Goal: Task Accomplishment & Management: Use online tool/utility

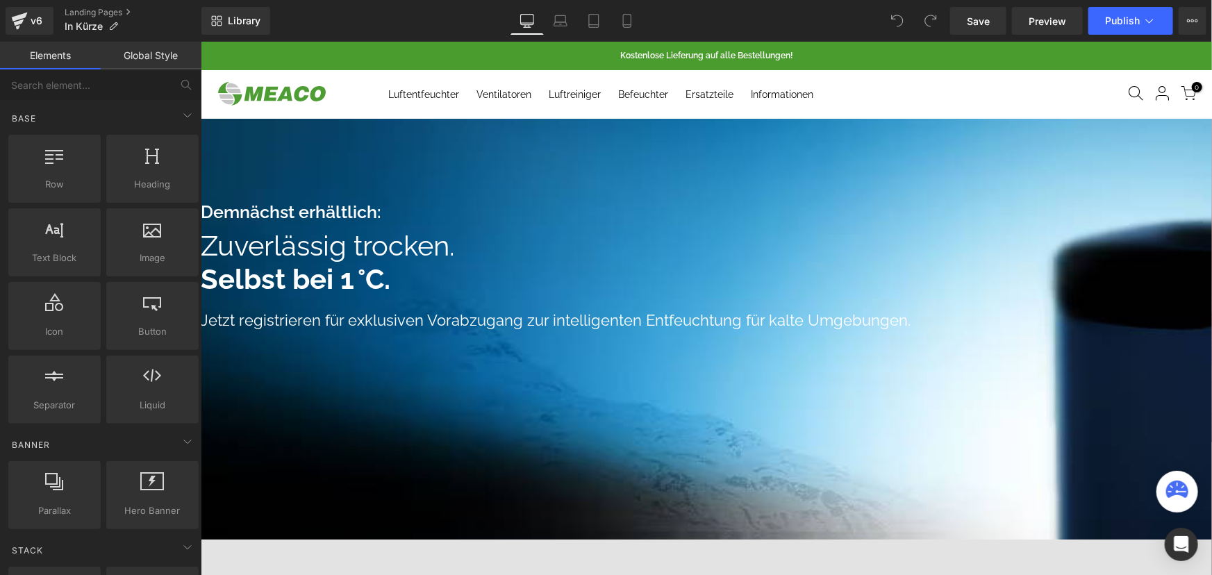
click at [200, 41] on link at bounding box center [200, 41] width 0 height 0
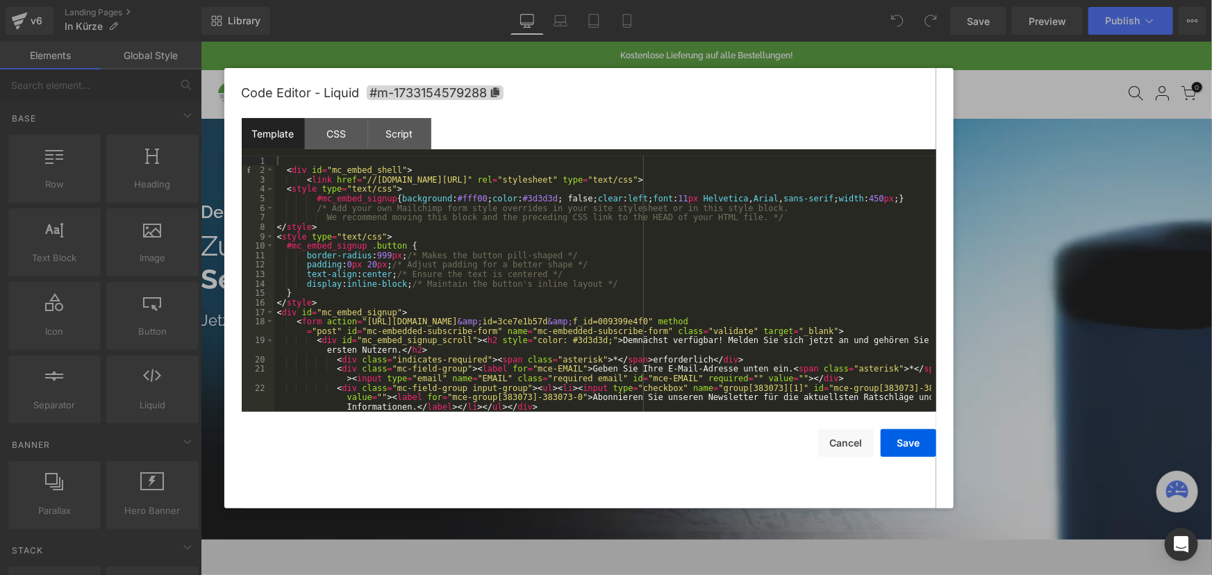
click at [528, 274] on div "< div id = "mc_embed_shell" > < link href = "//[DOMAIN_NAME][URL]" rel = "style…" at bounding box center [602, 293] width 657 height 274
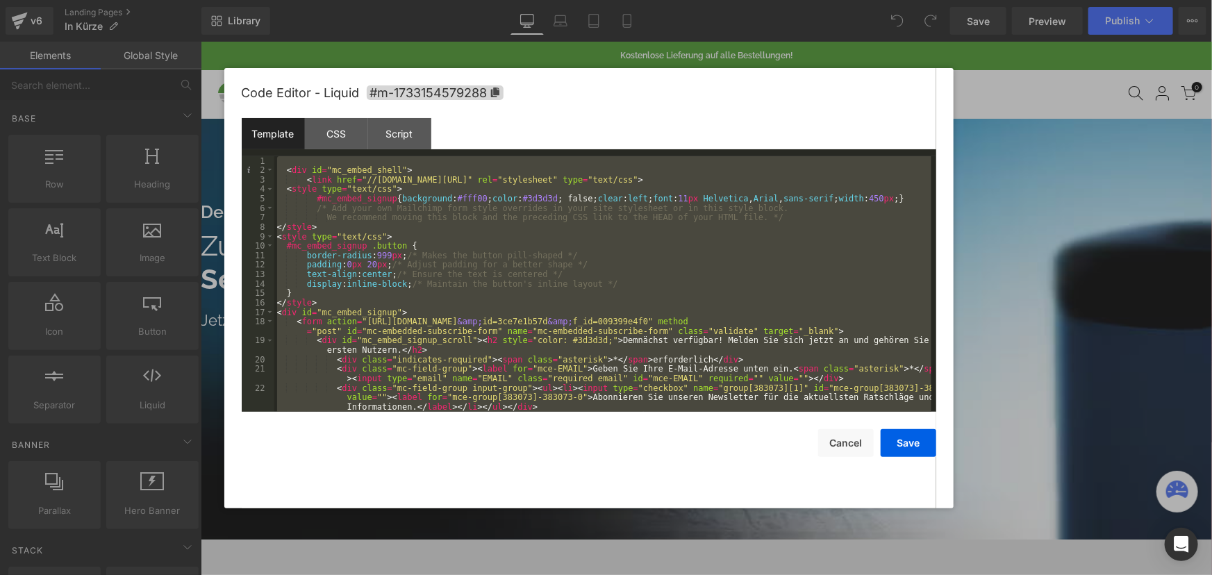
scroll to position [28, 0]
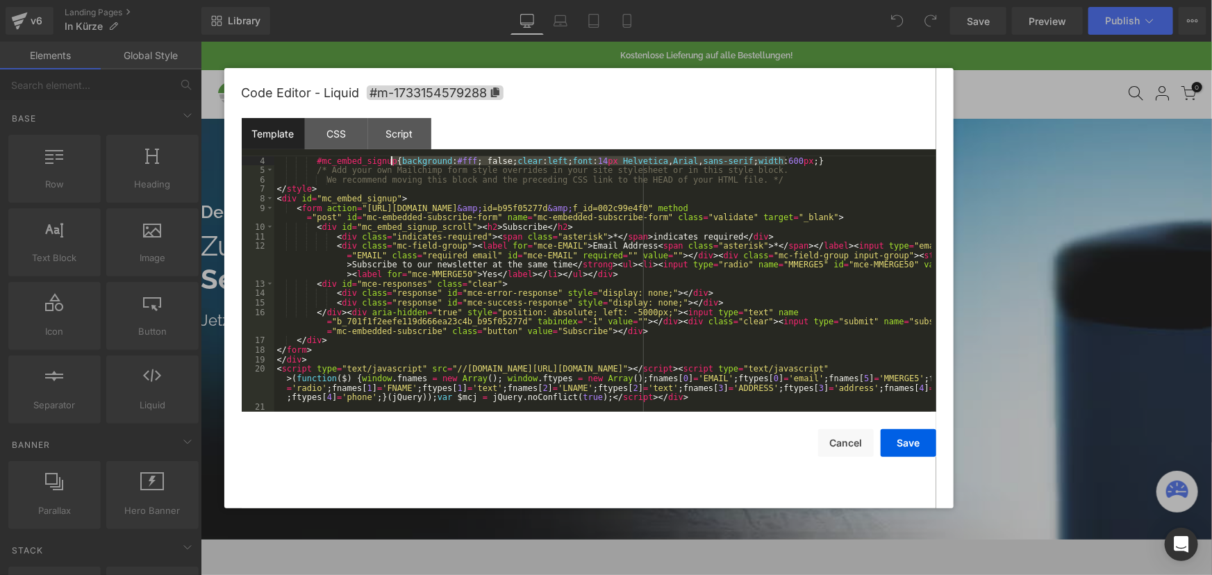
drag, startPoint x: 785, startPoint y: 158, endPoint x: 393, endPoint y: 158, distance: 391.9
click at [393, 158] on div "#mc_embed_signup { background : #fff ; false; clear : left ; font : 14 px Helve…" at bounding box center [602, 293] width 657 height 274
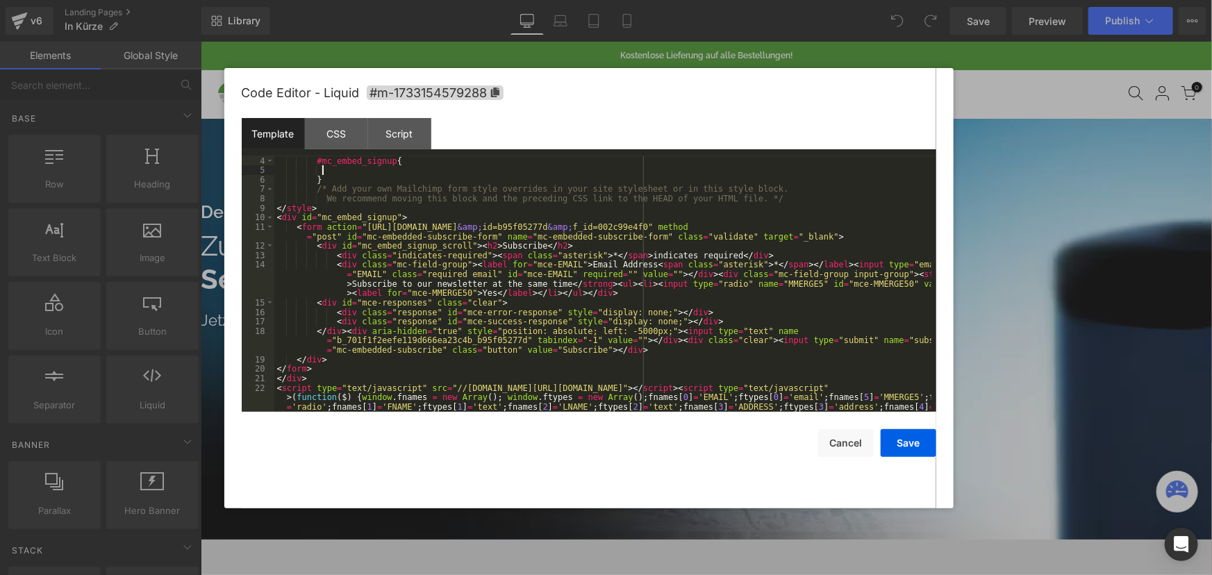
click at [624, 241] on div "#mc_embed_signup { } /* Add your own Mailchimp form style overrides in your sit…" at bounding box center [602, 307] width 657 height 303
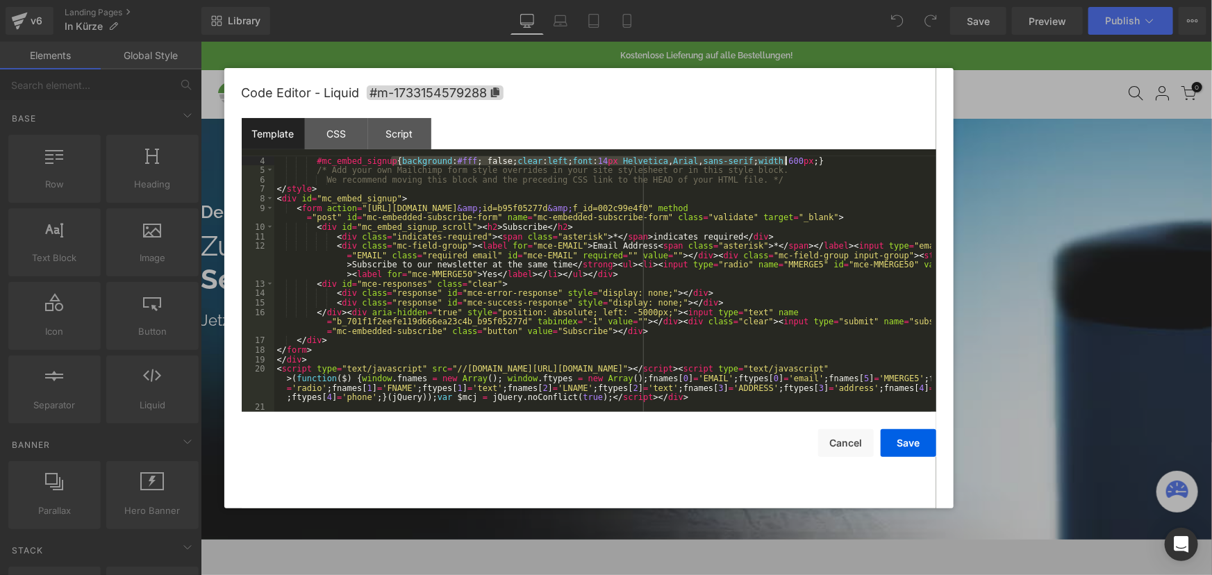
scroll to position [132, 0]
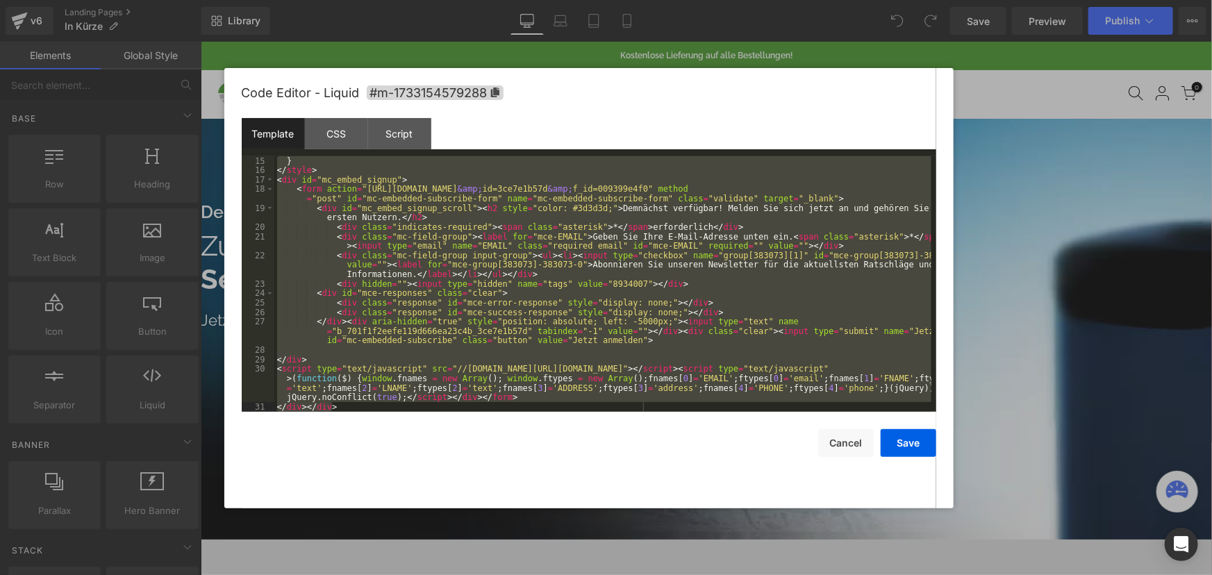
click at [397, 236] on div "} </ style > < div id = "mc_embed_signup" > < form action = "[URL][DOMAIN_NAME]…" at bounding box center [602, 284] width 657 height 256
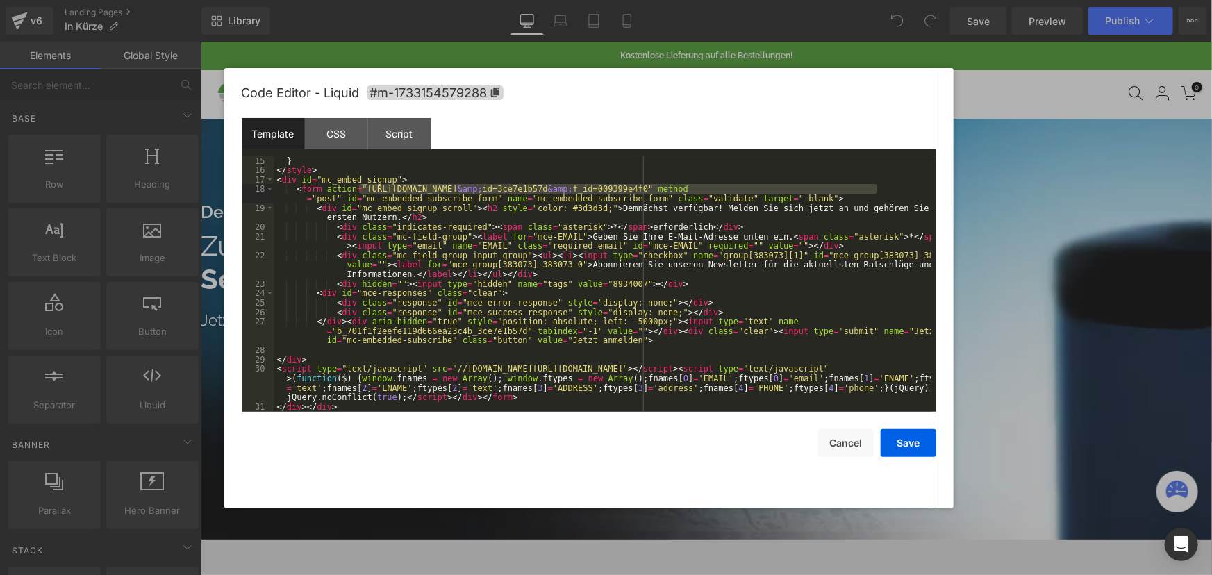
drag, startPoint x: 360, startPoint y: 187, endPoint x: 878, endPoint y: 187, distance: 518.3
click at [878, 187] on div "} </ style > < div id = "mc_embed_signup" > < form action = "[URL][DOMAIN_NAME]…" at bounding box center [602, 293] width 657 height 274
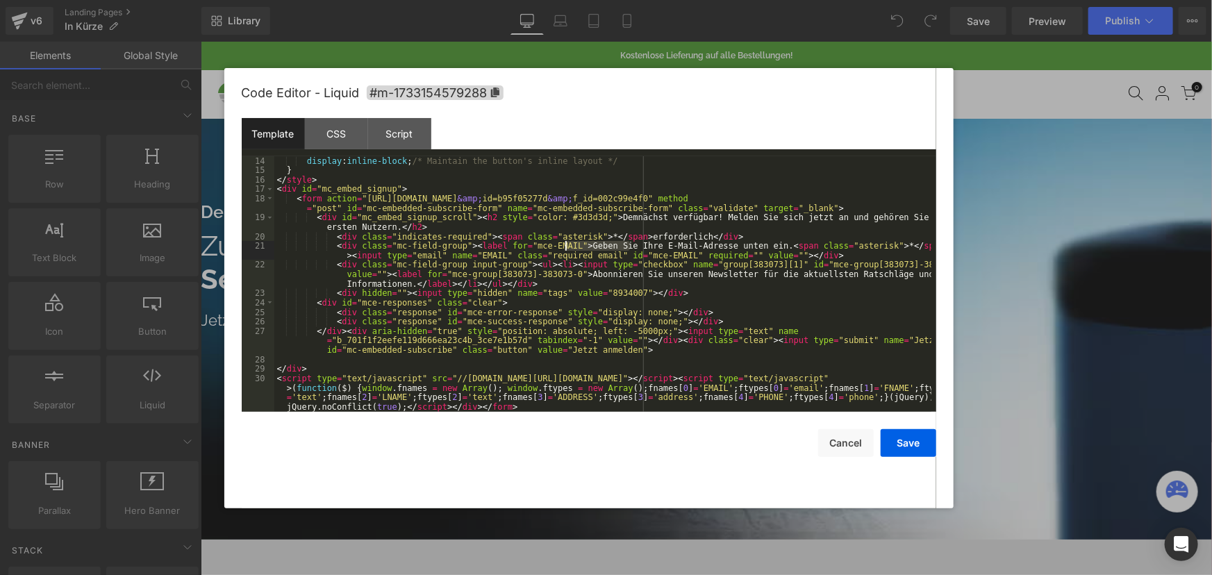
drag, startPoint x: 630, startPoint y: 244, endPoint x: 566, endPoint y: 244, distance: 64.6
click at [566, 244] on div "display : inline-block ; /* Maintain the button's inline layout */ } </ style >…" at bounding box center [602, 293] width 657 height 274
drag, startPoint x: 677, startPoint y: 247, endPoint x: 631, endPoint y: 244, distance: 46.6
click at [631, 244] on div "display : inline-block ; /* Maintain the button's inline layout */ } </ style >…" at bounding box center [602, 293] width 657 height 274
click at [912, 441] on button "Save" at bounding box center [909, 443] width 56 height 28
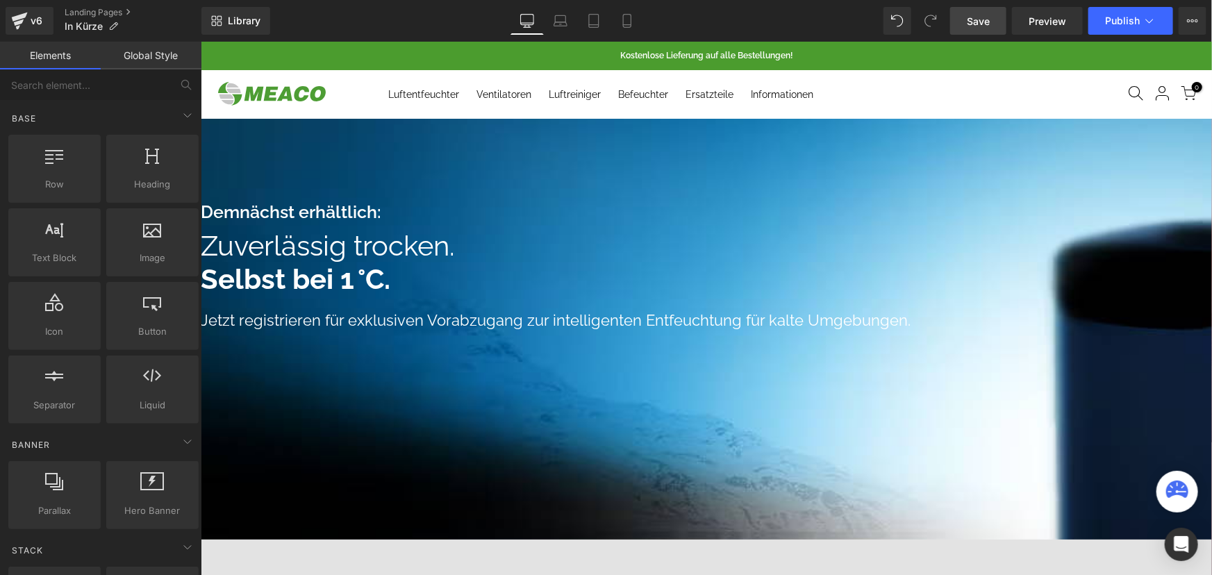
click at [988, 17] on span "Save" at bounding box center [978, 21] width 23 height 15
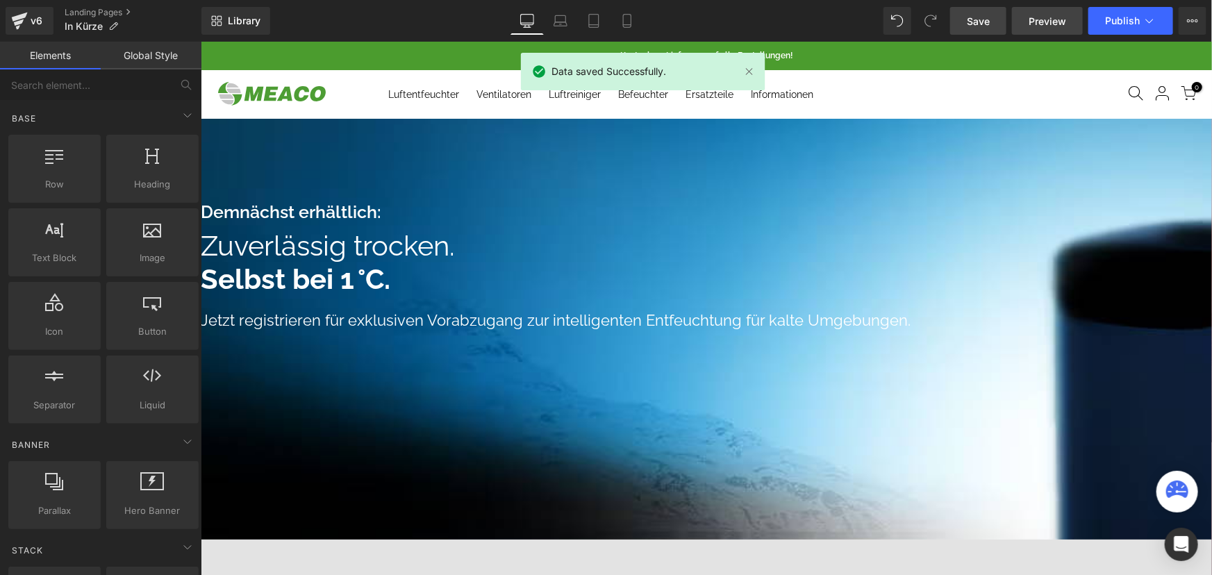
click at [1039, 19] on span "Preview" at bounding box center [1048, 21] width 38 height 15
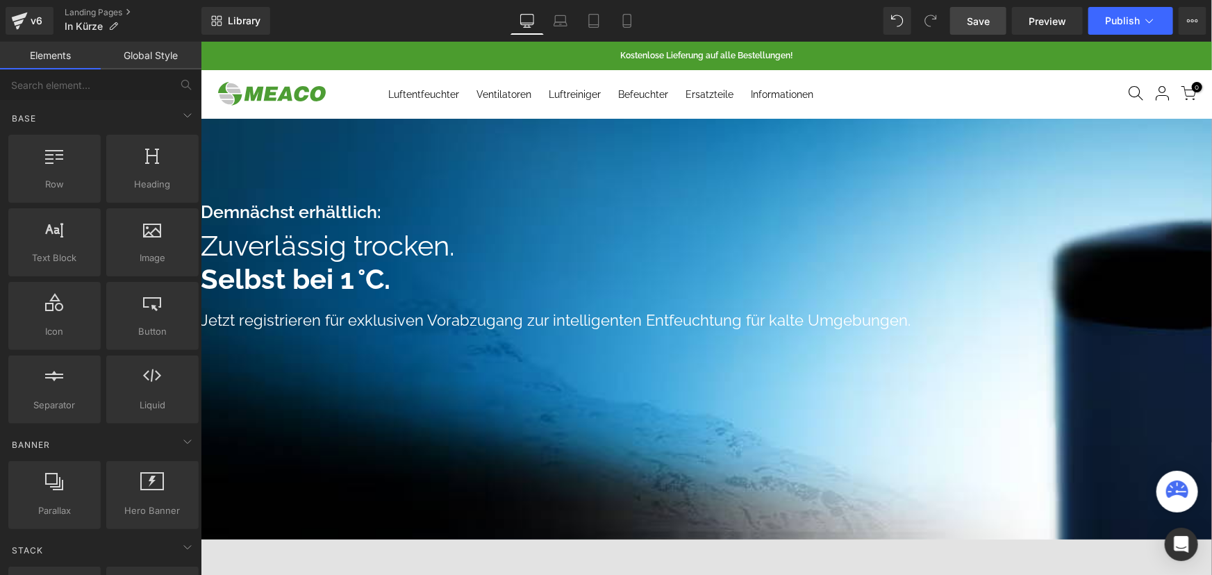
click at [200, 41] on icon at bounding box center [200, 41] width 0 height 0
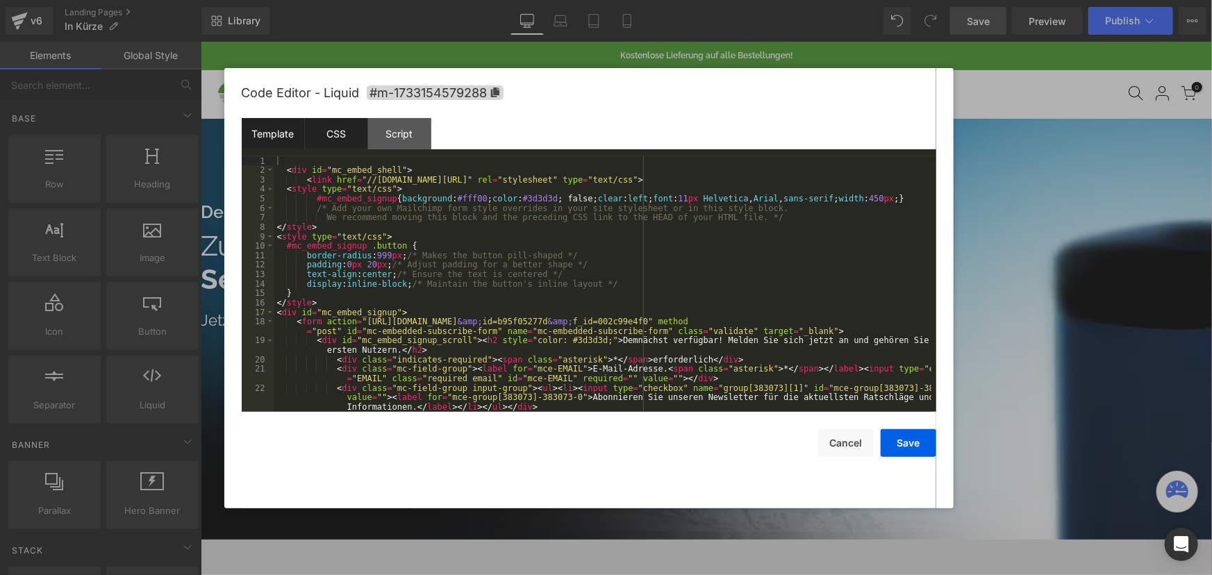
click at [345, 135] on div "CSS" at bounding box center [336, 133] width 63 height 31
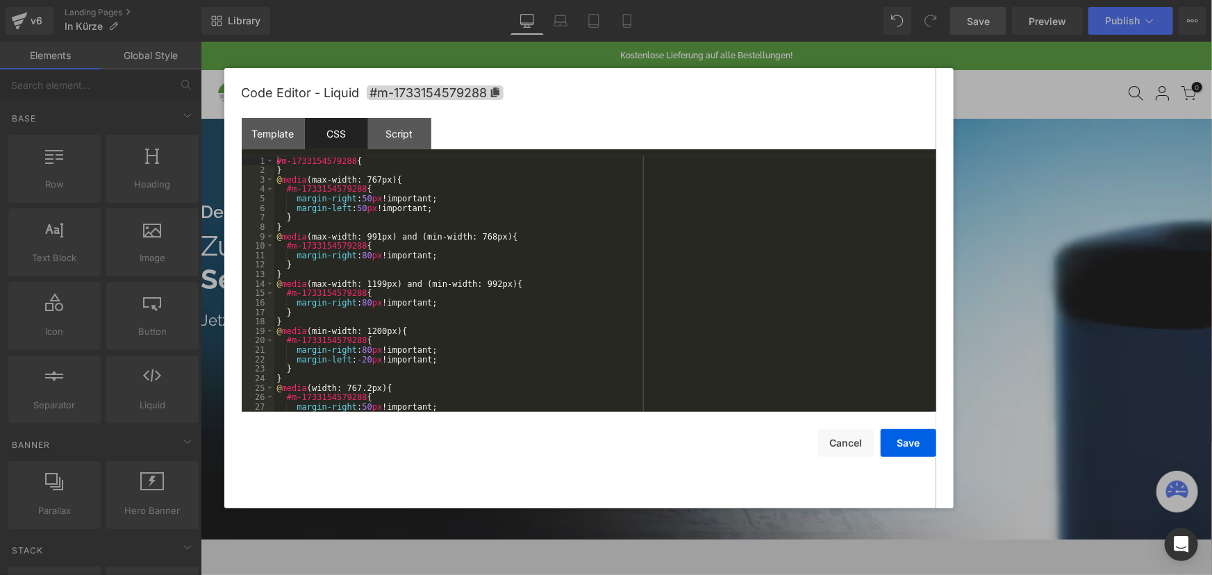
click at [370, 258] on div "#m-1733154579288 { } @ media (max-width: 767px) { #m-1733154579288 { margin-rig…" at bounding box center [602, 293] width 657 height 274
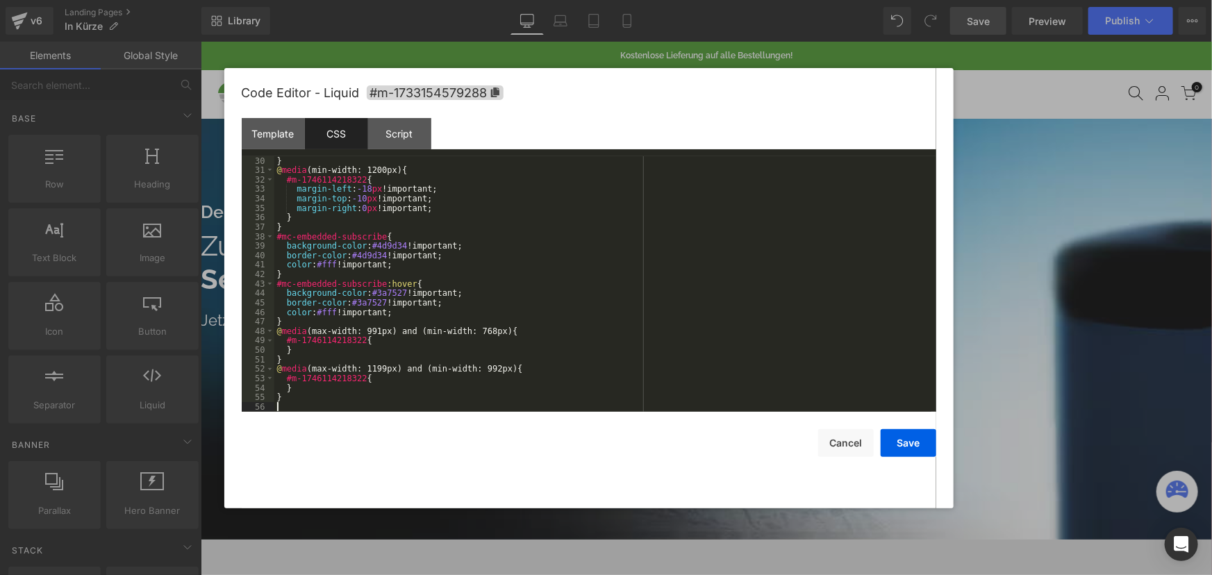
scroll to position [274, 0]
click at [919, 438] on button "Save" at bounding box center [909, 443] width 56 height 28
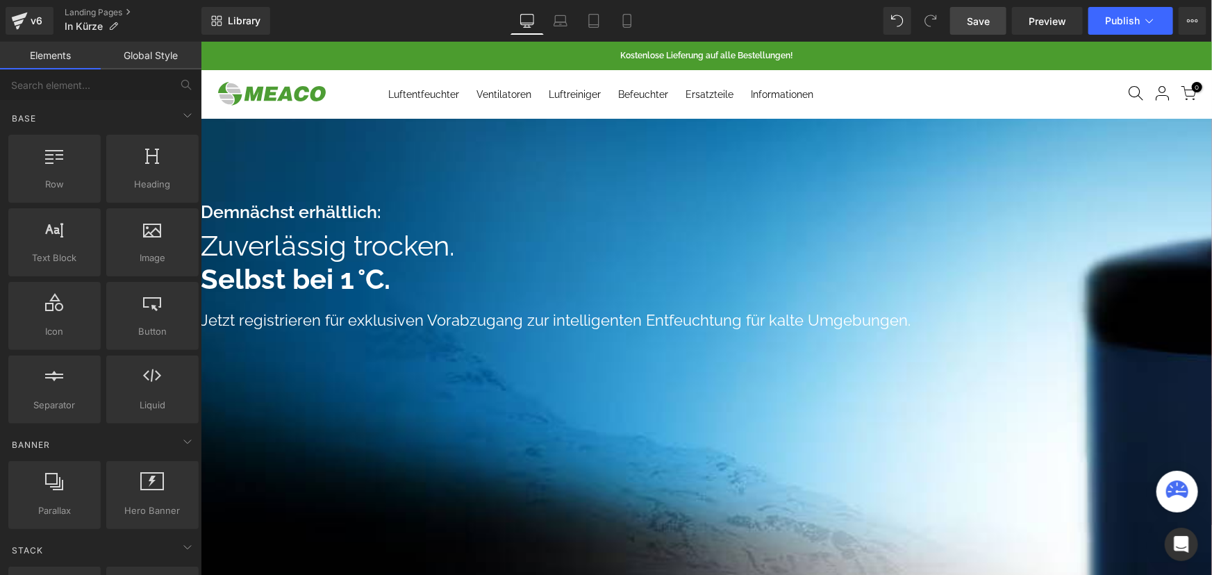
click at [986, 27] on span "Save" at bounding box center [978, 21] width 23 height 15
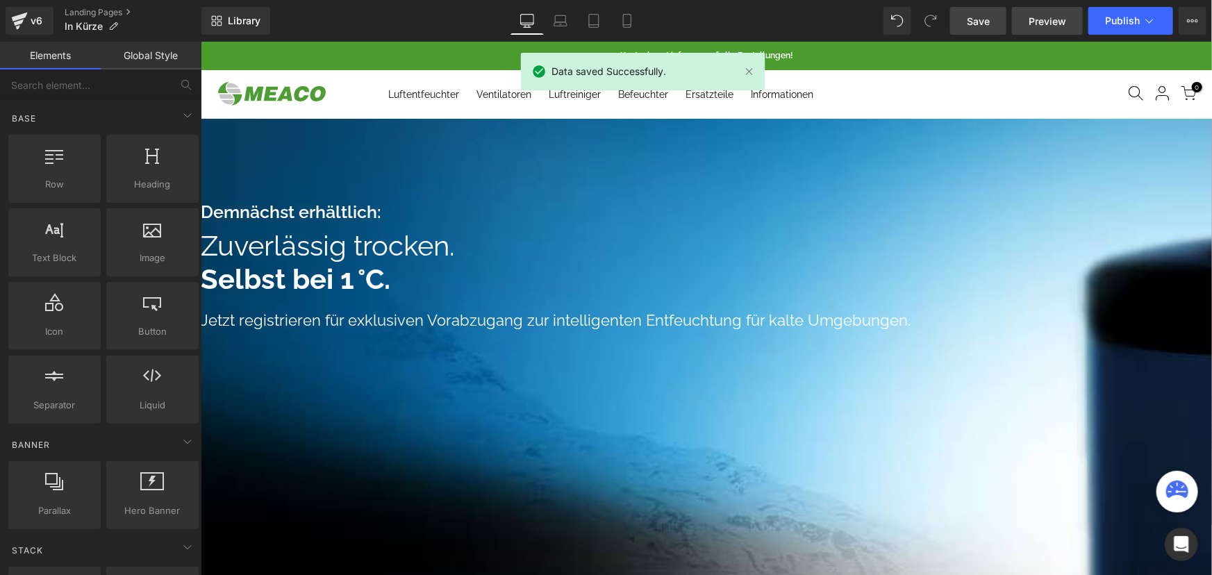
click at [1040, 19] on span "Preview" at bounding box center [1048, 21] width 38 height 15
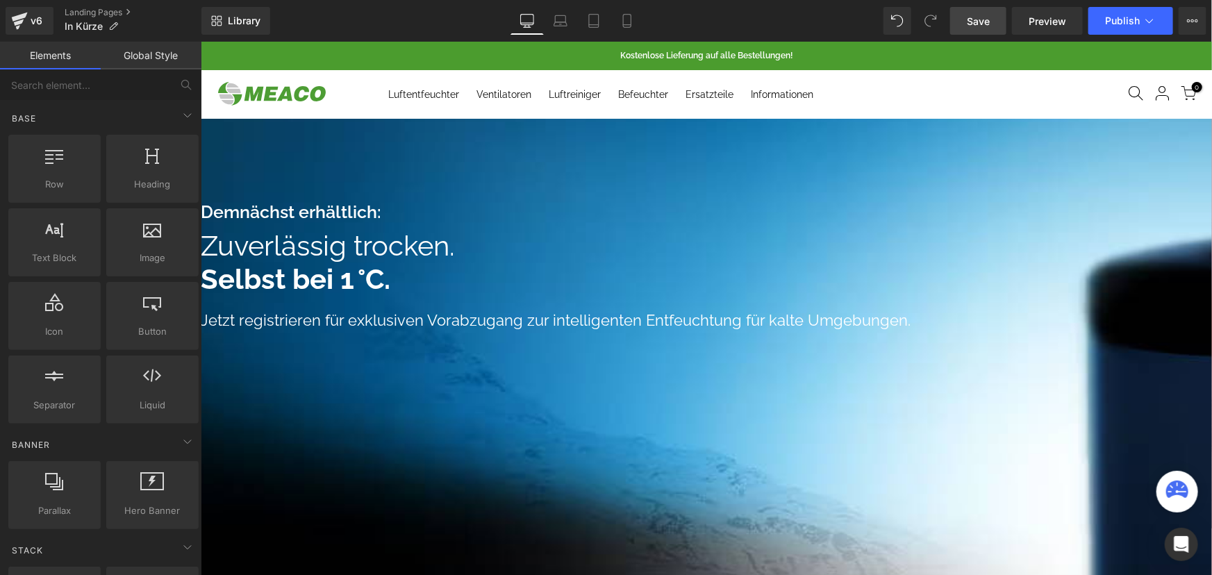
click at [200, 41] on link at bounding box center [200, 41] width 0 height 0
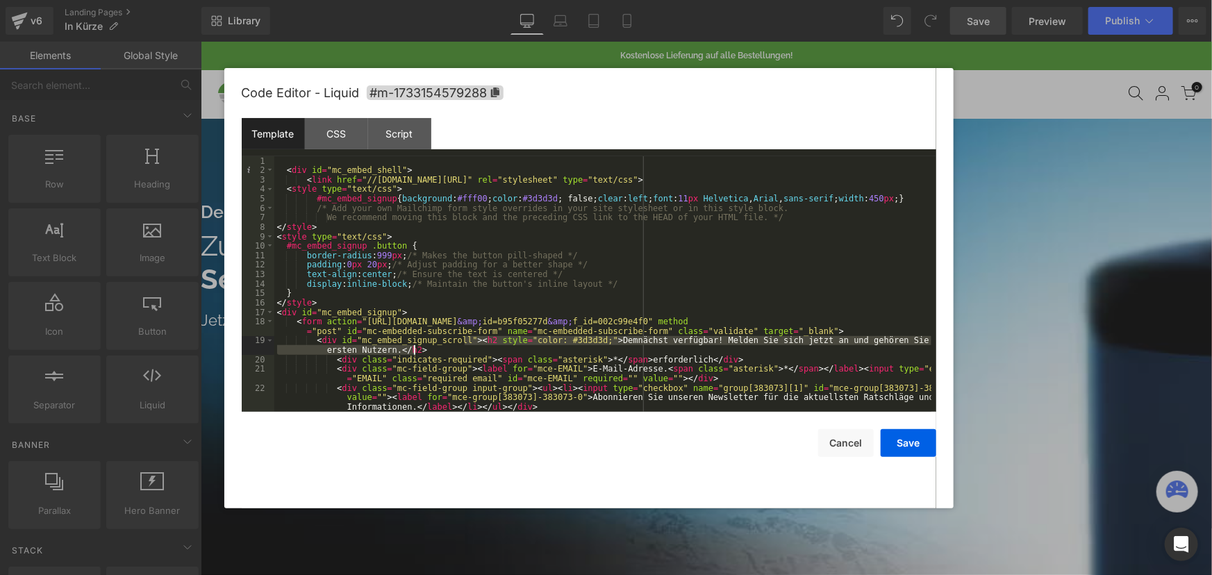
drag, startPoint x: 466, startPoint y: 340, endPoint x: 443, endPoint y: 352, distance: 25.2
click at [443, 352] on div "< div id = "mc_embed_shell" > < link href = "//[DOMAIN_NAME][URL]" rel = "style…" at bounding box center [602, 293] width 657 height 274
click at [383, 211] on div "< div id = "mc_embed_shell" > < link href = "//[DOMAIN_NAME][URL]" rel = "style…" at bounding box center [602, 293] width 657 height 274
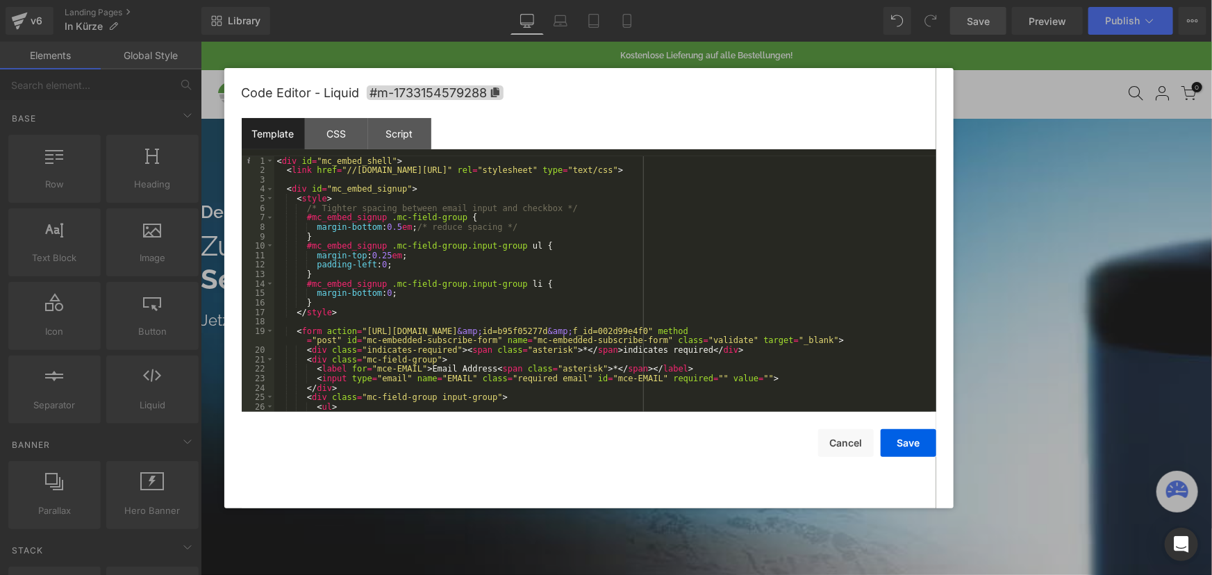
scroll to position [0, 0]
click at [604, 345] on div "< div id = "mc_embed_shell" > < link href = "//[DOMAIN_NAME][URL]" rel = "style…" at bounding box center [602, 293] width 657 height 274
click at [399, 312] on div "< div id = "mc_embed_shell" > < link href = "//[DOMAIN_NAME][URL]" rel = "style…" at bounding box center [602, 293] width 657 height 274
drag, startPoint x: 880, startPoint y: 330, endPoint x: 631, endPoint y: 330, distance: 248.7
click at [631, 330] on div "< div id = "mc_embed_shell" > < link href = "//[DOMAIN_NAME][URL]" rel = "style…" at bounding box center [602, 293] width 657 height 274
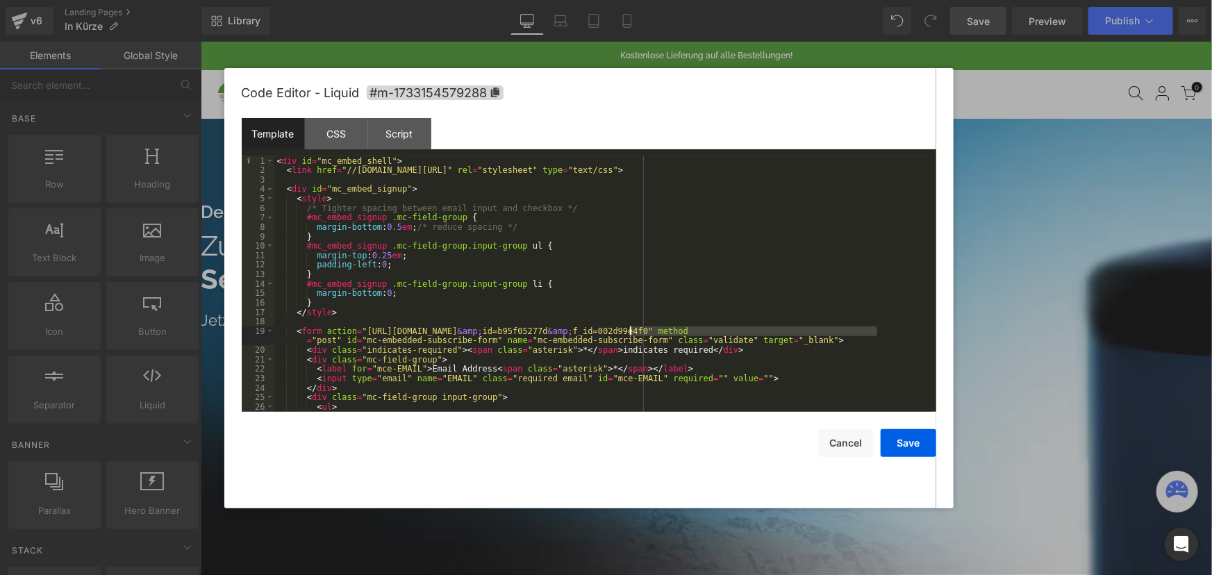
click at [786, 329] on div "< div id = "mc_embed_shell" > < link href = "//[DOMAIN_NAME][URL]" rel = "style…" at bounding box center [602, 284] width 657 height 256
drag, startPoint x: 880, startPoint y: 332, endPoint x: 775, endPoint y: 330, distance: 104.9
click at [775, 330] on div "< div id = "mc_embed_shell" > < link href = "//[DOMAIN_NAME][URL]" rel = "style…" at bounding box center [602, 293] width 657 height 274
drag, startPoint x: 825, startPoint y: 330, endPoint x: 842, endPoint y: 330, distance: 17.4
click at [825, 330] on div "< div id = "mc_embed_shell" > < link href = "//[DOMAIN_NAME][URL]" rel = "style…" at bounding box center [602, 284] width 657 height 256
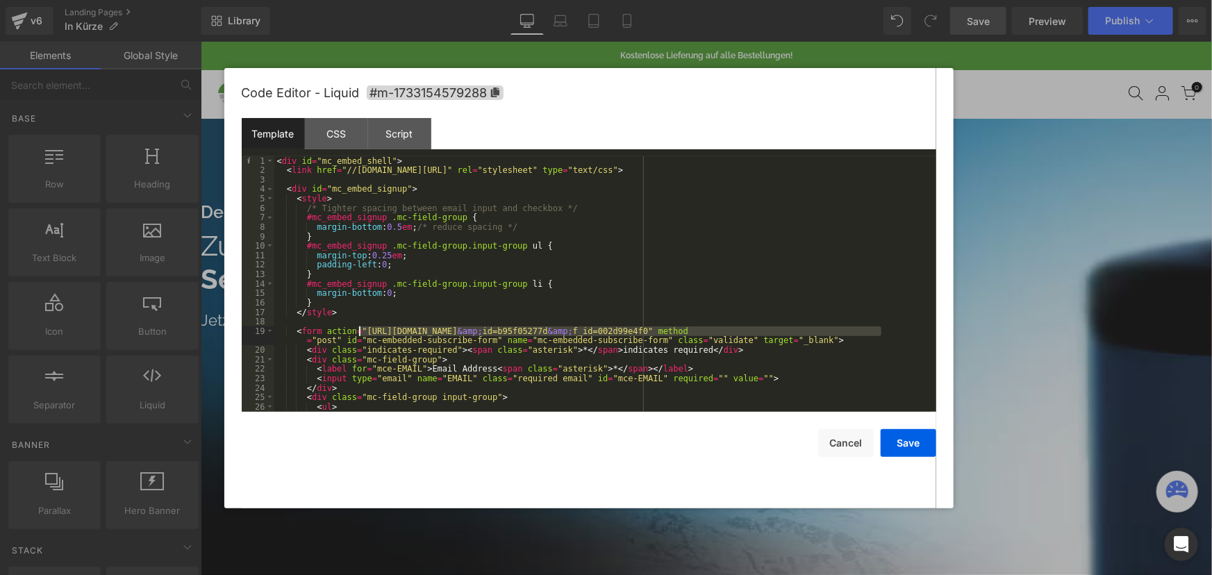
drag, startPoint x: 881, startPoint y: 330, endPoint x: 360, endPoint y: 333, distance: 521.1
click at [360, 333] on div "< div id = "mc_embed_shell" > < link href = "//[DOMAIN_NAME][URL]" rel = "style…" at bounding box center [602, 293] width 657 height 274
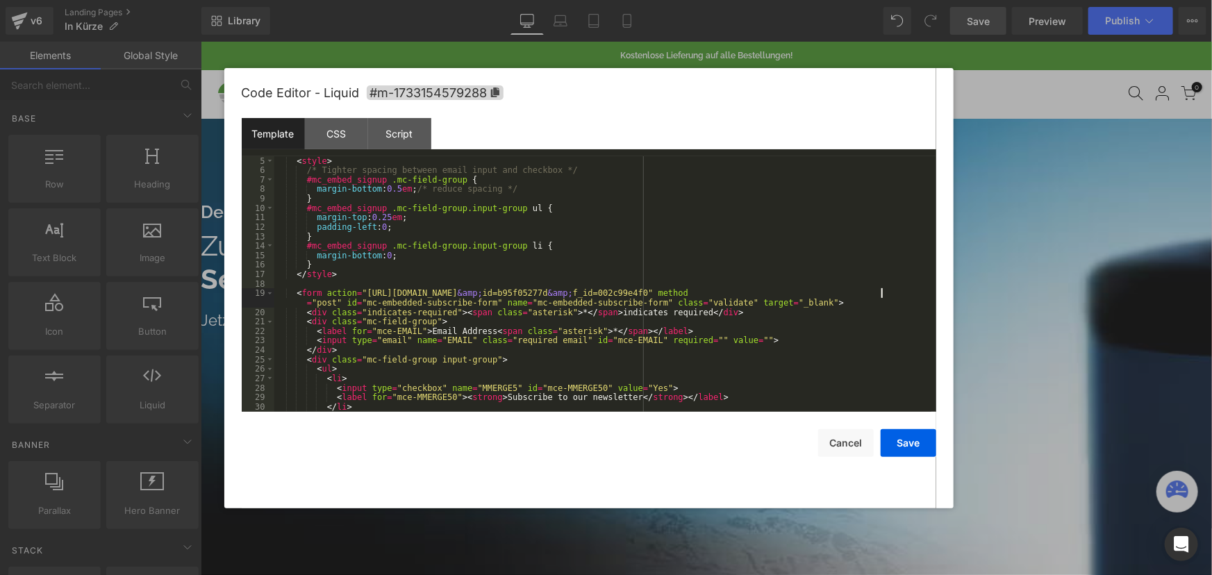
scroll to position [76, 0]
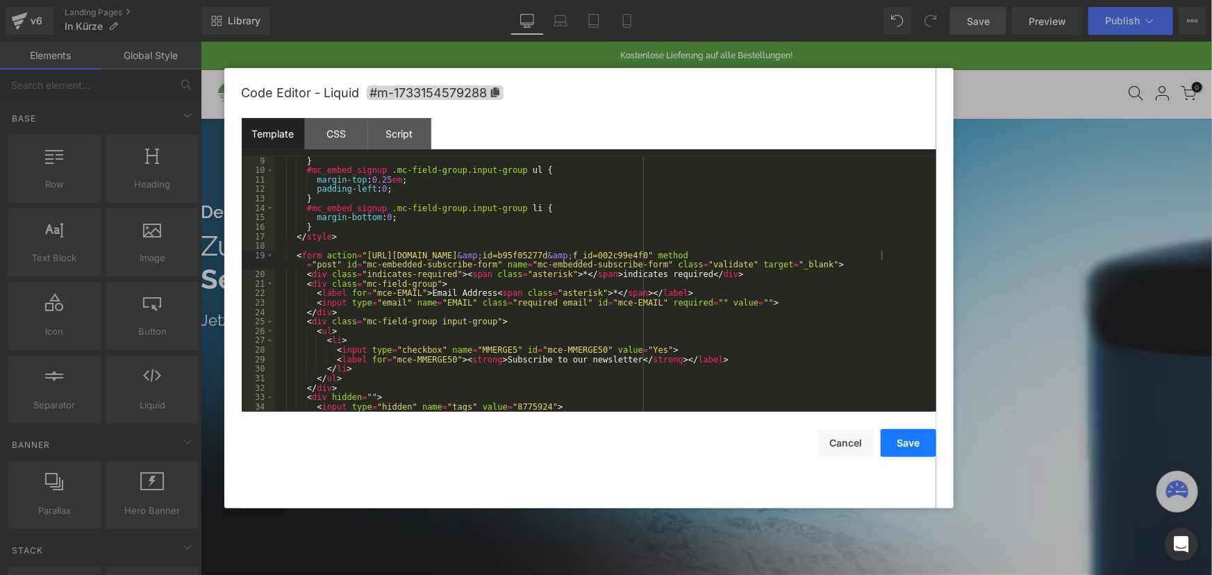
drag, startPoint x: 905, startPoint y: 443, endPoint x: 719, endPoint y: 373, distance: 198.1
click at [905, 443] on button "Save" at bounding box center [909, 443] width 56 height 28
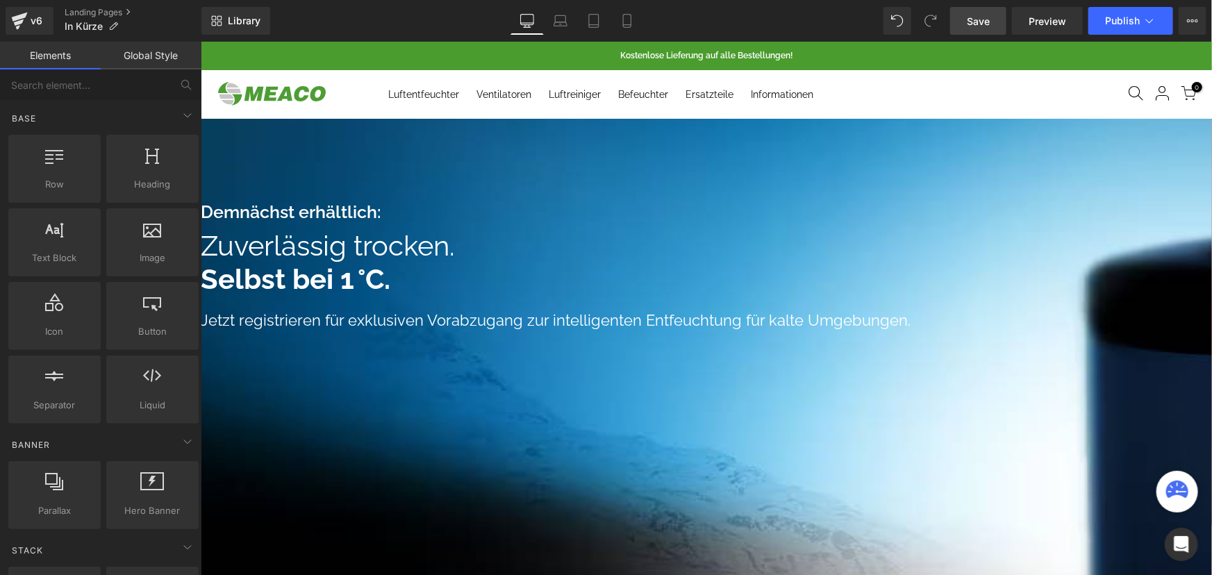
click at [982, 20] on span "Save" at bounding box center [978, 21] width 23 height 15
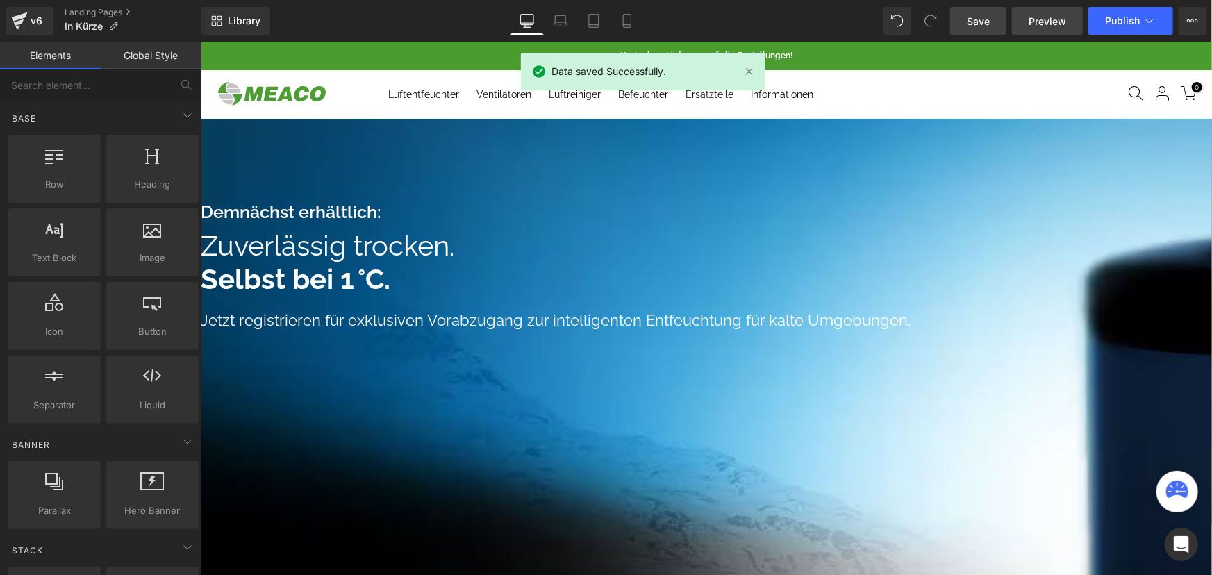
click at [1032, 23] on span "Preview" at bounding box center [1048, 21] width 38 height 15
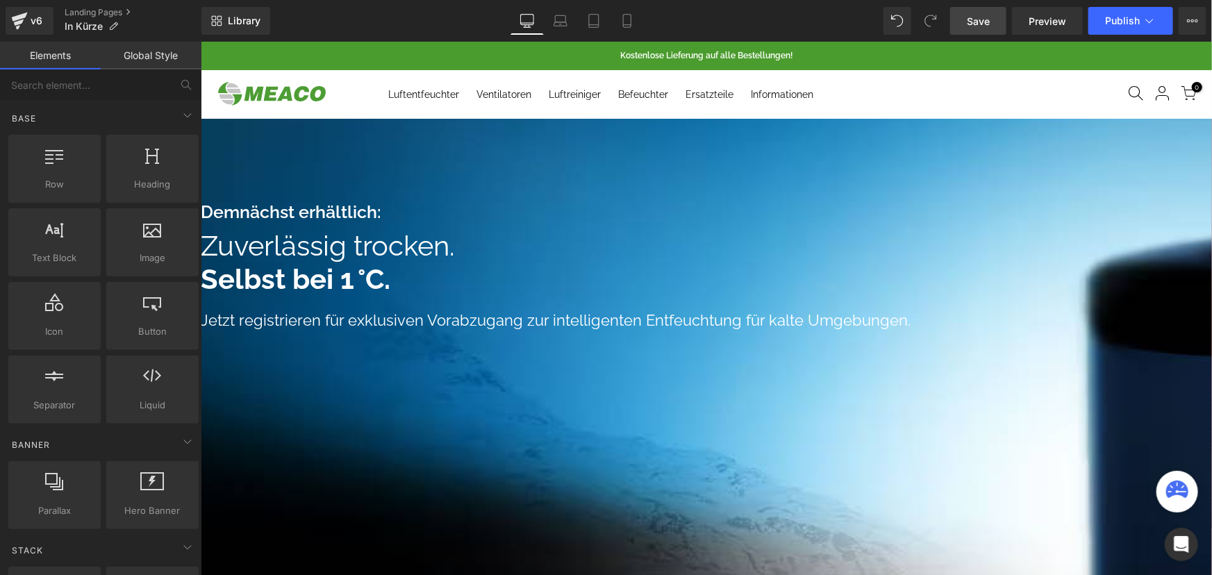
click at [200, 41] on link at bounding box center [200, 41] width 0 height 0
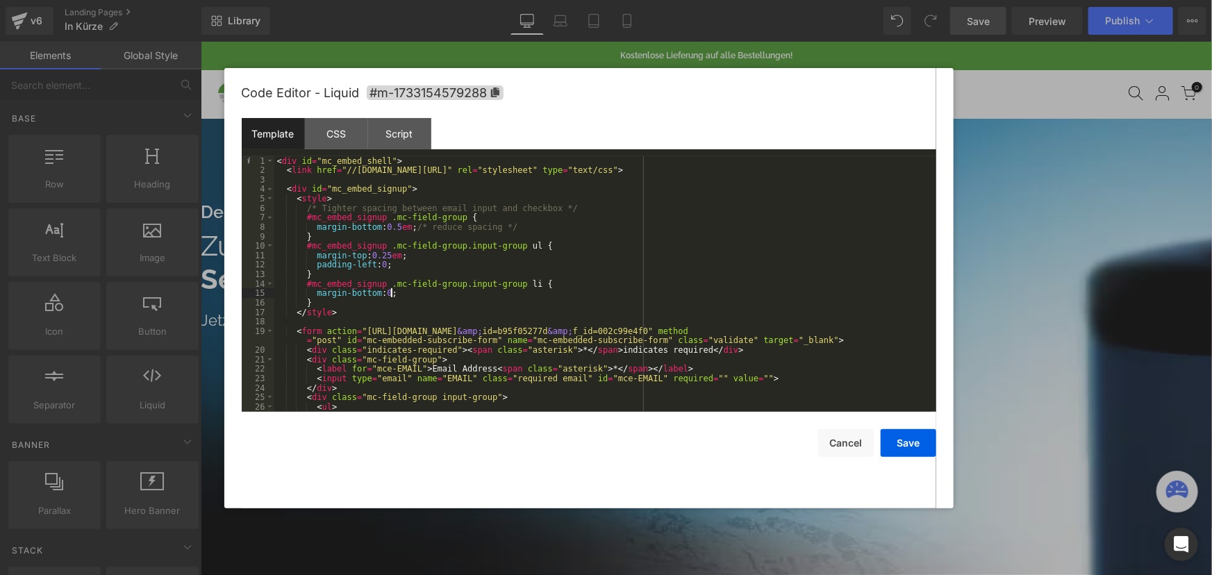
click at [457, 293] on div "< div id = "mc_embed_shell" > < link href = "//[DOMAIN_NAME][URL]" rel = "style…" at bounding box center [602, 293] width 657 height 274
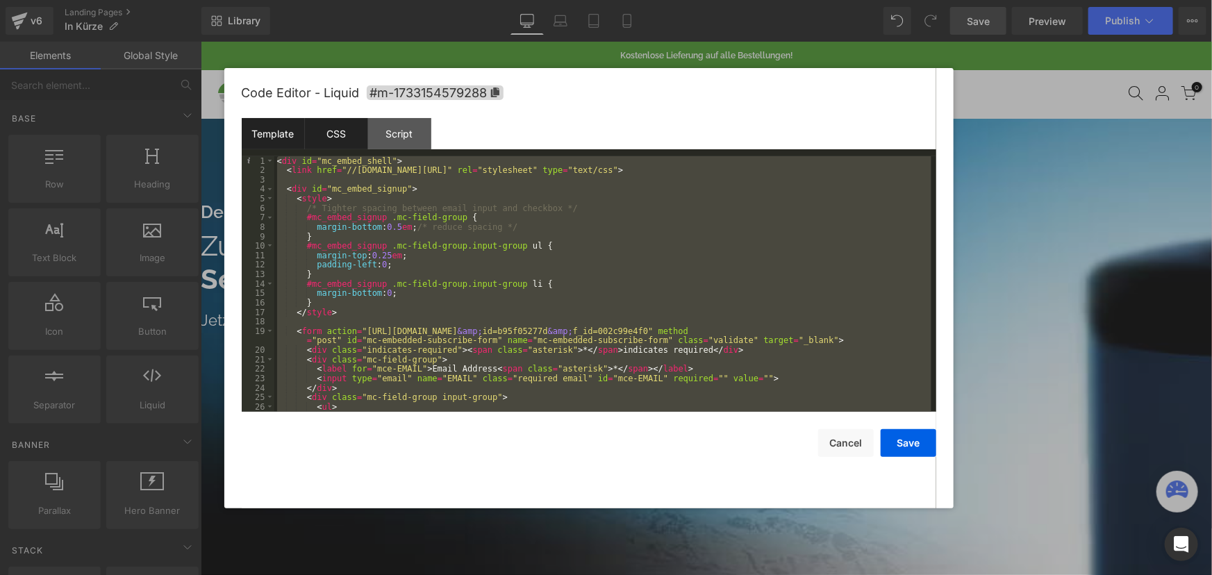
click at [332, 126] on div "CSS" at bounding box center [336, 133] width 63 height 31
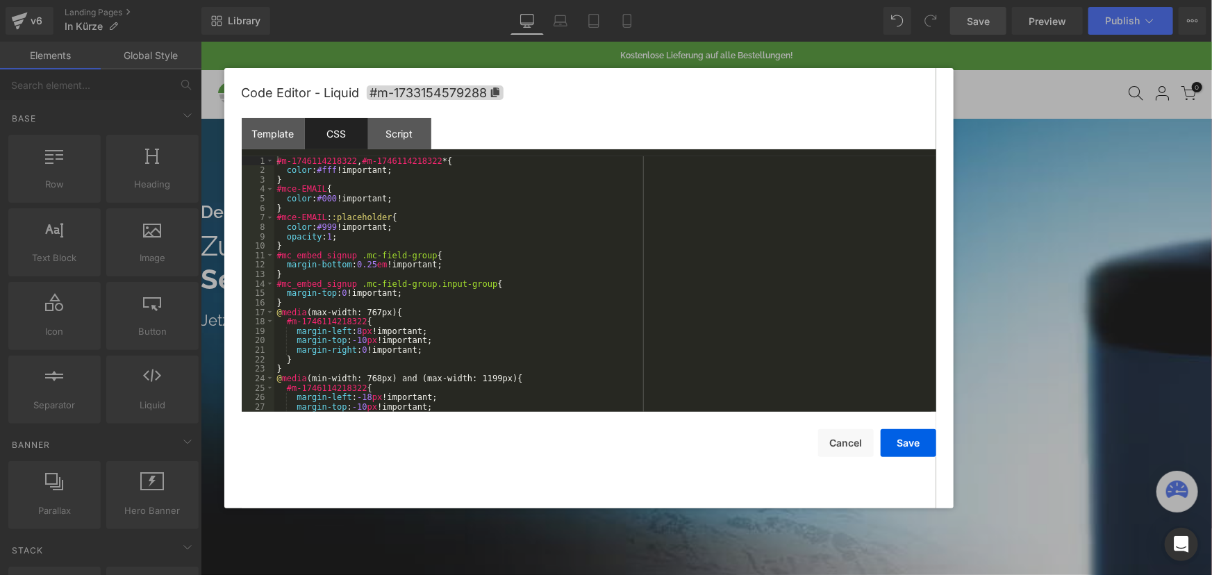
click at [419, 258] on div "#m-1746114218322 , #m-1746114218322 * { color : #fff !important; } #mce-EMAIL {…" at bounding box center [602, 293] width 657 height 274
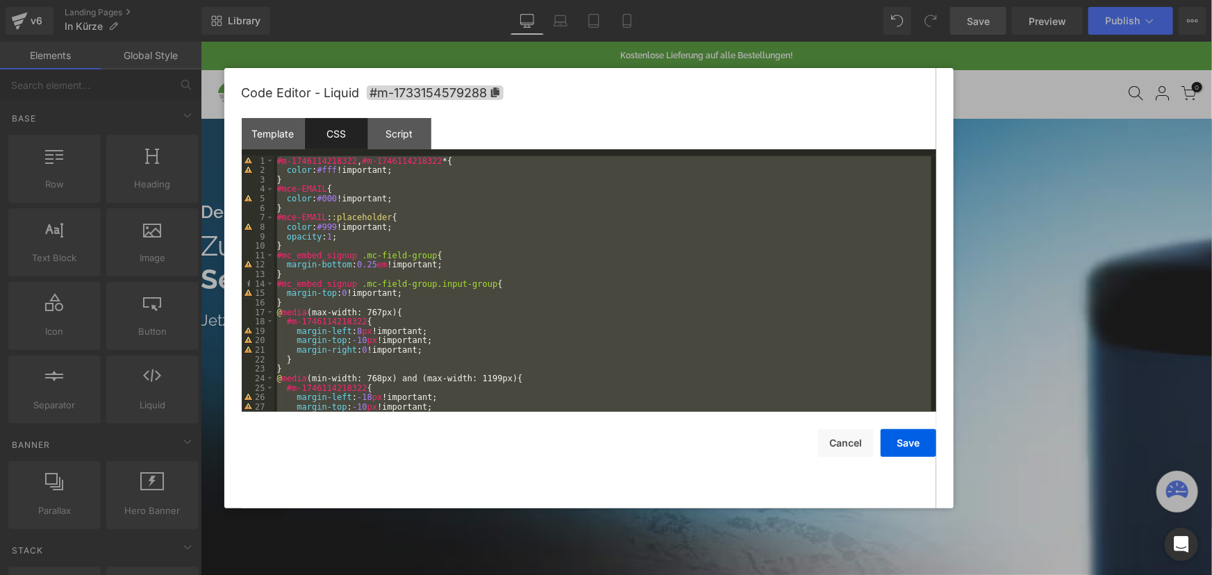
click at [369, 296] on div "#m-1746114218322 , #m-1746114218322 * { color : #fff !important; } #mce-EMAIL {…" at bounding box center [602, 284] width 657 height 256
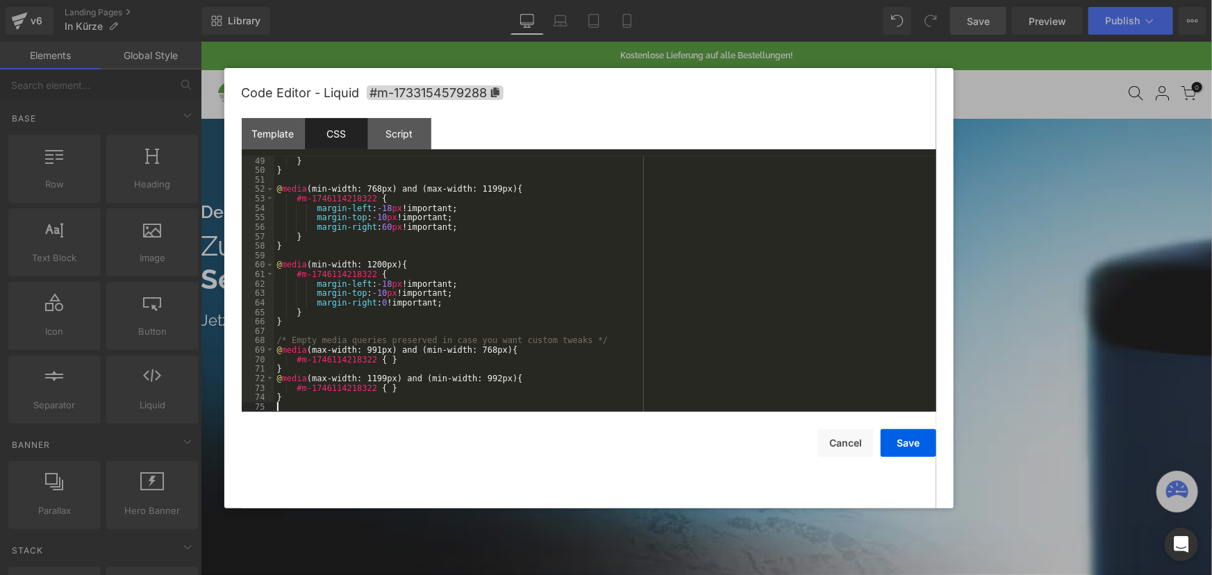
scroll to position [454, 0]
click at [938, 451] on div "Code Editor - Liquid #m-1733154579288 Template CSS Script Data 1 2 3 4 5 6 7 8 …" at bounding box center [589, 288] width 730 height 441
click at [893, 445] on button "Save" at bounding box center [909, 443] width 56 height 28
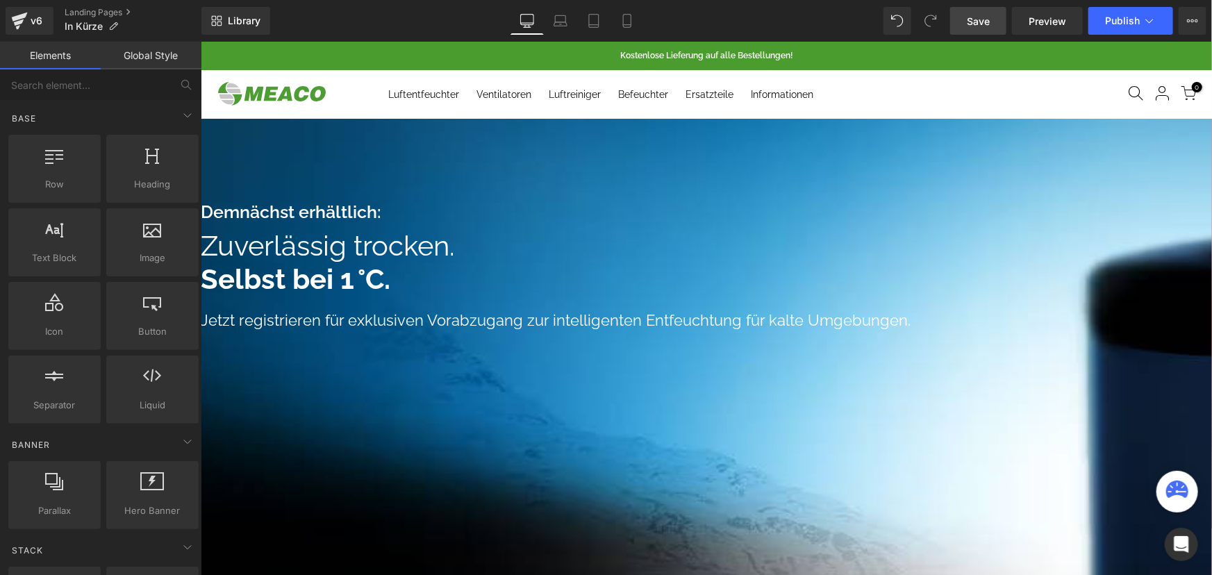
click at [993, 25] on link "Save" at bounding box center [978, 21] width 56 height 28
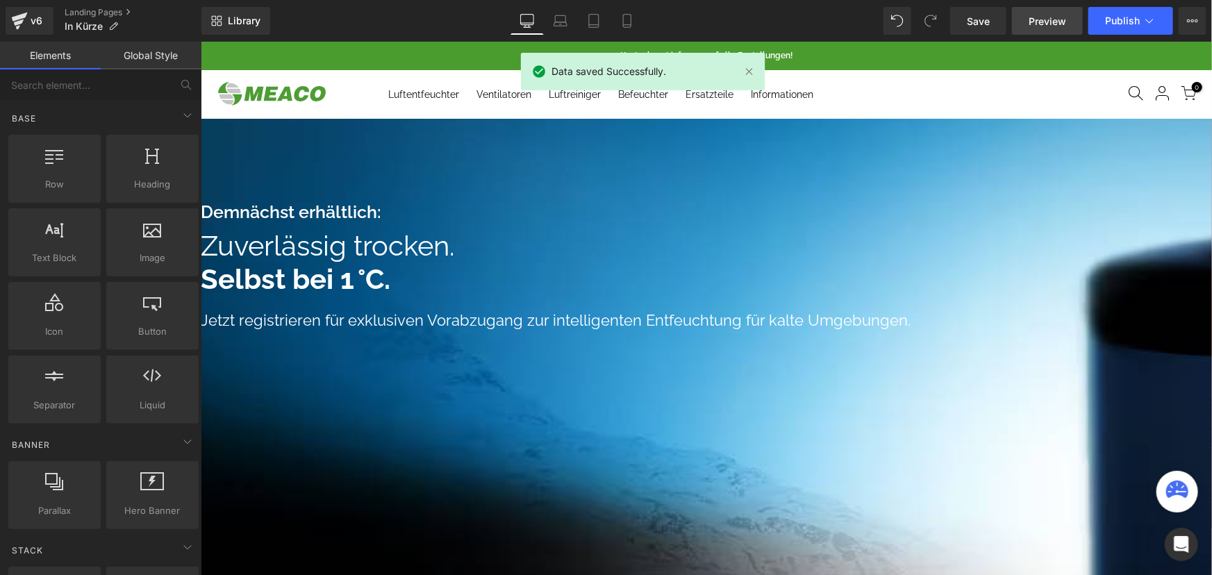
click at [1046, 20] on span "Preview" at bounding box center [1048, 21] width 38 height 15
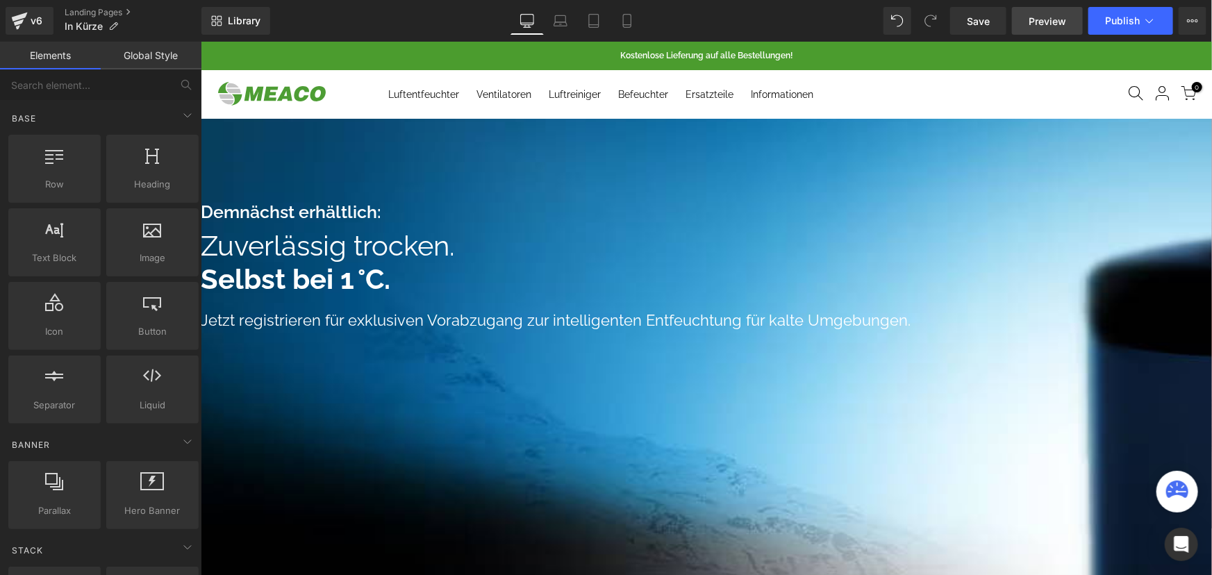
click at [1063, 20] on span "Preview" at bounding box center [1048, 21] width 38 height 15
click at [200, 41] on icon at bounding box center [200, 41] width 0 height 0
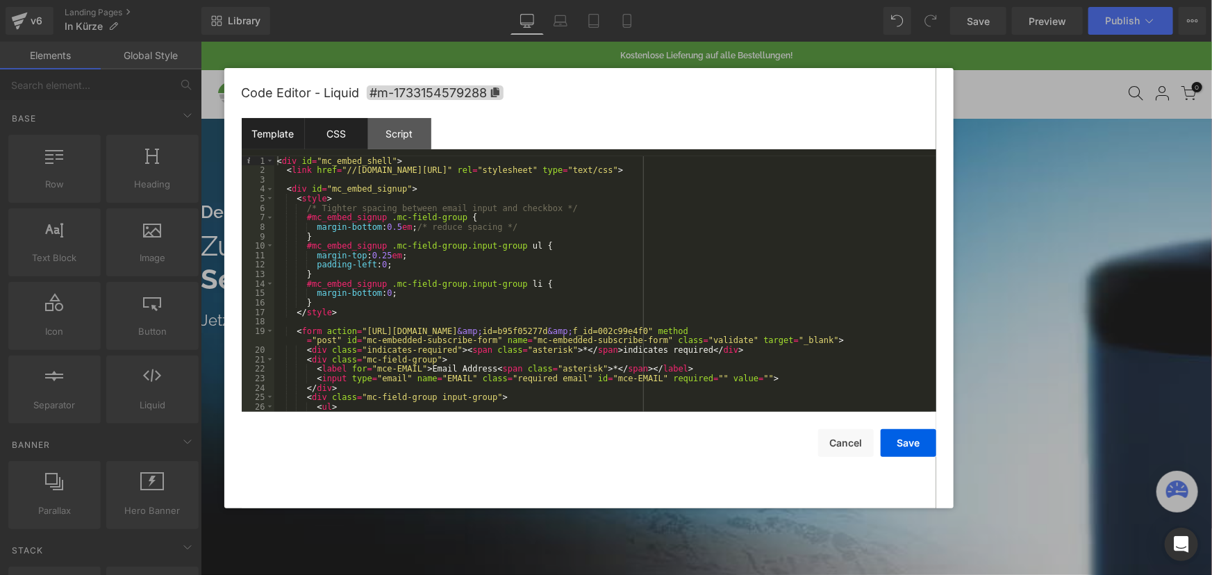
click at [344, 152] on div "Template CSS Script Data" at bounding box center [589, 137] width 695 height 38
click at [334, 124] on div "CSS" at bounding box center [336, 133] width 63 height 31
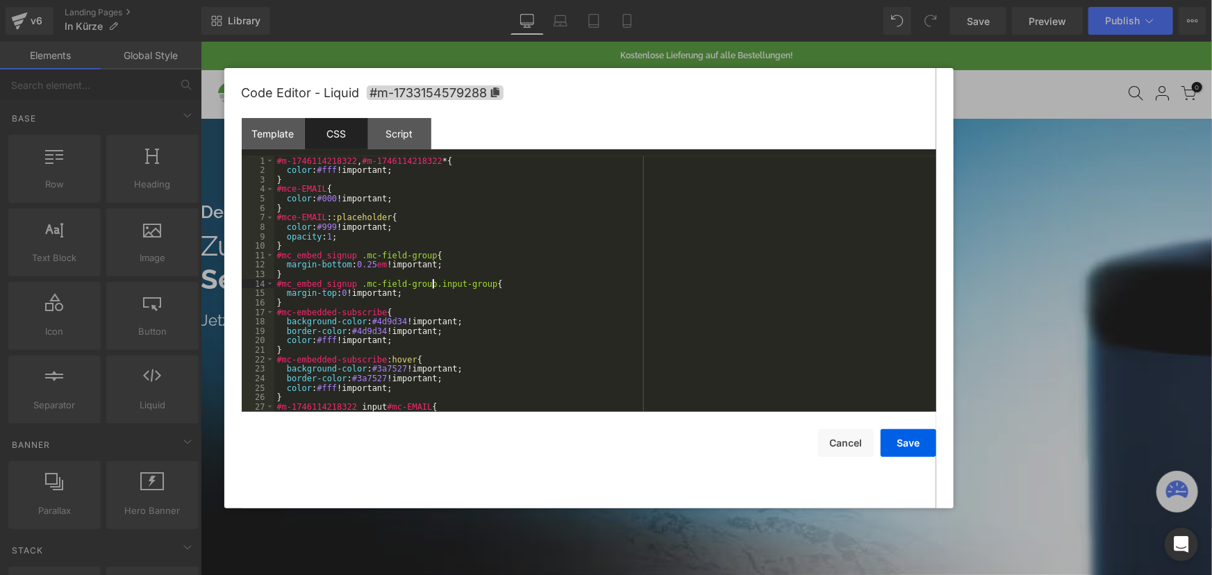
click at [431, 282] on div "#m-1746114218322 , #m-1746114218322 * { color : #fff !important; } #mce-EMAIL {…" at bounding box center [602, 293] width 657 height 274
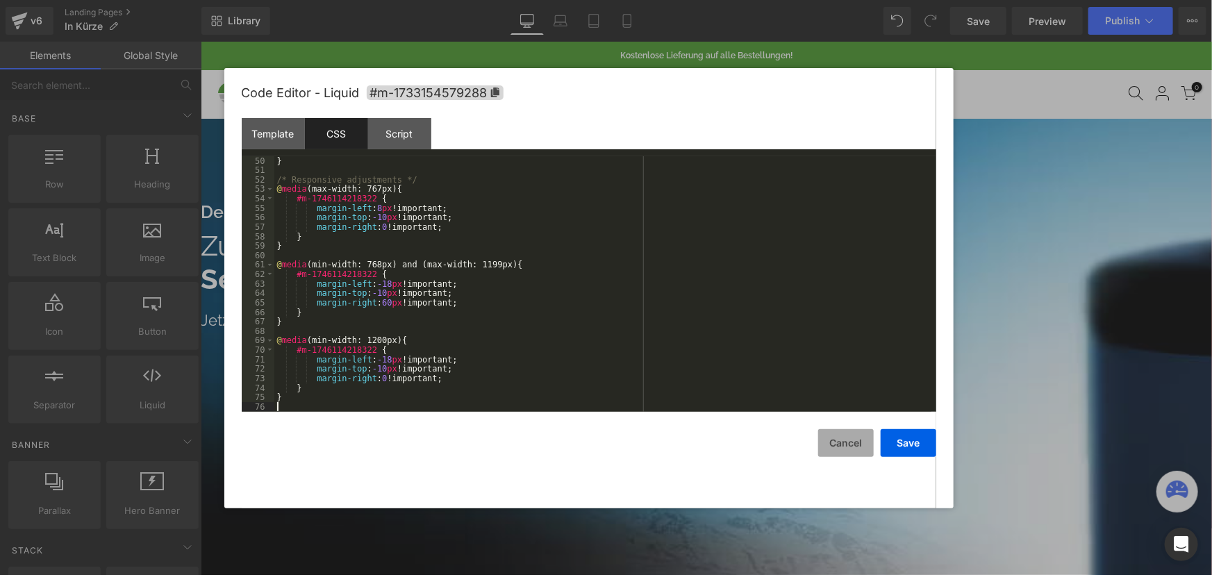
scroll to position [464, 0]
click at [907, 444] on button "Save" at bounding box center [909, 443] width 56 height 28
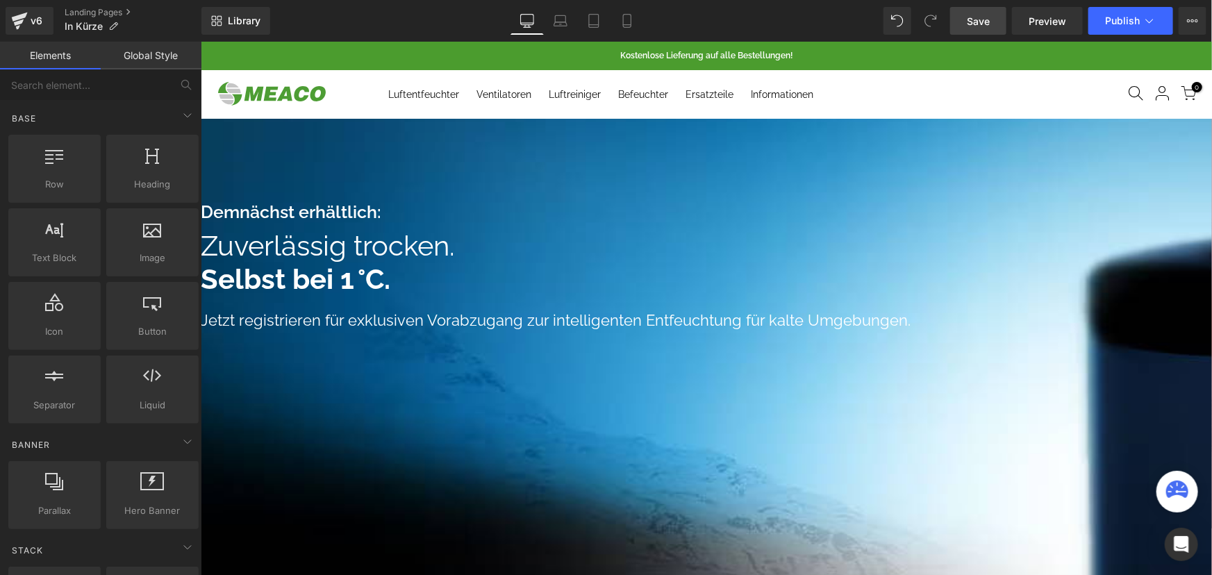
click at [980, 15] on span "Save" at bounding box center [978, 21] width 23 height 15
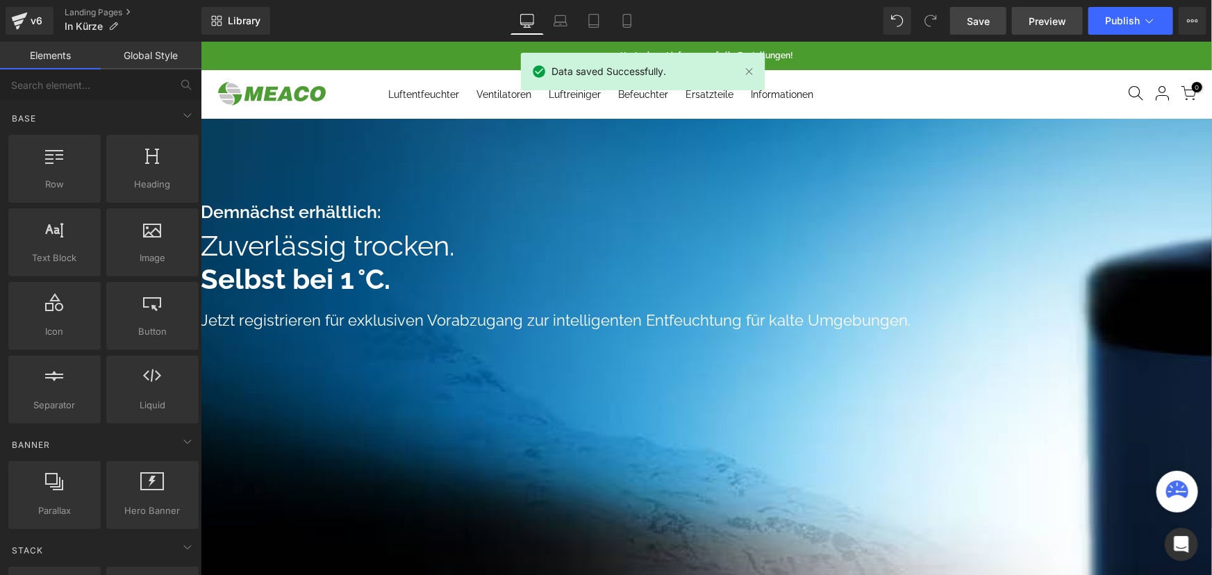
click at [1038, 19] on span "Preview" at bounding box center [1048, 21] width 38 height 15
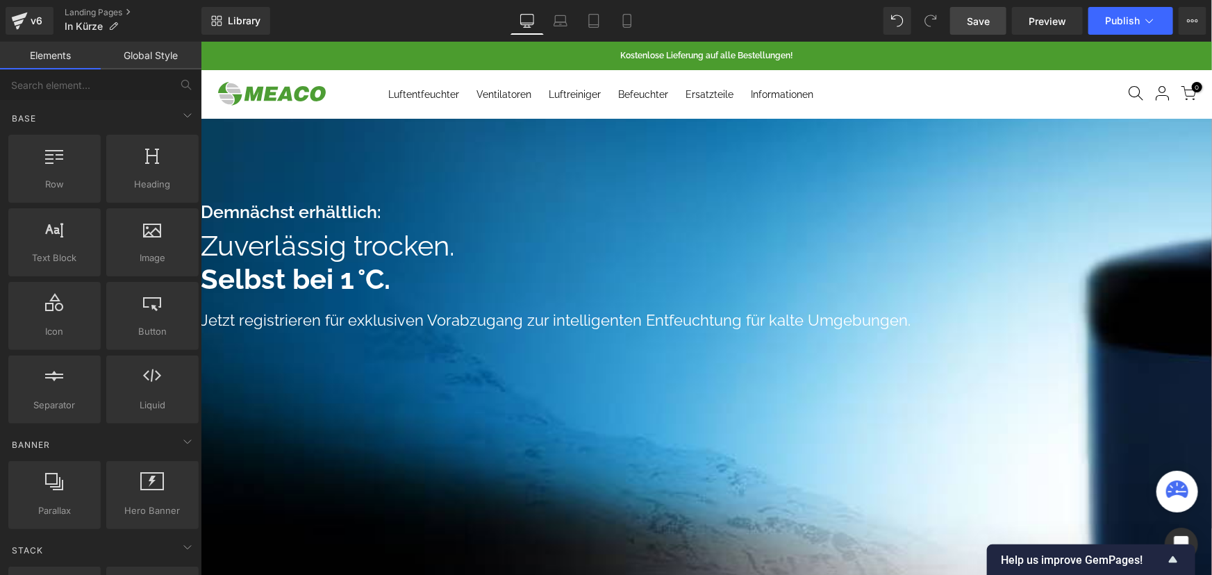
click at [200, 41] on link at bounding box center [200, 41] width 0 height 0
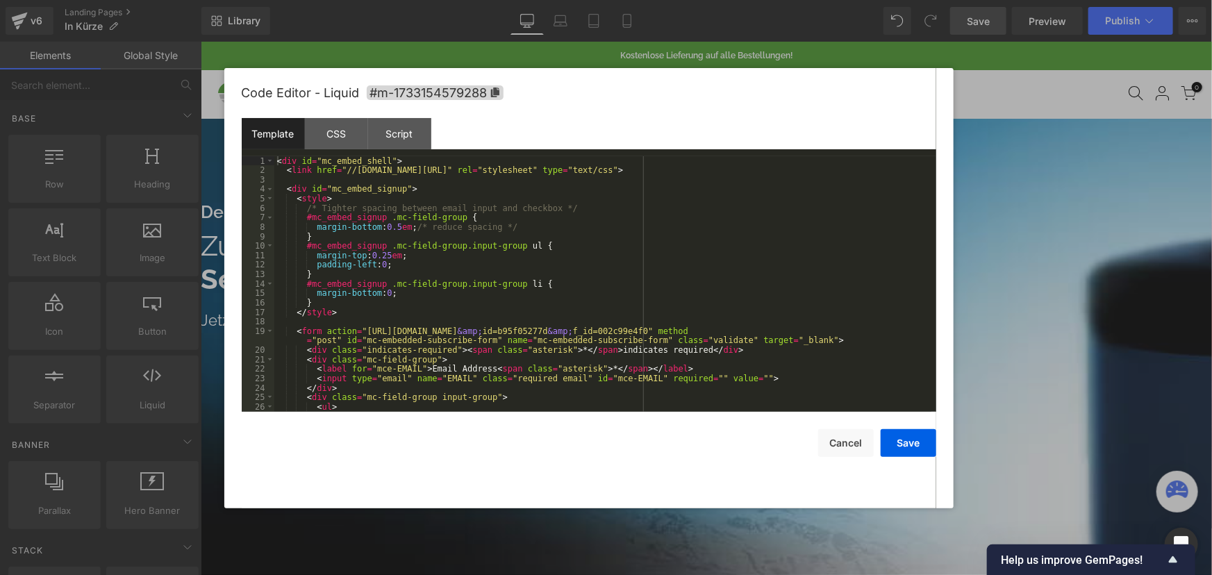
click at [490, 272] on div "< div id = "mc_embed_shell" > < link href = "//[DOMAIN_NAME][URL]" rel = "style…" at bounding box center [602, 293] width 657 height 274
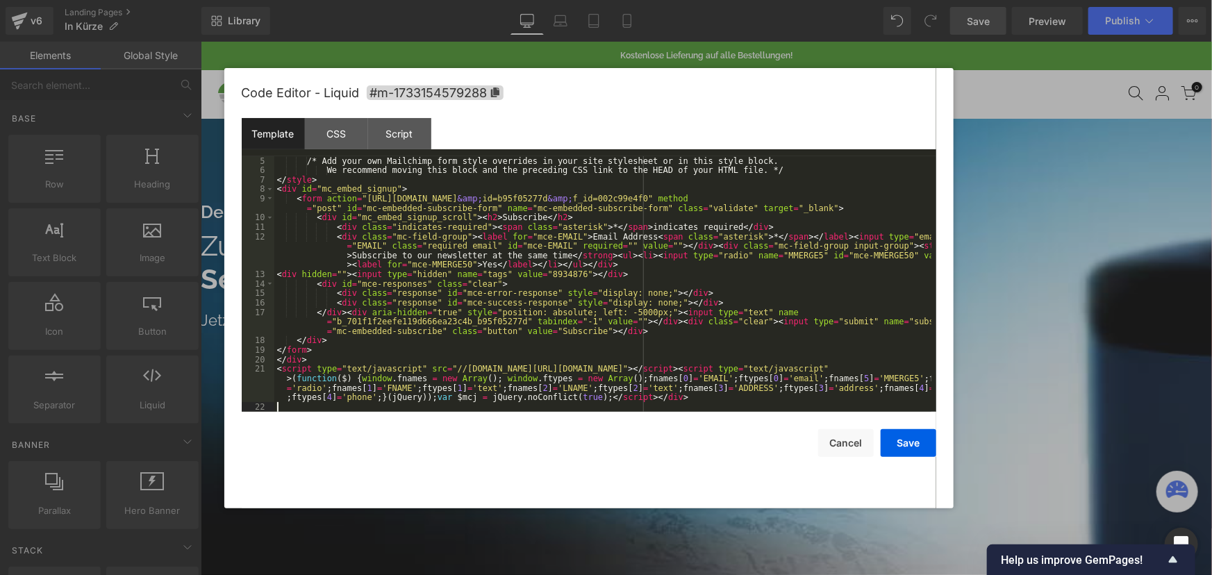
scroll to position [38, 0]
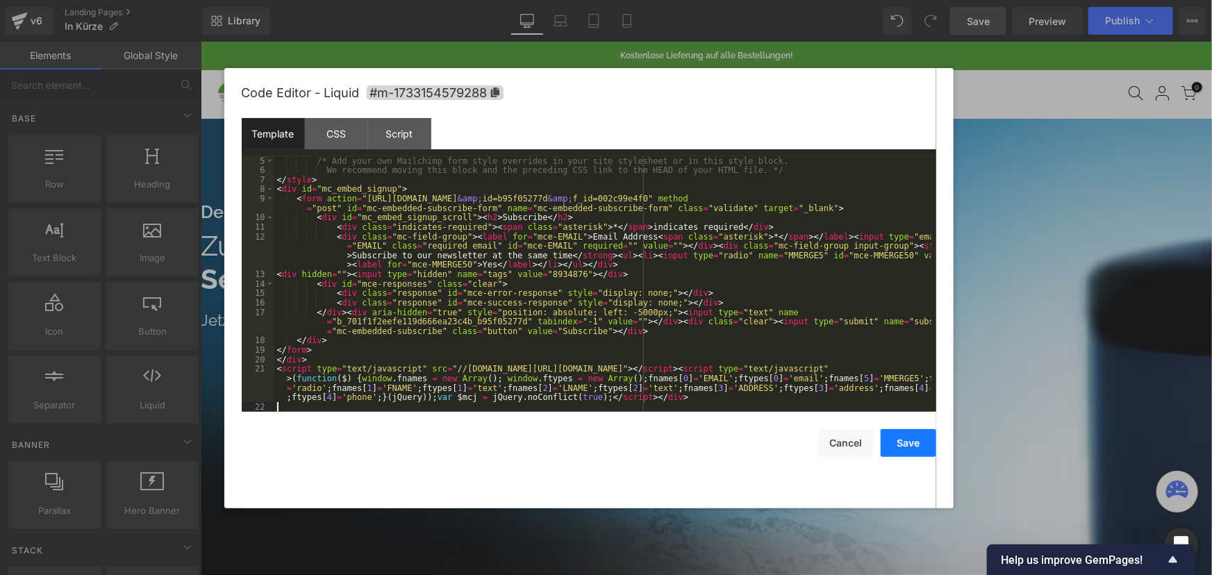
click at [905, 443] on button "Save" at bounding box center [909, 443] width 56 height 28
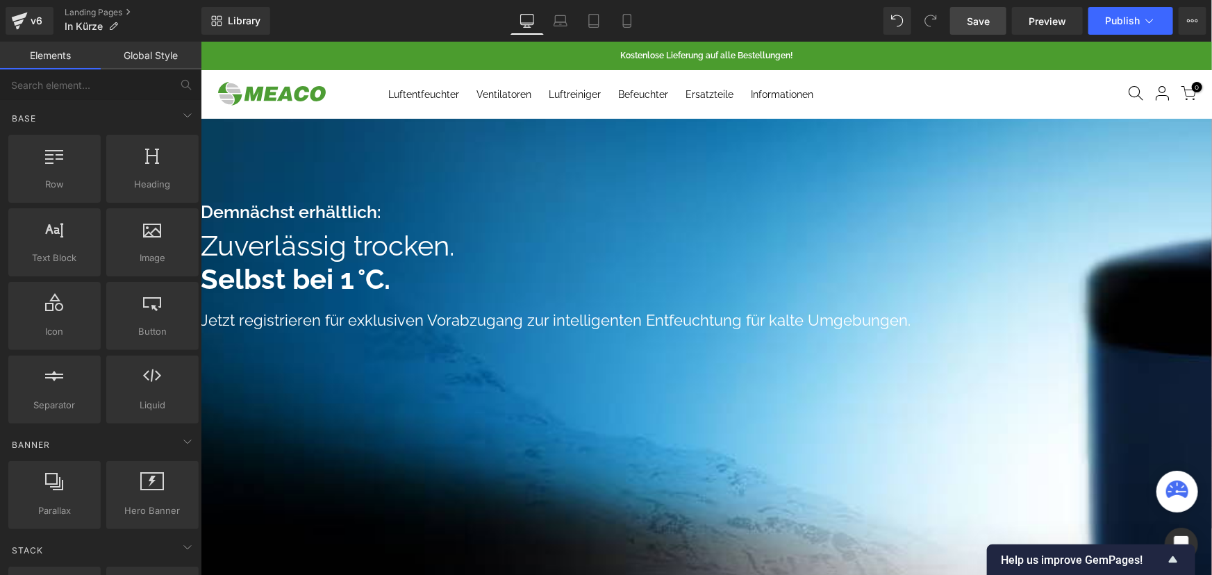
click at [980, 26] on span "Save" at bounding box center [978, 21] width 23 height 15
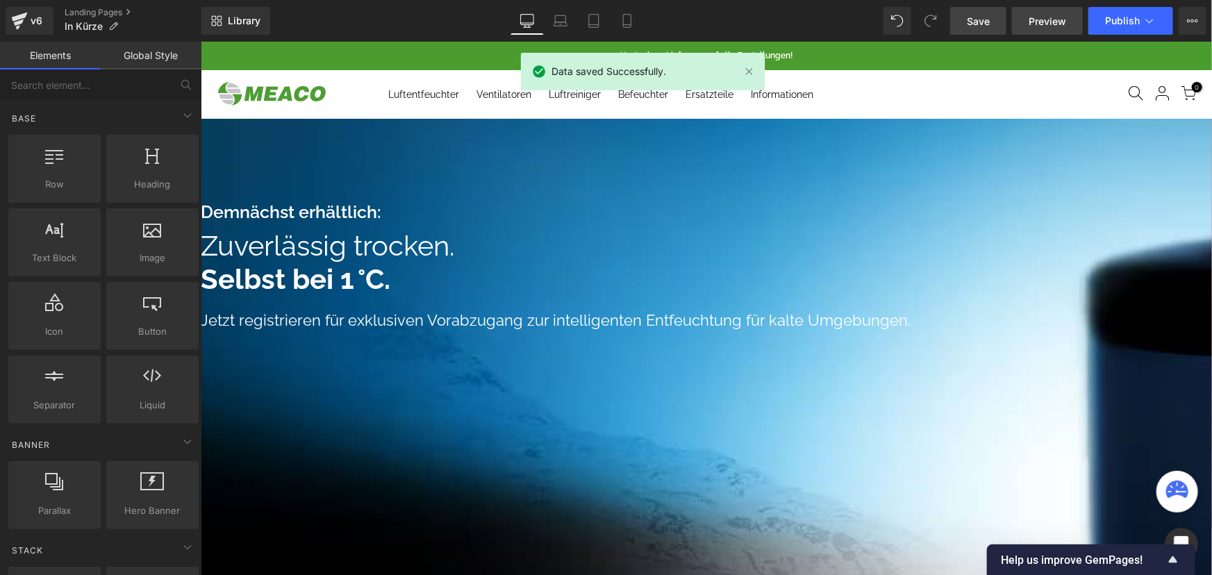
click at [1034, 22] on span "Preview" at bounding box center [1048, 21] width 38 height 15
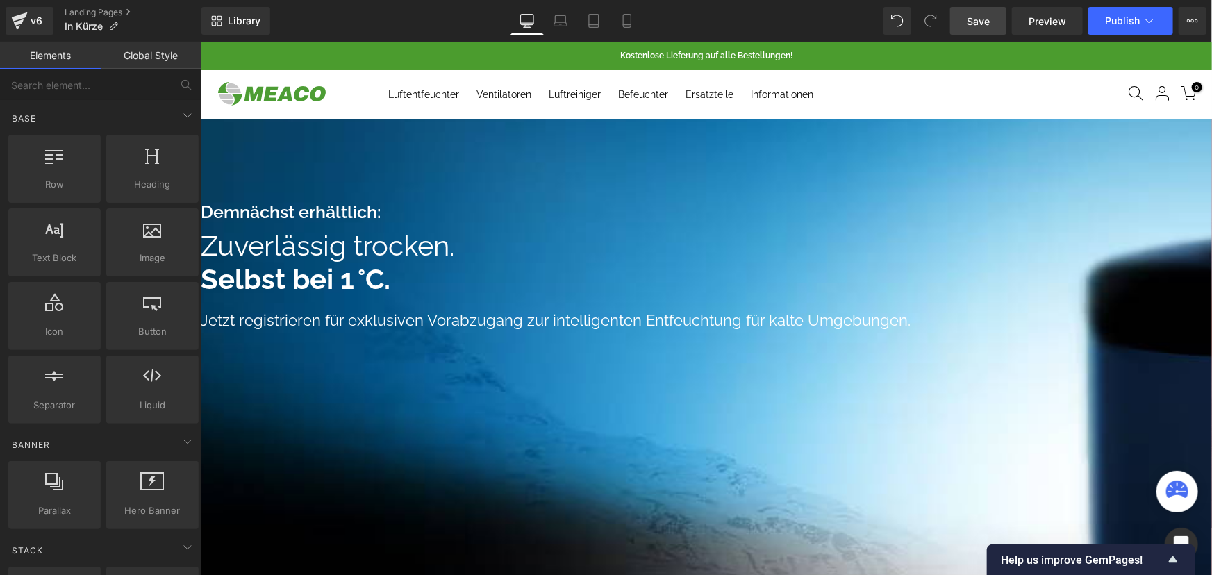
click at [200, 41] on link at bounding box center [200, 41] width 0 height 0
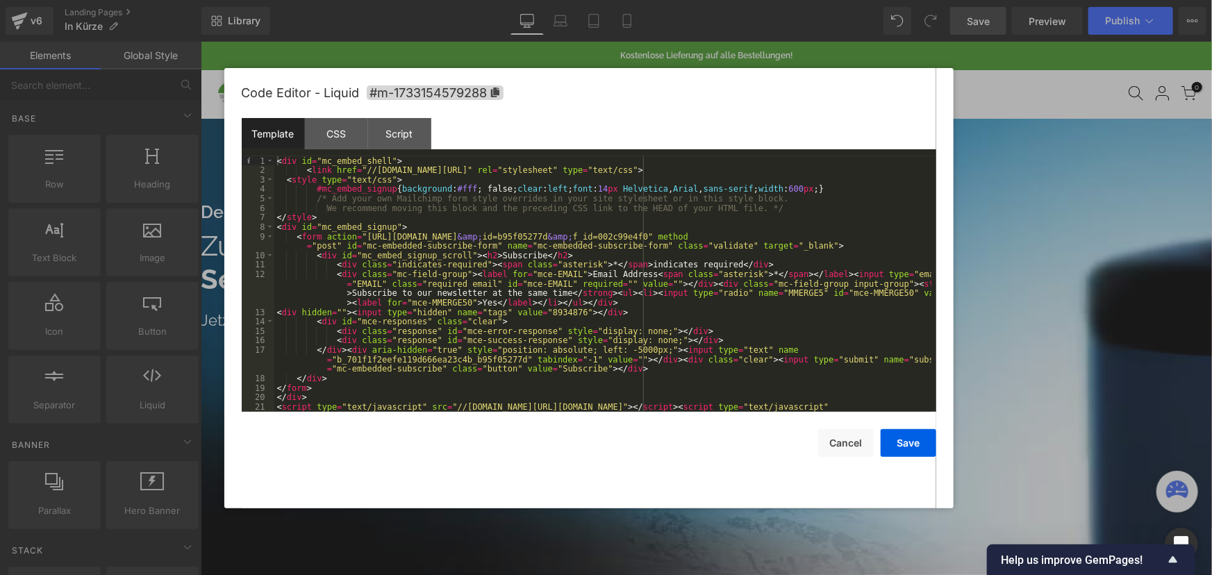
click at [505, 254] on div "< div id = "mc_embed_shell" > < link href = "//[DOMAIN_NAME][URL]" rel = "style…" at bounding box center [602, 307] width 657 height 303
drag, startPoint x: 528, startPoint y: 256, endPoint x: 480, endPoint y: 258, distance: 48.0
click at [480, 258] on div "< div id = "mc_embed_shell" > < link href = "//[DOMAIN_NAME][URL]" rel = "style…" at bounding box center [602, 307] width 657 height 303
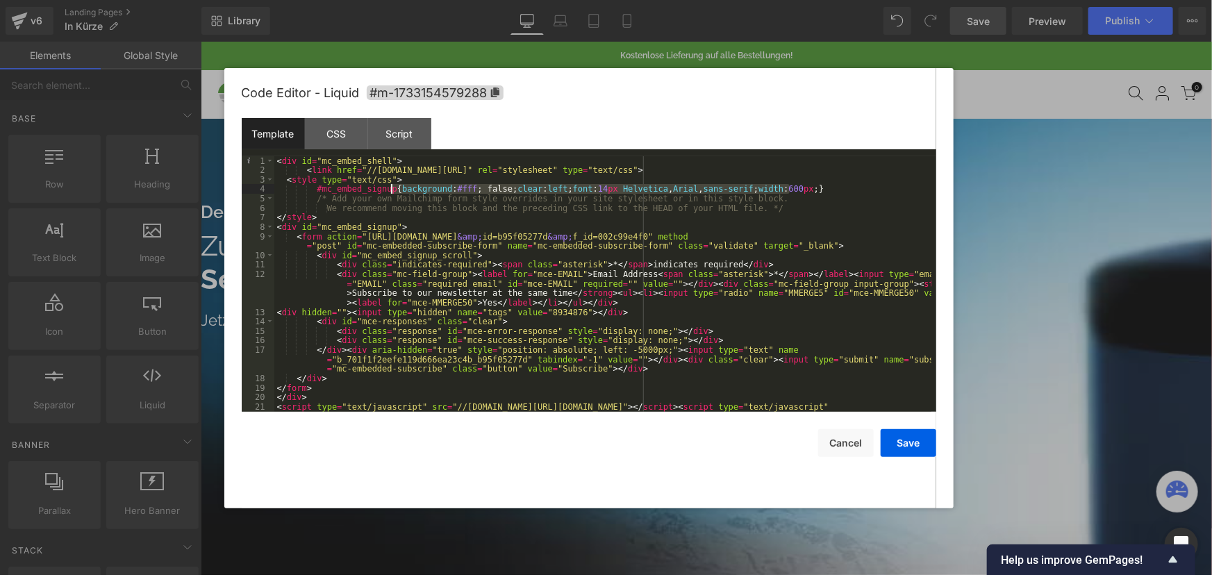
drag, startPoint x: 764, startPoint y: 191, endPoint x: 391, endPoint y: 189, distance: 373.1
click at [391, 189] on div "< div id = "mc_embed_shell" > < link href = "//[DOMAIN_NAME][URL]" rel = "style…" at bounding box center [602, 307] width 657 height 303
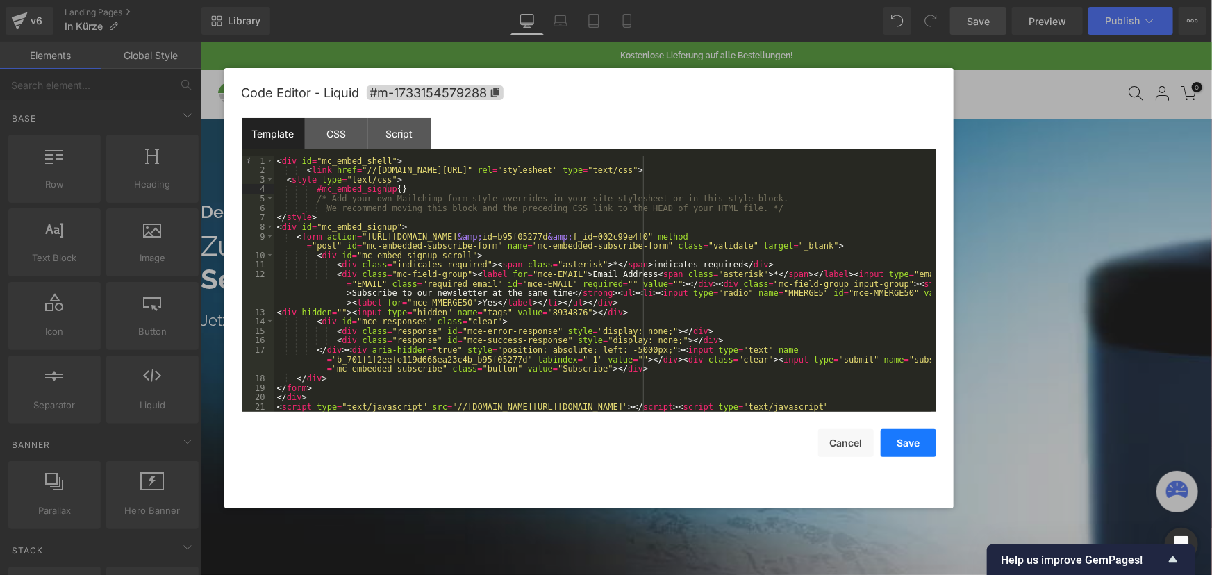
click at [908, 445] on button "Save" at bounding box center [909, 443] width 56 height 28
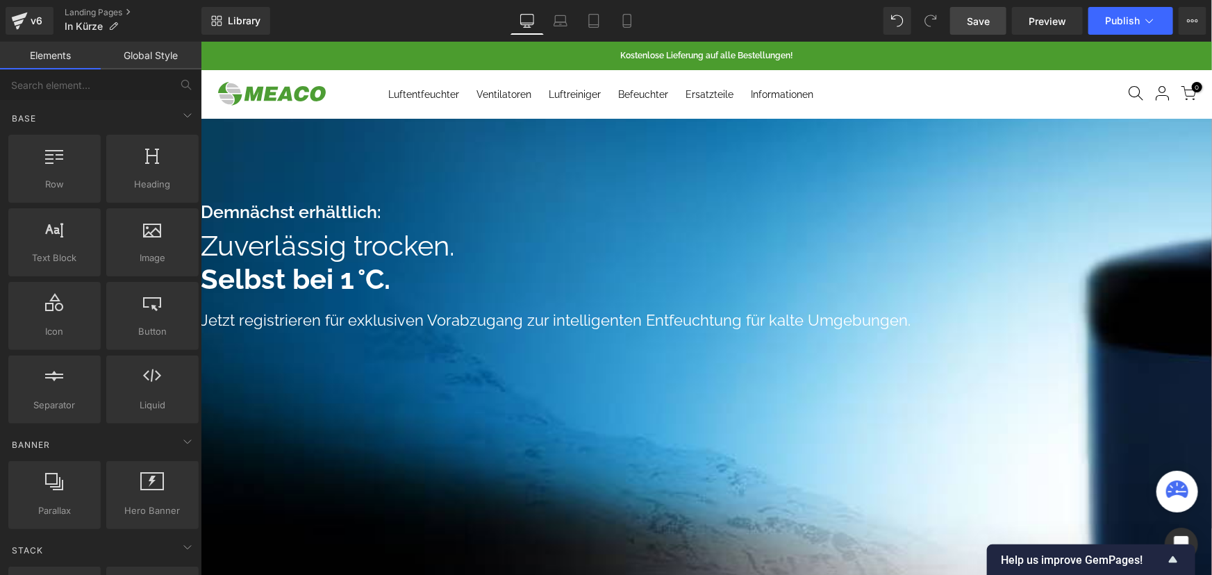
drag, startPoint x: 983, startPoint y: 36, endPoint x: 994, endPoint y: 33, distance: 11.0
click at [983, 36] on div "Library Desktop Desktop Laptop Tablet Mobile Save Preview Publish Scheduled Vie…" at bounding box center [706, 21] width 1011 height 42
click at [994, 27] on link "Save" at bounding box center [978, 21] width 56 height 28
click at [1040, 20] on span "Preview" at bounding box center [1048, 21] width 38 height 15
click at [200, 41] on link at bounding box center [200, 41] width 0 height 0
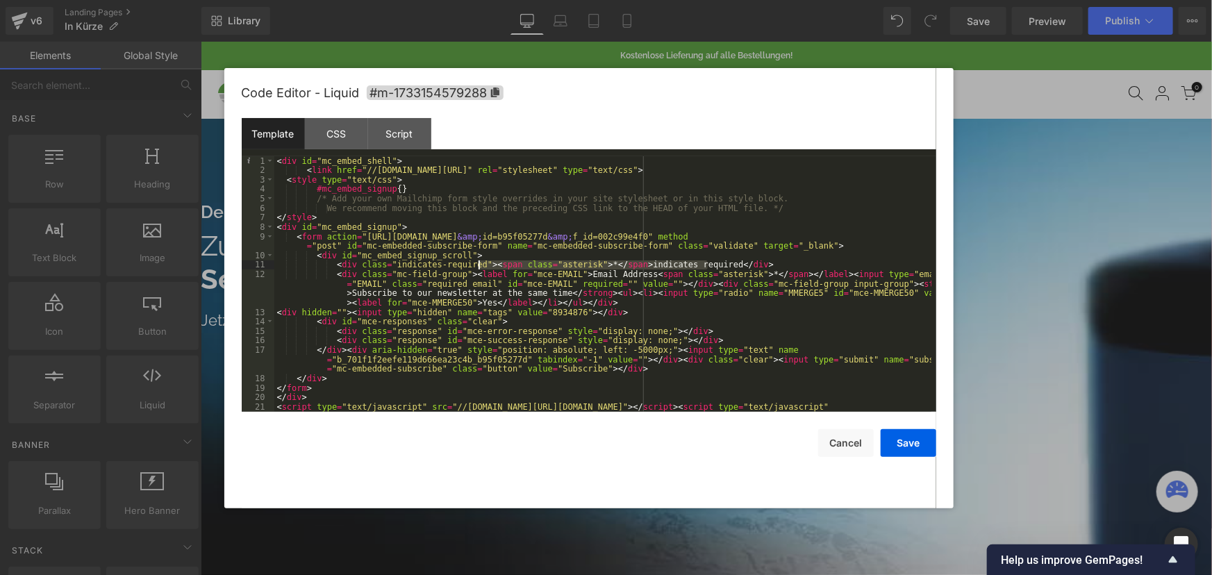
drag, startPoint x: 708, startPoint y: 264, endPoint x: 481, endPoint y: 266, distance: 227.2
click at [481, 266] on div "< div id = "mc_embed_shell" > < link href = "//[DOMAIN_NAME][URL]" rel = "style…" at bounding box center [602, 307] width 657 height 303
click at [711, 263] on div "< div id = "mc_embed_shell" > < link href = "//[DOMAIN_NAME][URL]" rel = "style…" at bounding box center [602, 307] width 657 height 303
drag, startPoint x: 678, startPoint y: 264, endPoint x: 269, endPoint y: 265, distance: 409.2
click at [269, 265] on pre "1 2 3 4 5 6 7 8 9 10 11 12 13 14 15 16 17 18 19 20 21 < div id = "mc_embed_shel…" at bounding box center [589, 284] width 695 height 256
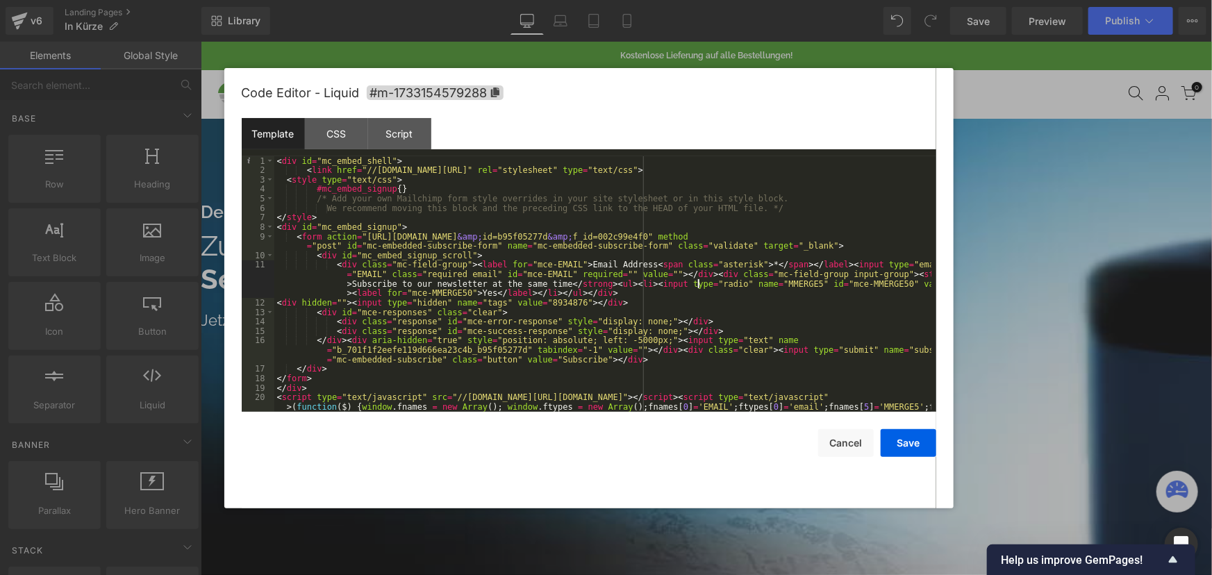
click at [700, 282] on div "< div id = "mc_embed_shell" > < link href = "//[DOMAIN_NAME][URL]" rel = "style…" at bounding box center [602, 307] width 657 height 303
click at [903, 447] on button "Save" at bounding box center [909, 443] width 56 height 28
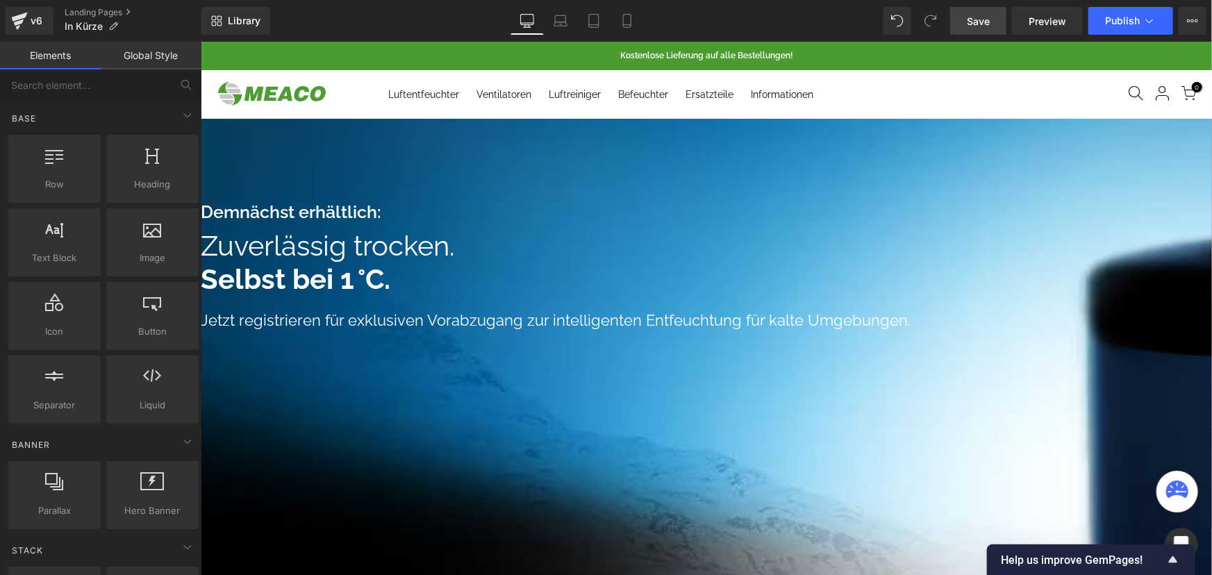
click at [984, 30] on link "Save" at bounding box center [978, 21] width 56 height 28
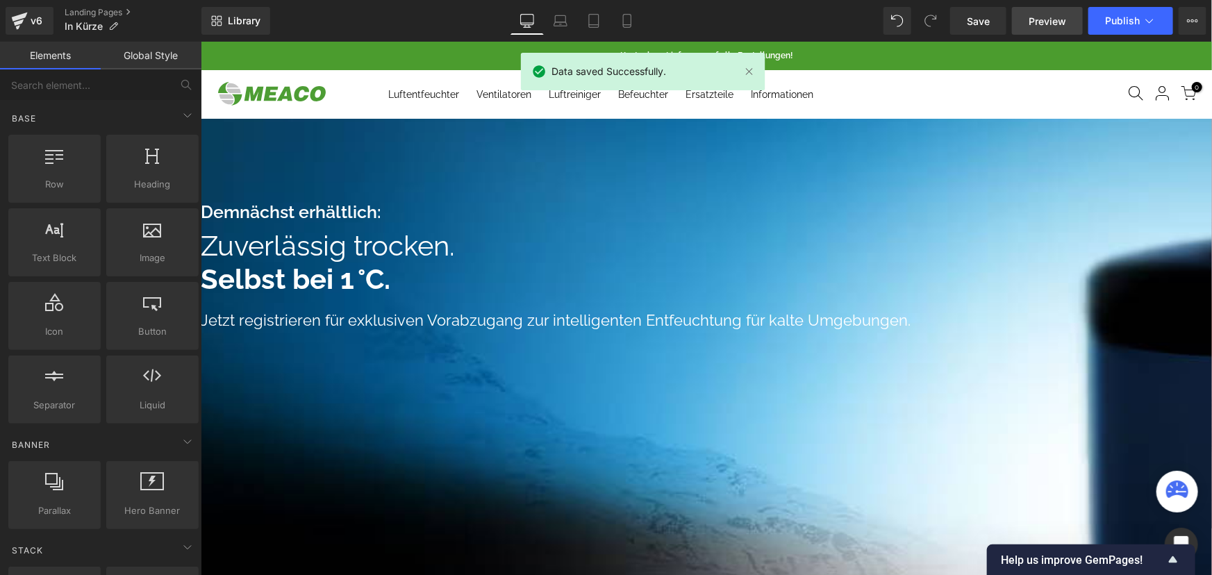
click at [1044, 20] on span "Preview" at bounding box center [1048, 21] width 38 height 15
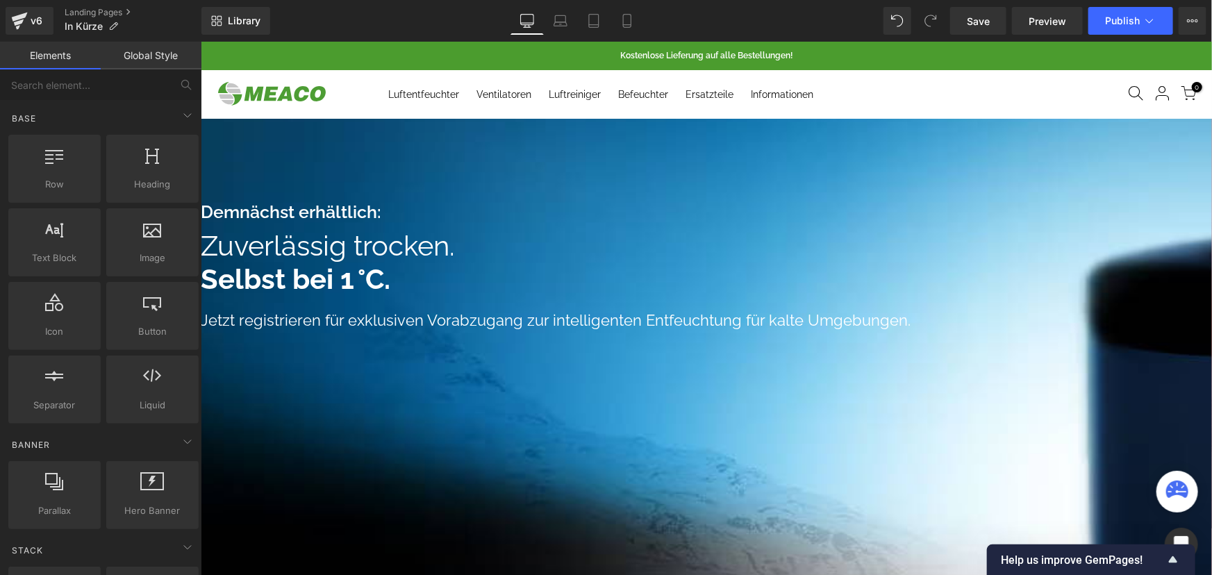
click at [200, 41] on icon at bounding box center [200, 41] width 0 height 0
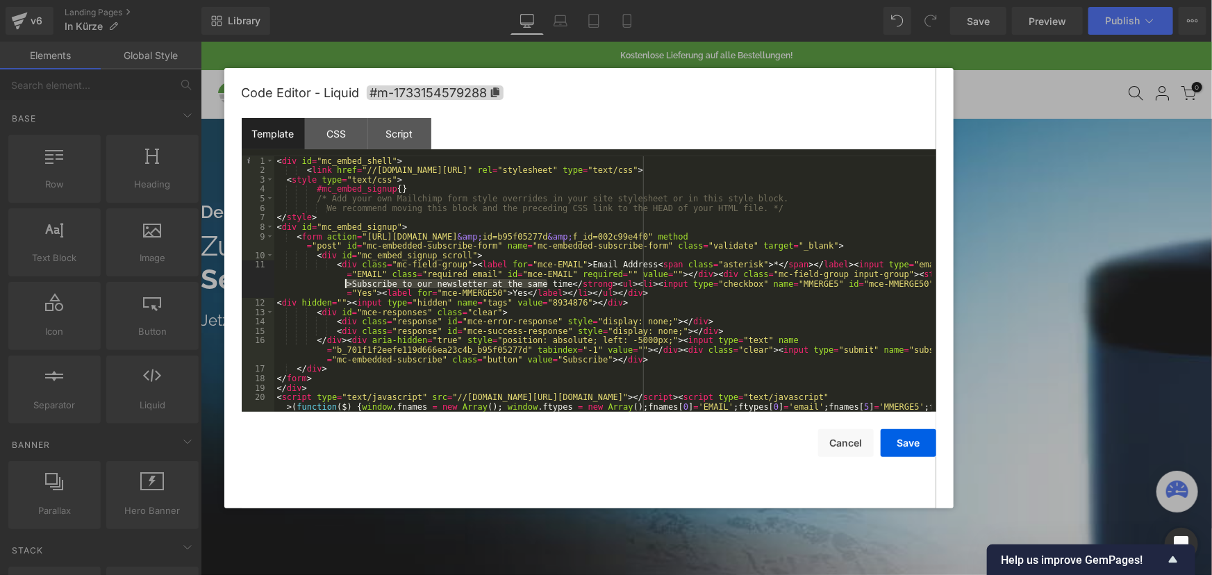
drag, startPoint x: 549, startPoint y: 284, endPoint x: 346, endPoint y: 282, distance: 202.9
click at [346, 282] on div "< div id = "mc_embed_shell" > < link href = "//[DOMAIN_NAME][URL]" rel = "style…" at bounding box center [602, 307] width 657 height 303
click at [527, 281] on div "< div id = "mc_embed_shell" > < link href = "//[DOMAIN_NAME][URL]" rel = "style…" at bounding box center [602, 284] width 657 height 256
drag, startPoint x: 592, startPoint y: 285, endPoint x: 863, endPoint y: 277, distance: 271.1
click at [863, 277] on div "< div id = "mc_embed_shell" > < link href = "//[DOMAIN_NAME][URL]" rel = "style…" at bounding box center [602, 307] width 657 height 303
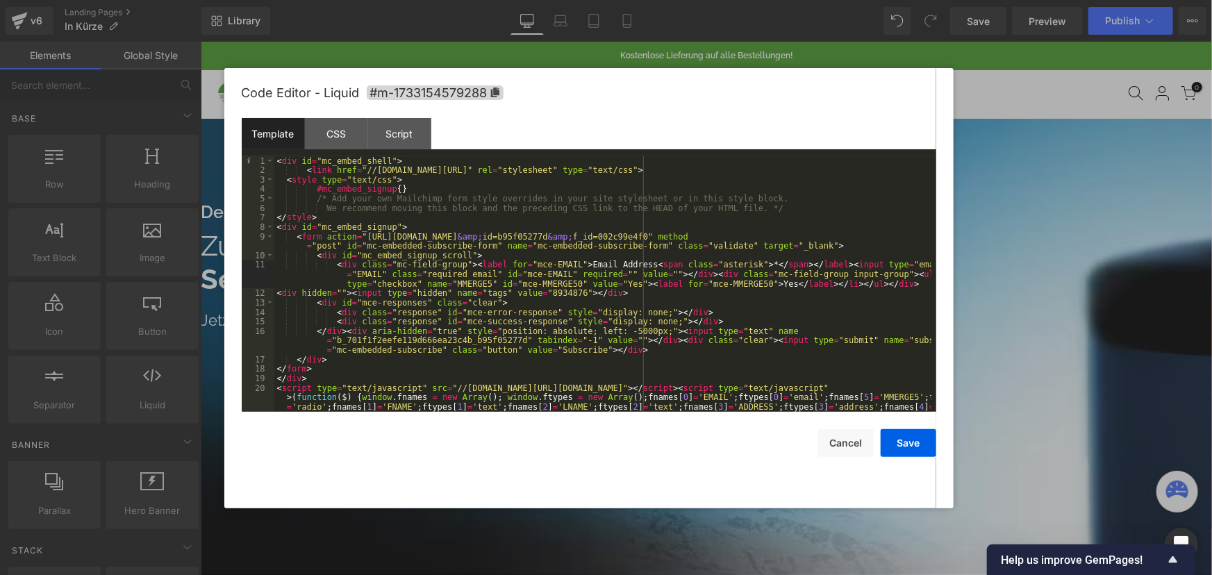
click at [745, 287] on div "< div id = "mc_embed_shell" > < link href = "//[DOMAIN_NAME][URL]" rel = "style…" at bounding box center [602, 307] width 657 height 303
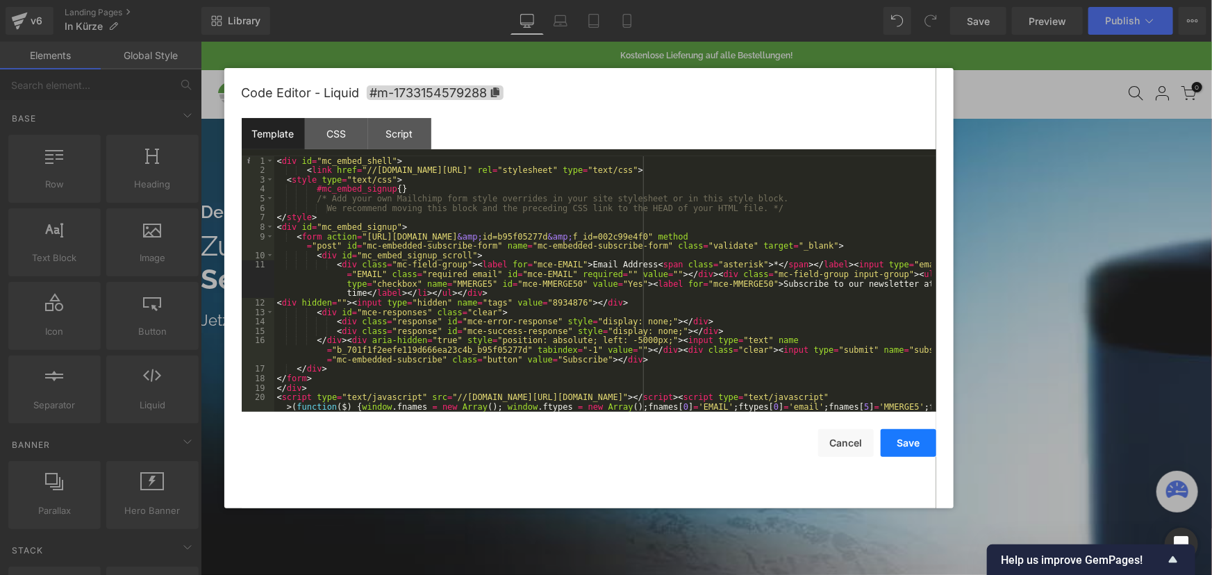
click at [912, 449] on button "Save" at bounding box center [909, 443] width 56 height 28
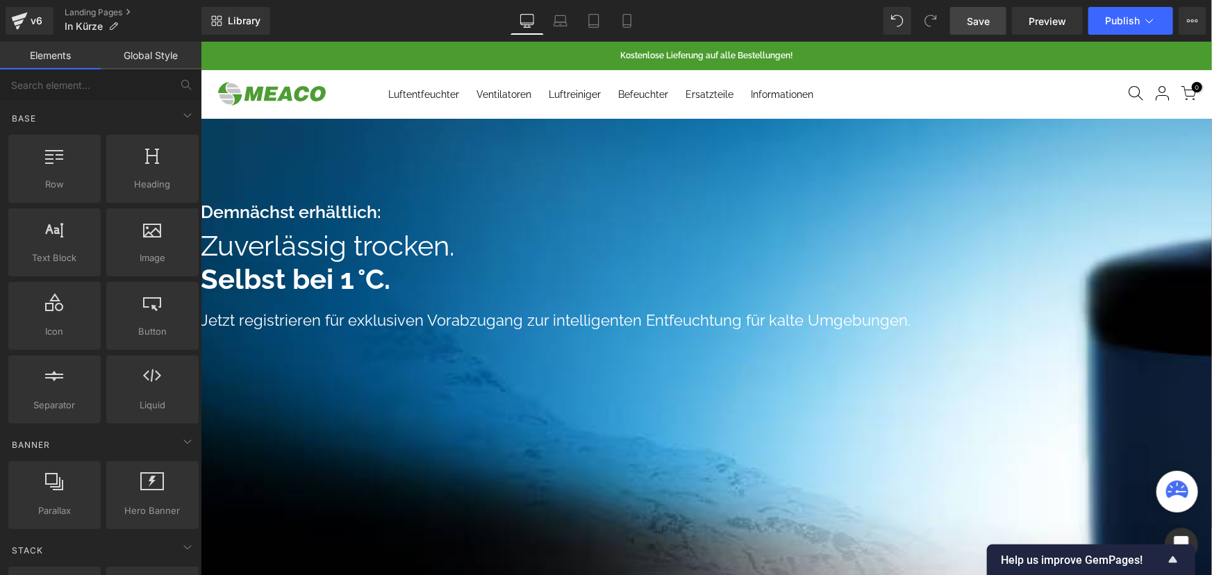
click at [991, 24] on link "Save" at bounding box center [978, 21] width 56 height 28
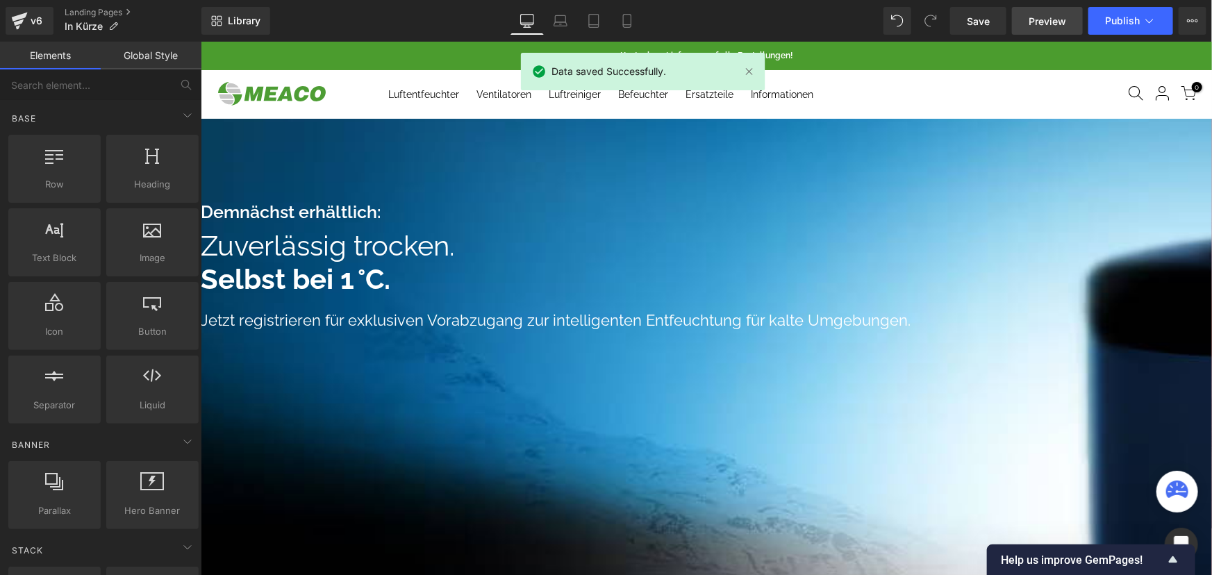
click at [1039, 22] on span "Preview" at bounding box center [1048, 21] width 38 height 15
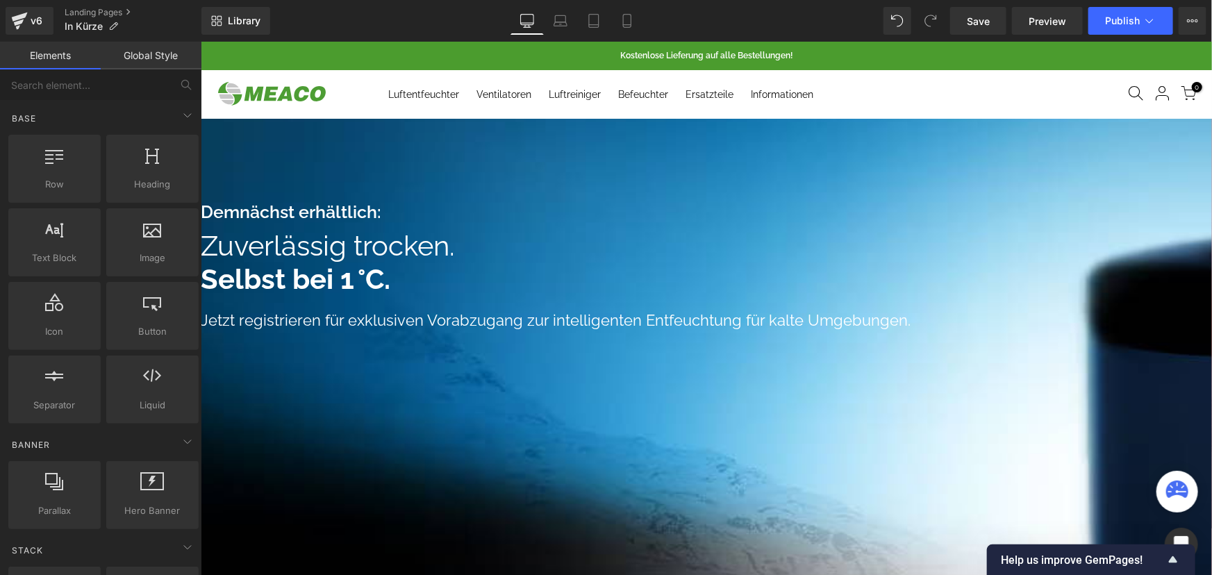
click at [200, 41] on link at bounding box center [200, 41] width 0 height 0
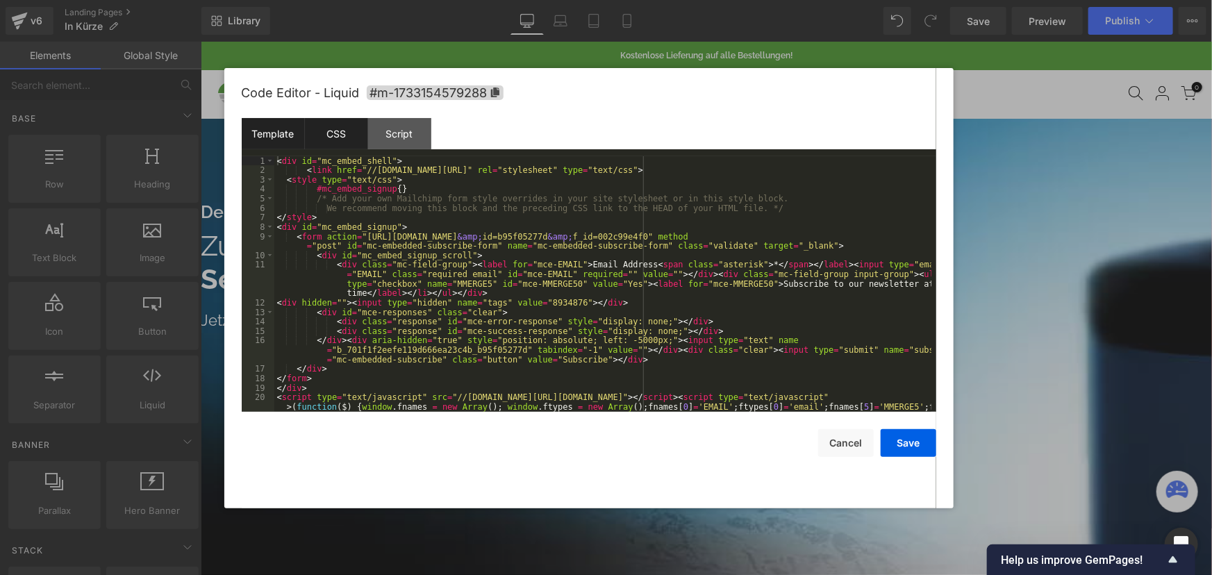
click at [336, 131] on div "CSS" at bounding box center [336, 133] width 63 height 31
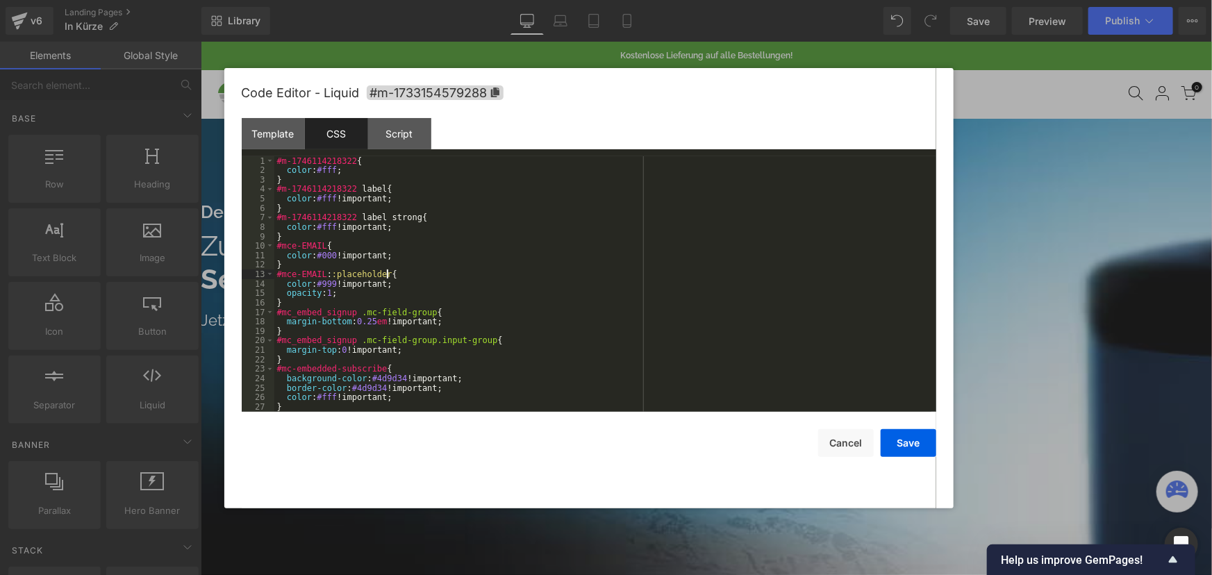
click at [431, 276] on div "#m-1746114218322 { color : #fff ; } #m-1746114218322 label { color : #fff !impo…" at bounding box center [602, 293] width 657 height 274
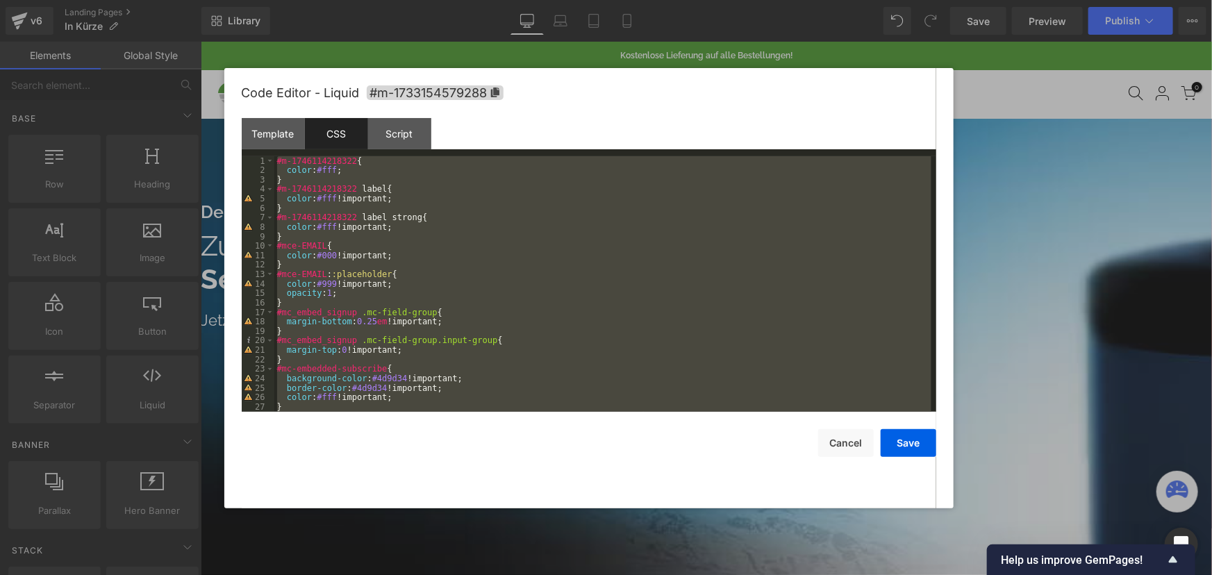
click at [370, 204] on div "#m-1746114218322 { color : #fff ; } #m-1746114218322 label { color : #fff !impo…" at bounding box center [602, 284] width 657 height 256
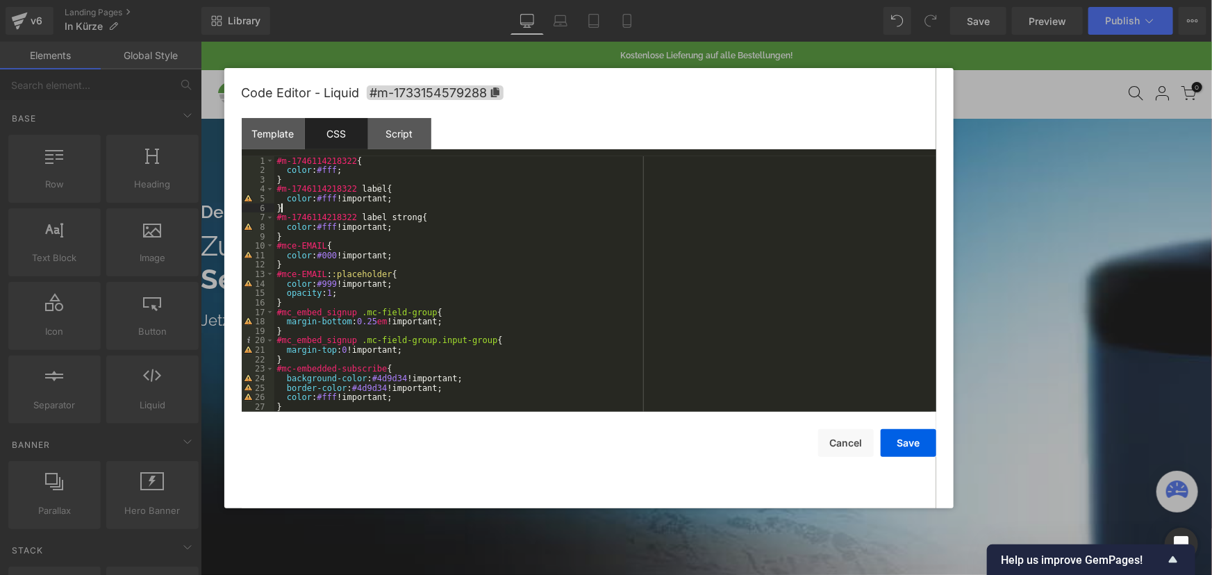
scroll to position [483, 0]
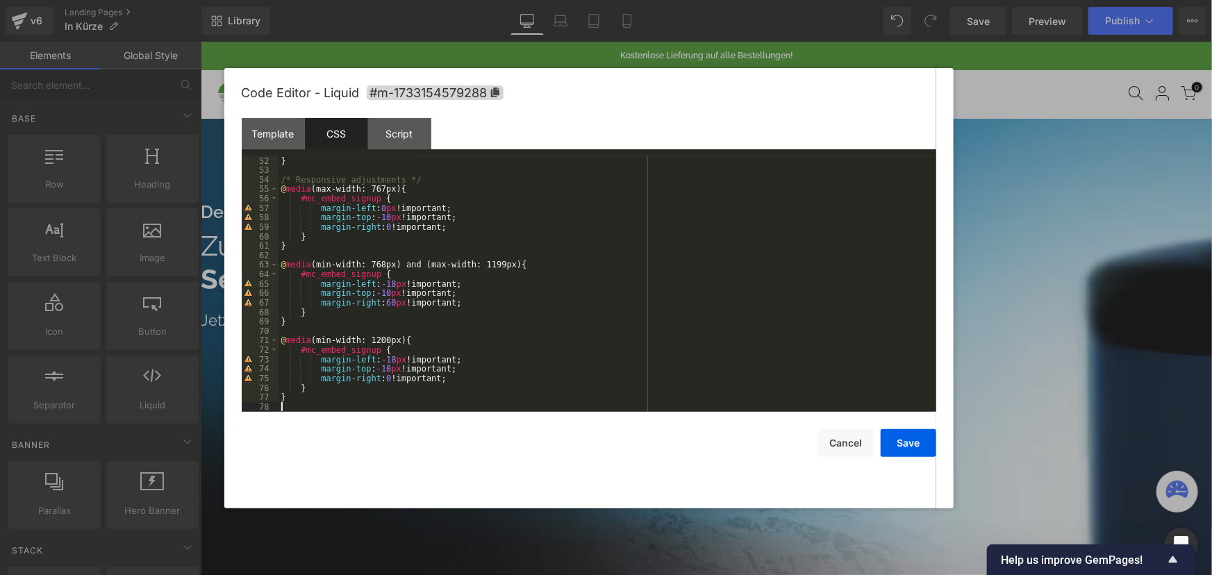
click at [390, 217] on div "} /* Responsive adjustments */ @ media (max-width: 767px) { #mc_embed_signup { …" at bounding box center [605, 293] width 653 height 274
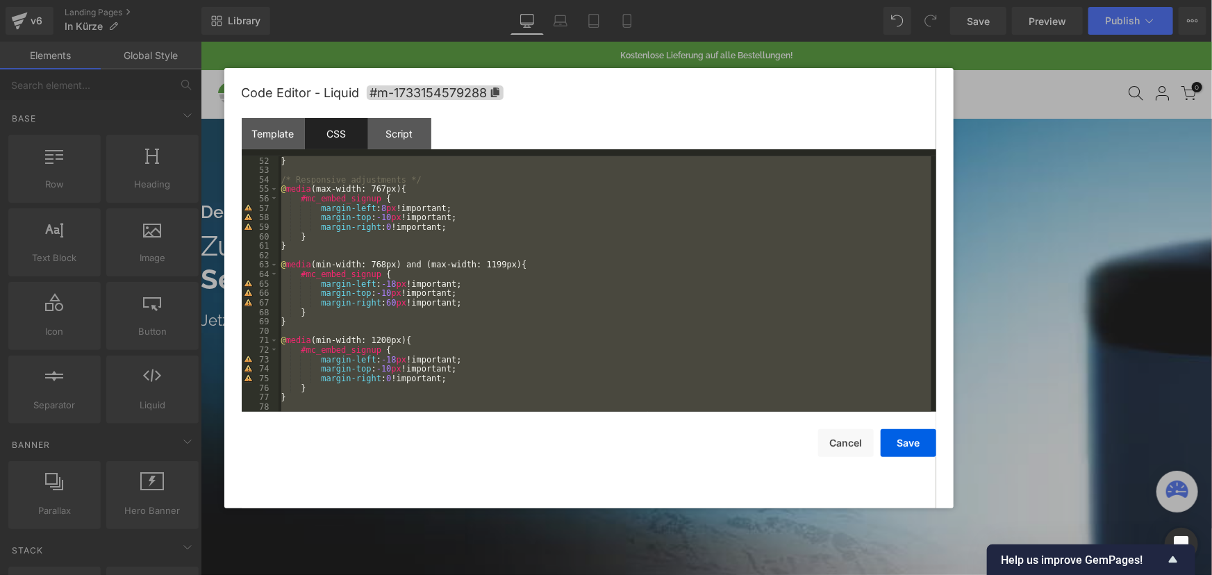
scroll to position [436, 0]
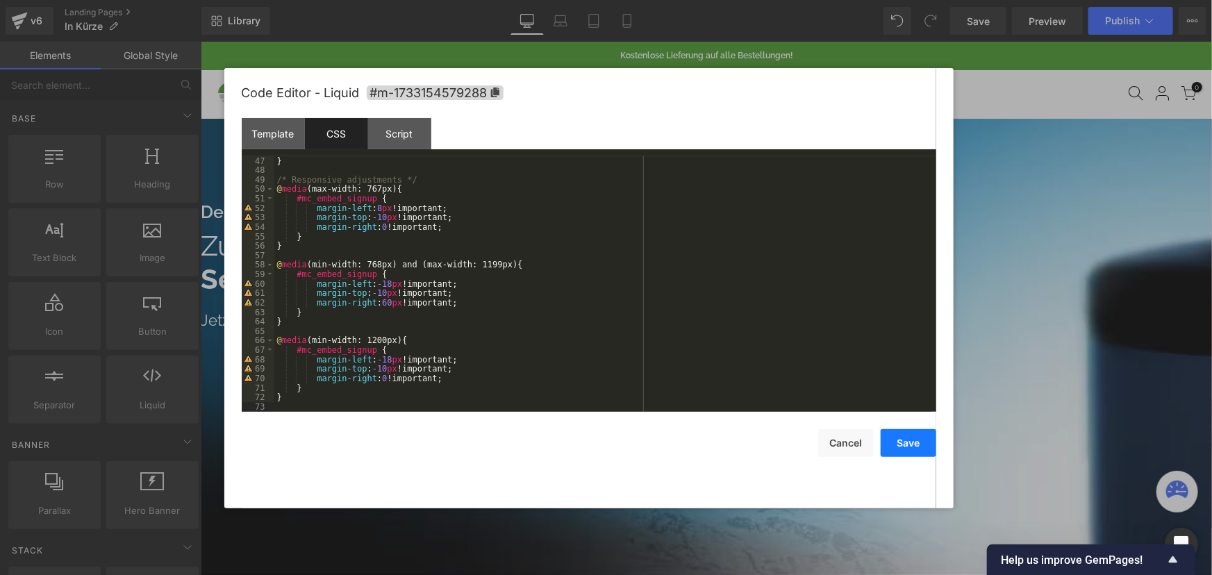
click at [906, 440] on button "Save" at bounding box center [909, 443] width 56 height 28
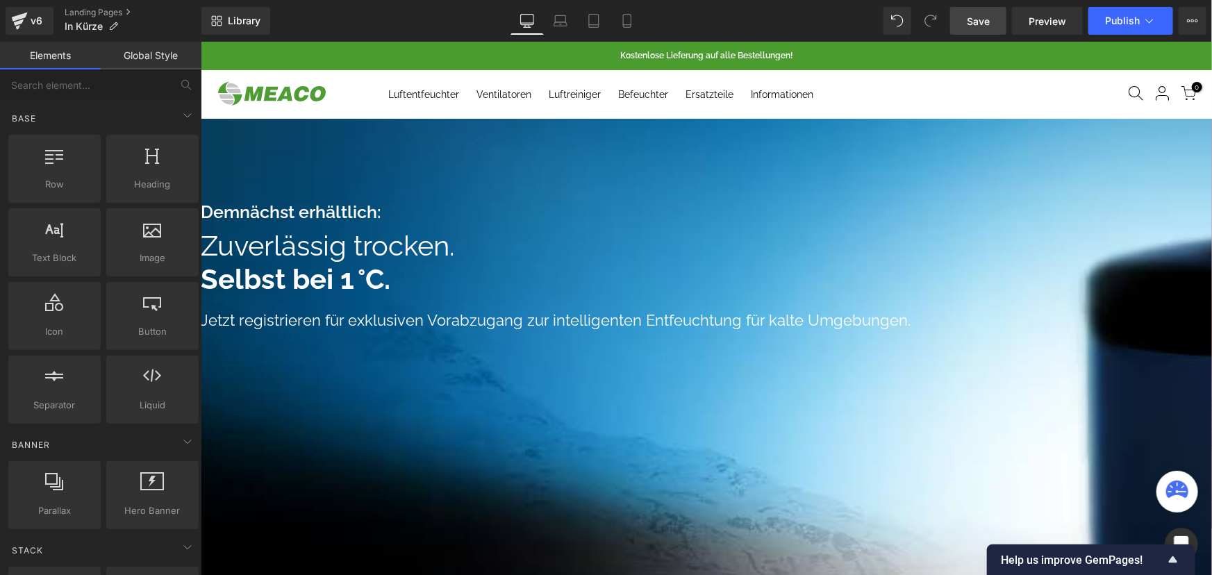
click at [980, 18] on span "Save" at bounding box center [978, 21] width 23 height 15
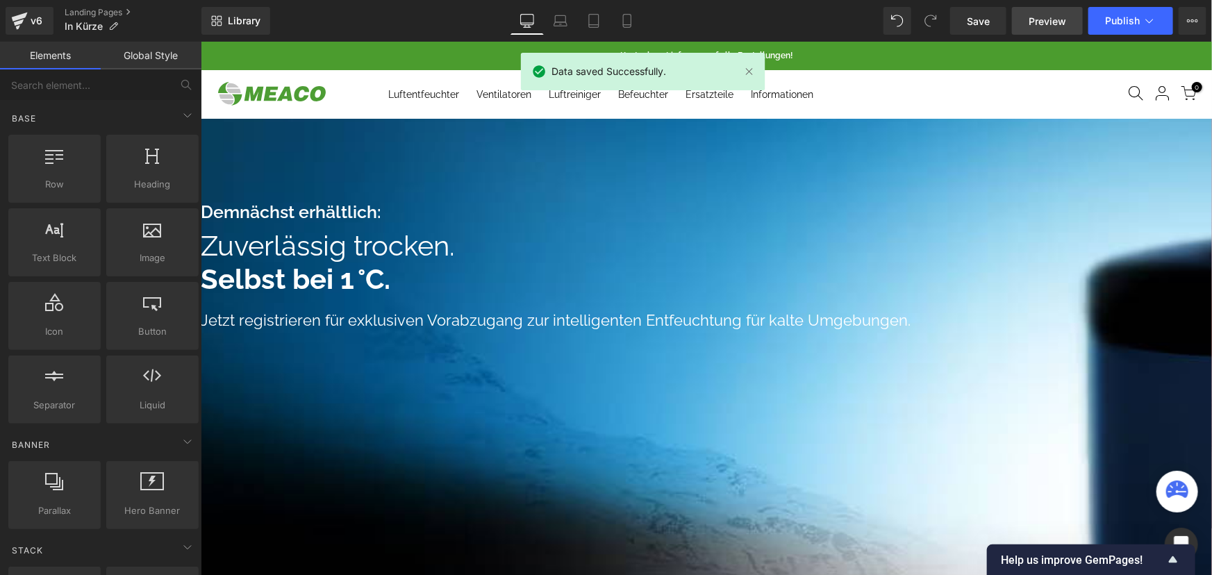
click at [1055, 17] on span "Preview" at bounding box center [1048, 21] width 38 height 15
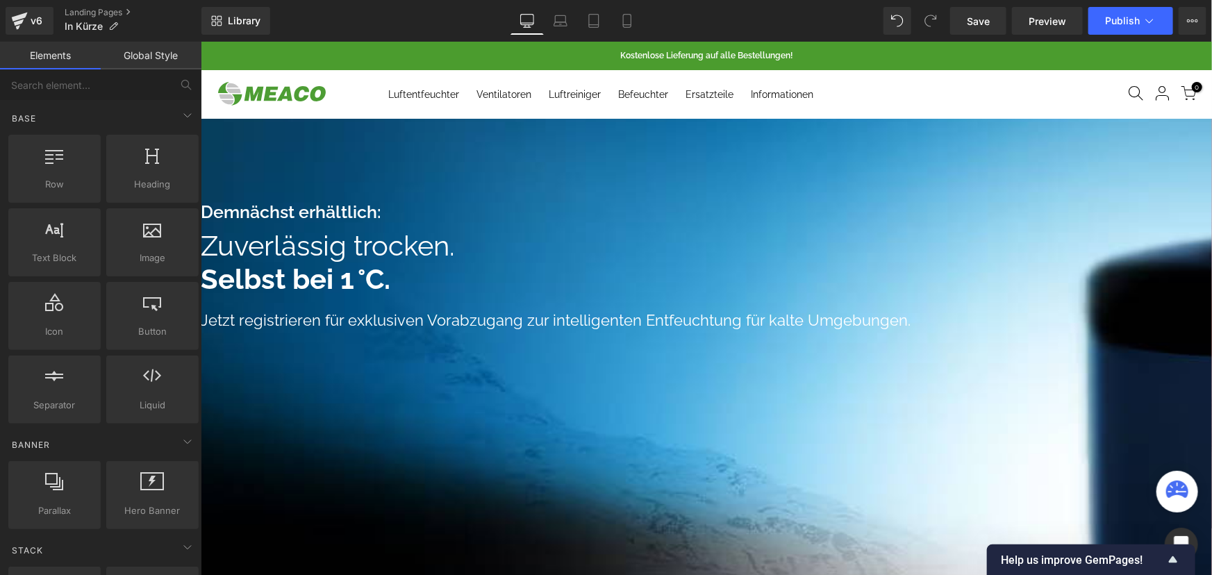
click at [200, 41] on icon at bounding box center [200, 41] width 0 height 0
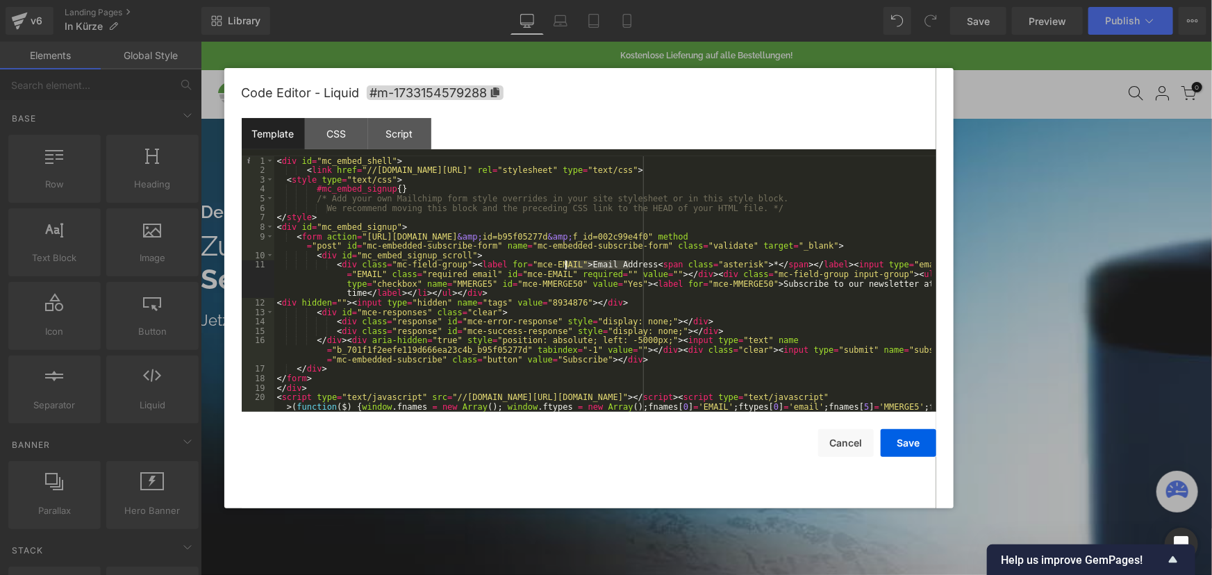
drag, startPoint x: 629, startPoint y: 264, endPoint x: 565, endPoint y: 264, distance: 63.9
click at [565, 264] on div "< div id = "mc_embed_shell" > < link href = "//[DOMAIN_NAME][URL]" rel = "style…" at bounding box center [602, 307] width 657 height 303
click at [563, 361] on div "< div id = "mc_embed_shell" > < link href = "//[DOMAIN_NAME][URL]" rel = "style…" at bounding box center [602, 307] width 657 height 303
click at [556, 361] on div "< div id = "mc_embed_shell" > < link href = "//[DOMAIN_NAME][URL]" rel = "style…" at bounding box center [602, 307] width 657 height 303
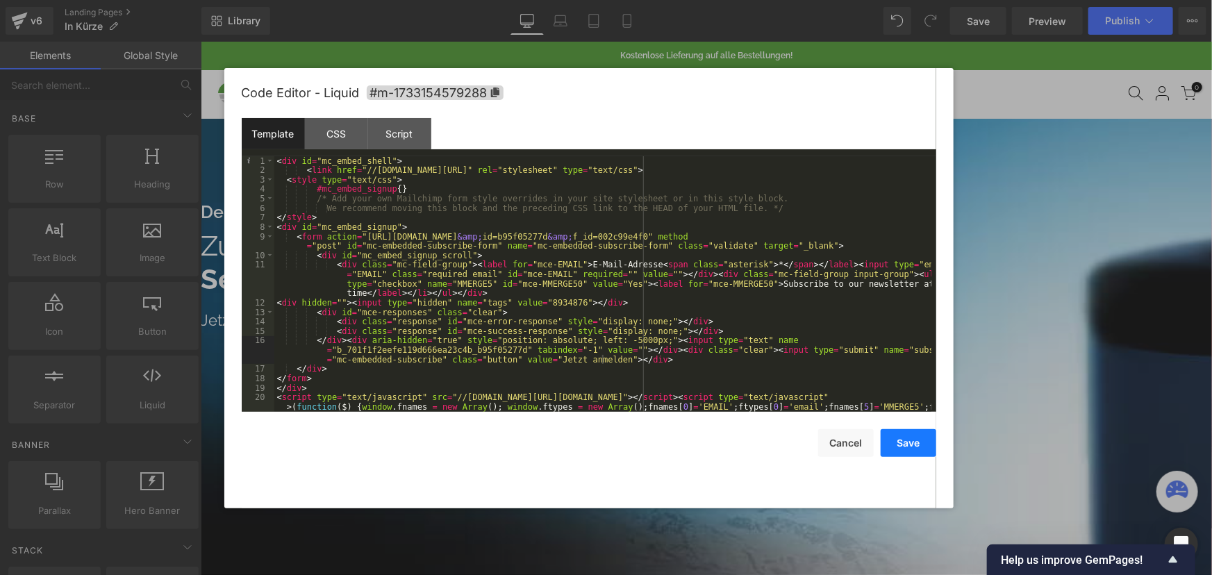
click at [901, 445] on button "Save" at bounding box center [909, 443] width 56 height 28
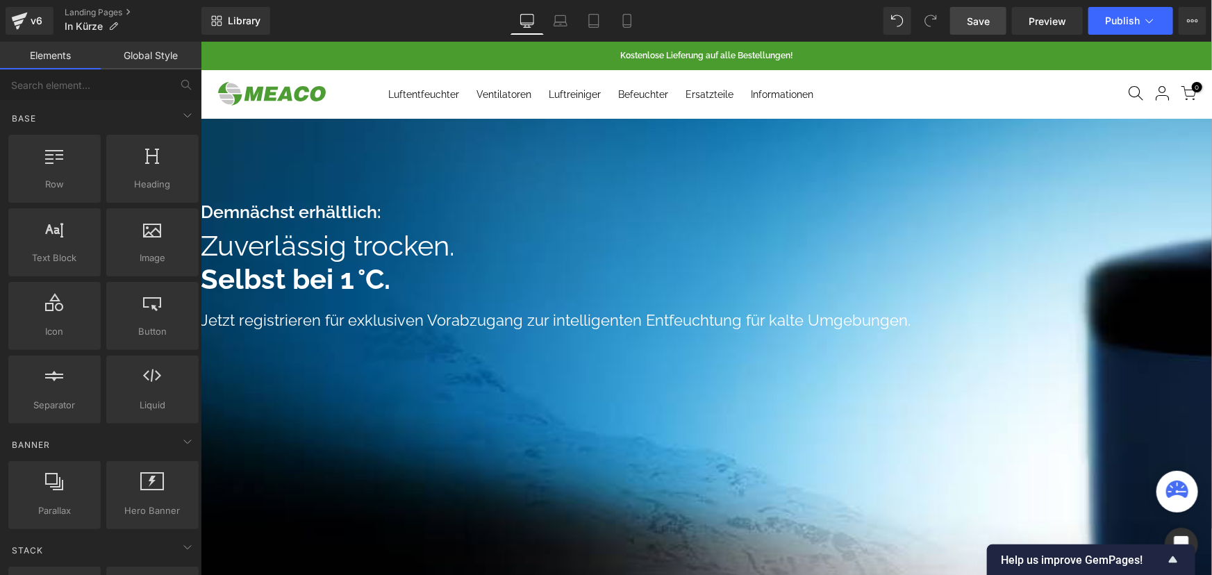
click at [988, 12] on link "Save" at bounding box center [978, 21] width 56 height 28
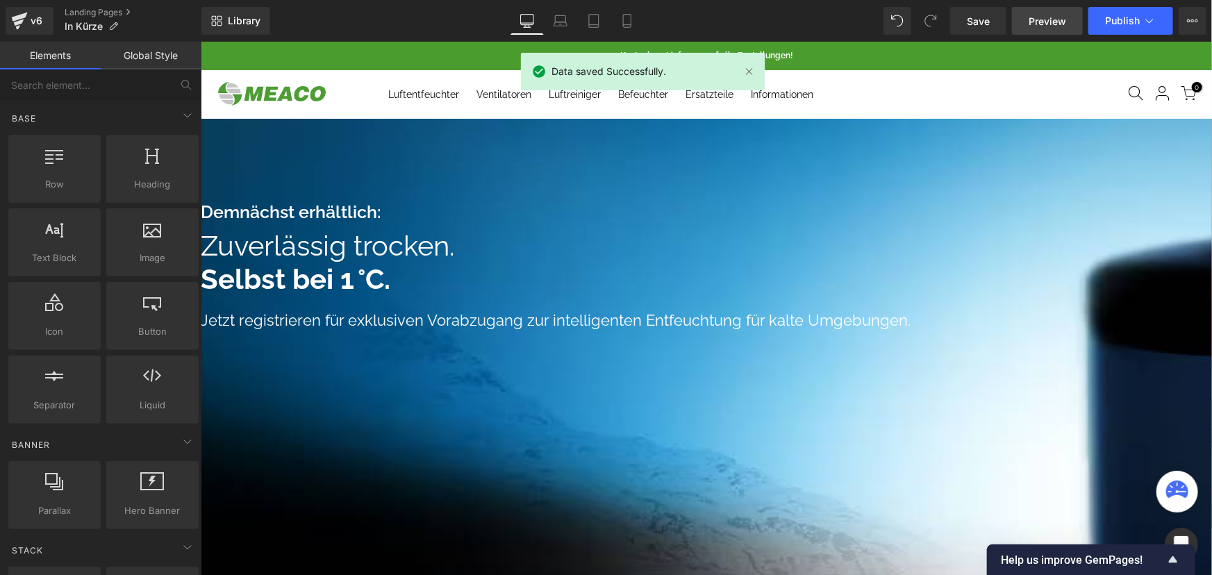
click at [1039, 20] on span "Preview" at bounding box center [1048, 21] width 38 height 15
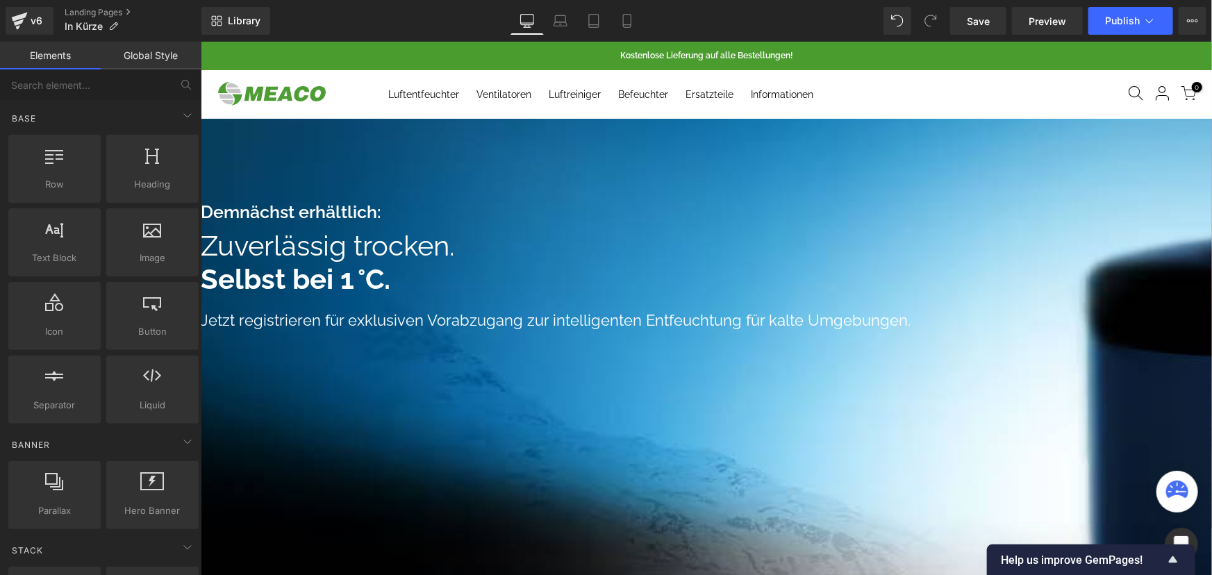
click at [200, 41] on icon at bounding box center [200, 41] width 0 height 0
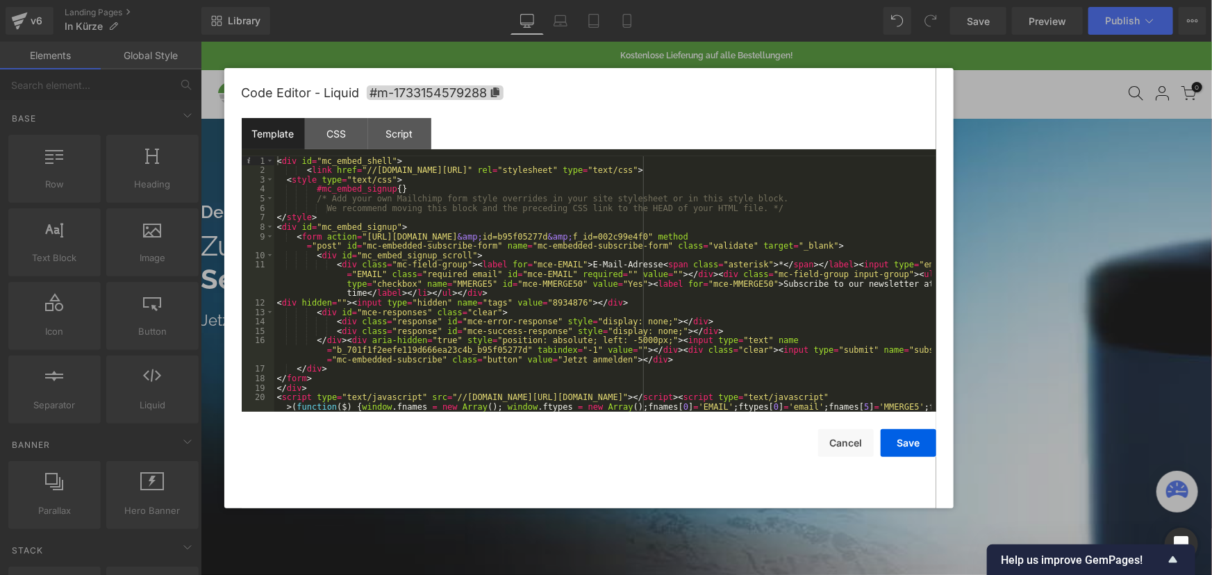
click at [741, 281] on div "< div id = "mc_embed_shell" > < link href = "//[DOMAIN_NAME][URL]" rel = "style…" at bounding box center [602, 307] width 657 height 303
drag, startPoint x: 764, startPoint y: 282, endPoint x: 752, endPoint y: 283, distance: 12.6
click at [771, 282] on div "< div id = "mc_embed_shell" > < link href = "//[DOMAIN_NAME][URL]" rel = "style…" at bounding box center [602, 307] width 657 height 303
click at [745, 284] on div "< div id = "mc_embed_shell" > < link href = "//[DOMAIN_NAME][URL]" rel = "style…" at bounding box center [602, 307] width 657 height 303
drag, startPoint x: 740, startPoint y: 284, endPoint x: 357, endPoint y: 292, distance: 382.9
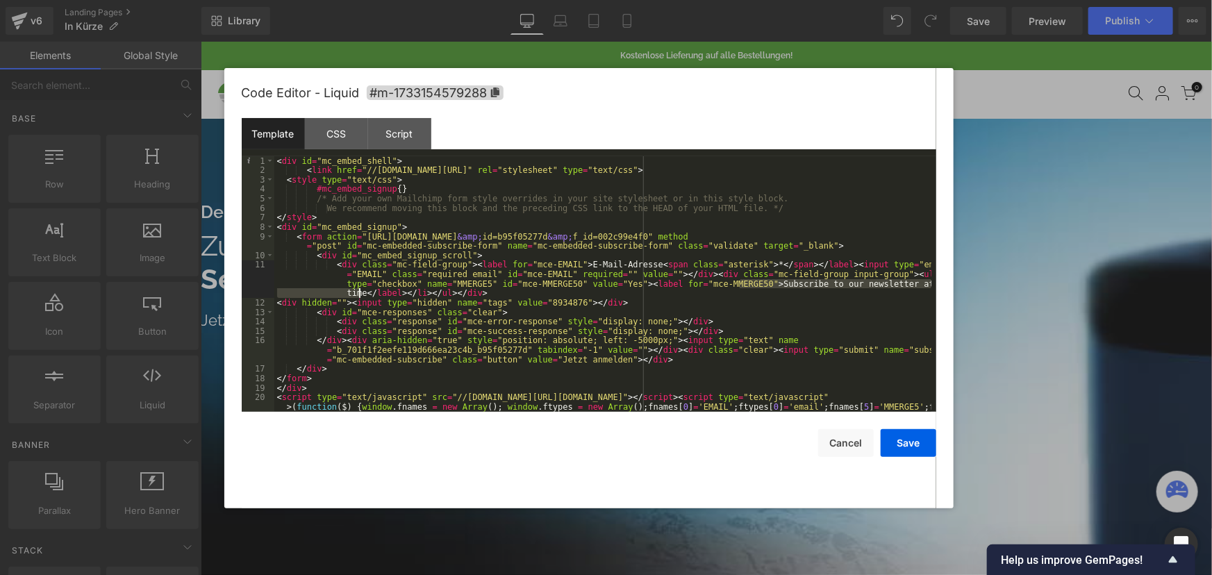
click at [357, 292] on div "< div id = "mc_embed_shell" > < link href = "//[DOMAIN_NAME][URL]" rel = "style…" at bounding box center [602, 307] width 657 height 303
click at [908, 452] on button "Save" at bounding box center [909, 443] width 56 height 28
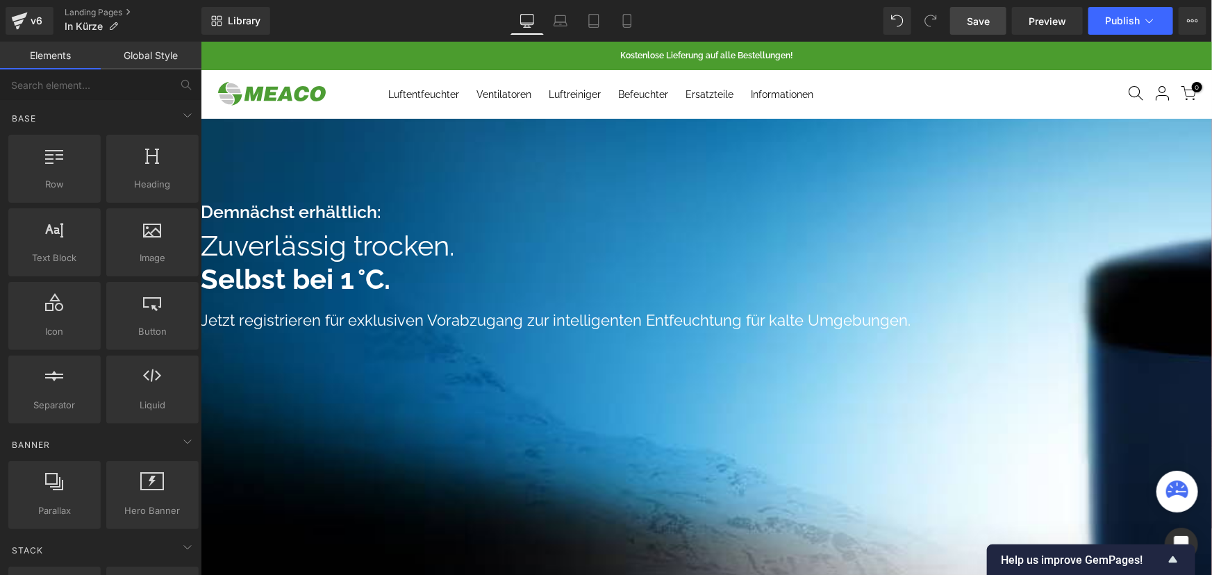
click at [988, 18] on span "Save" at bounding box center [978, 21] width 23 height 15
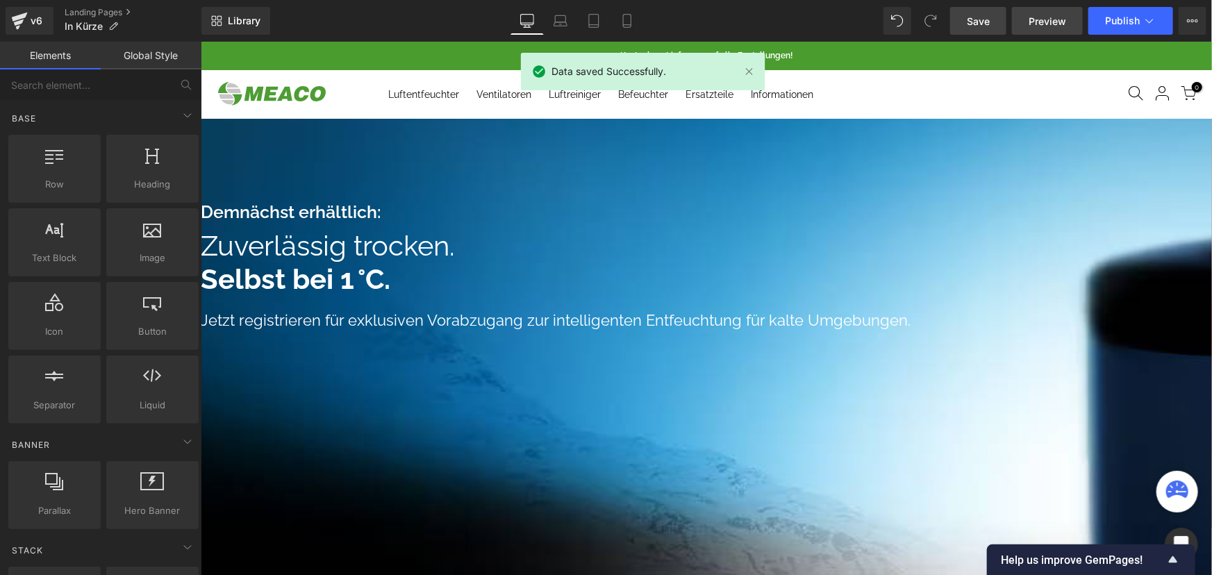
click at [1049, 17] on span "Preview" at bounding box center [1048, 21] width 38 height 15
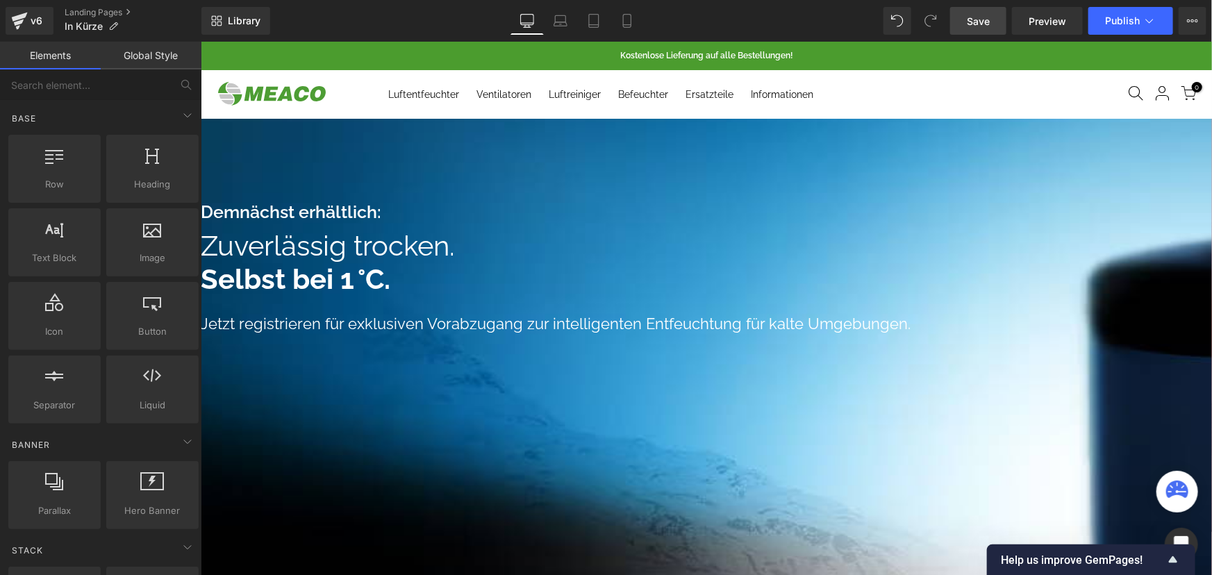
click at [200, 41] on link at bounding box center [200, 41] width 0 height 0
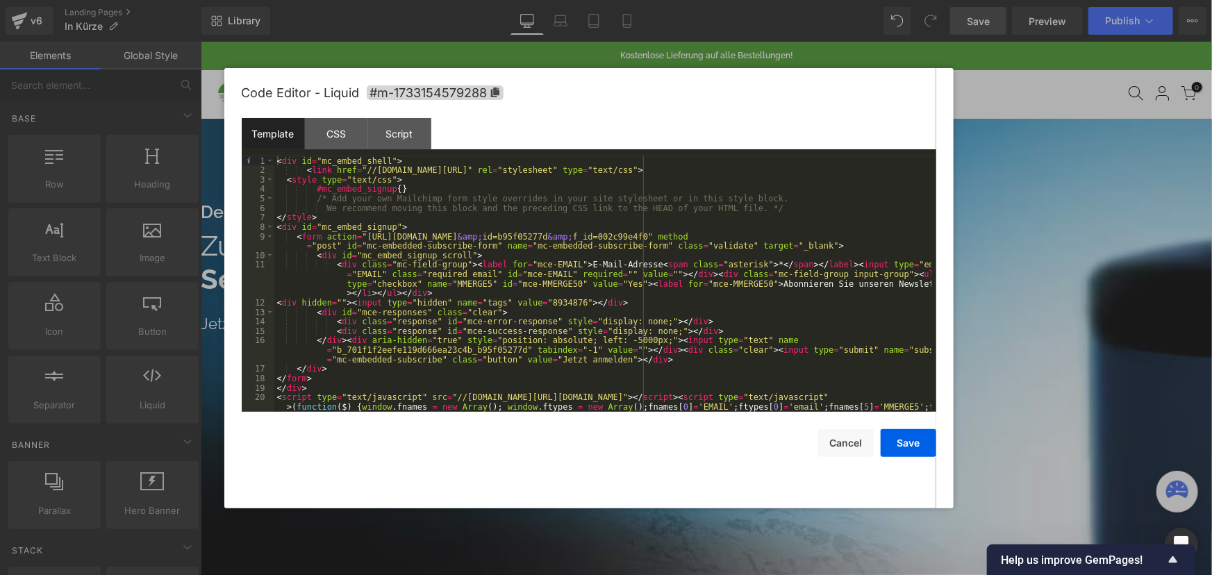
click at [409, 113] on div "Code Editor - Liquid #m-1733154579288" at bounding box center [589, 93] width 695 height 50
click at [411, 151] on div "Template CSS Script Data" at bounding box center [589, 137] width 695 height 38
click at [404, 135] on div "Script" at bounding box center [399, 133] width 63 height 31
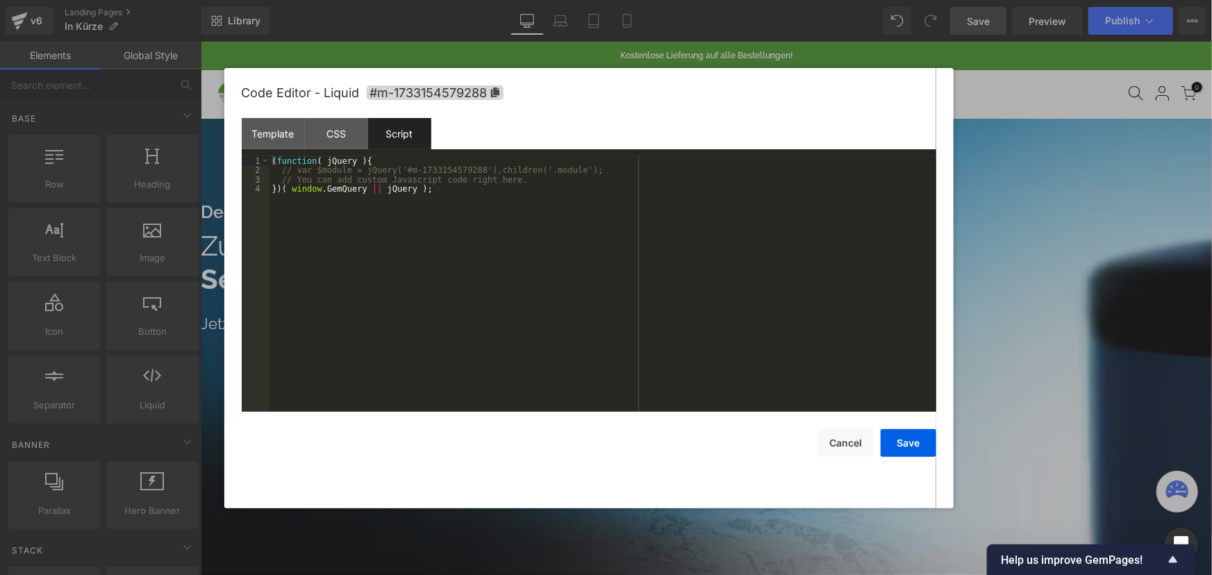
click at [406, 202] on div "( function ( jQuery ) { // var $module = jQuery('#m-1733154579288').children('.…" at bounding box center [603, 293] width 667 height 274
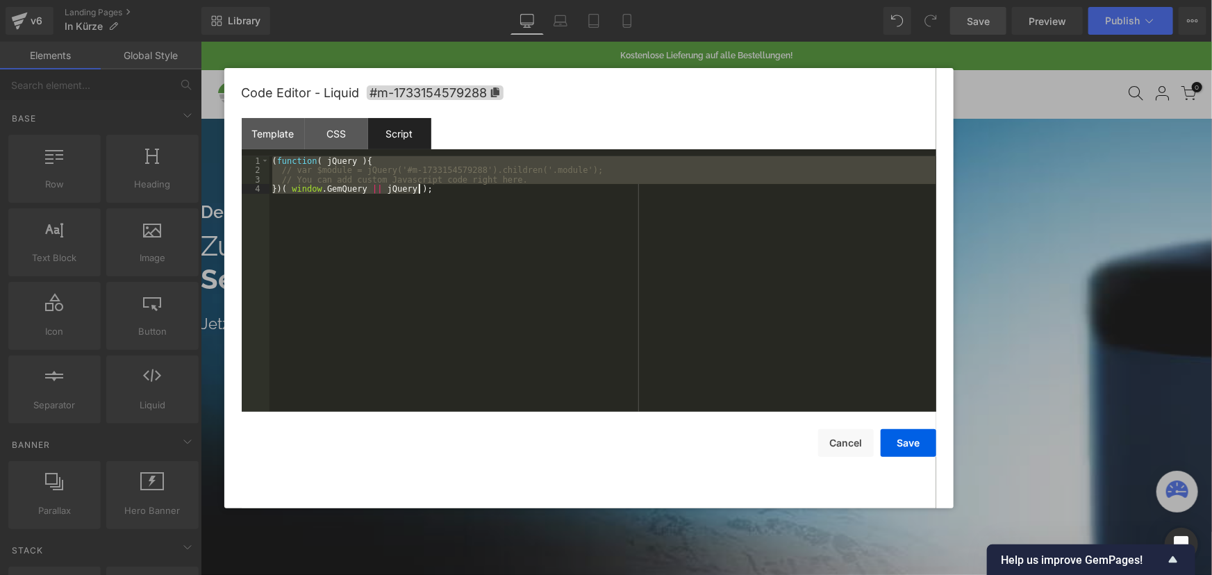
click at [422, 133] on div "Script" at bounding box center [399, 133] width 63 height 31
click at [413, 241] on div "( function ( jQuery ) { // var $module = jQuery('#m-1733154579288').children('.…" at bounding box center [603, 284] width 667 height 256
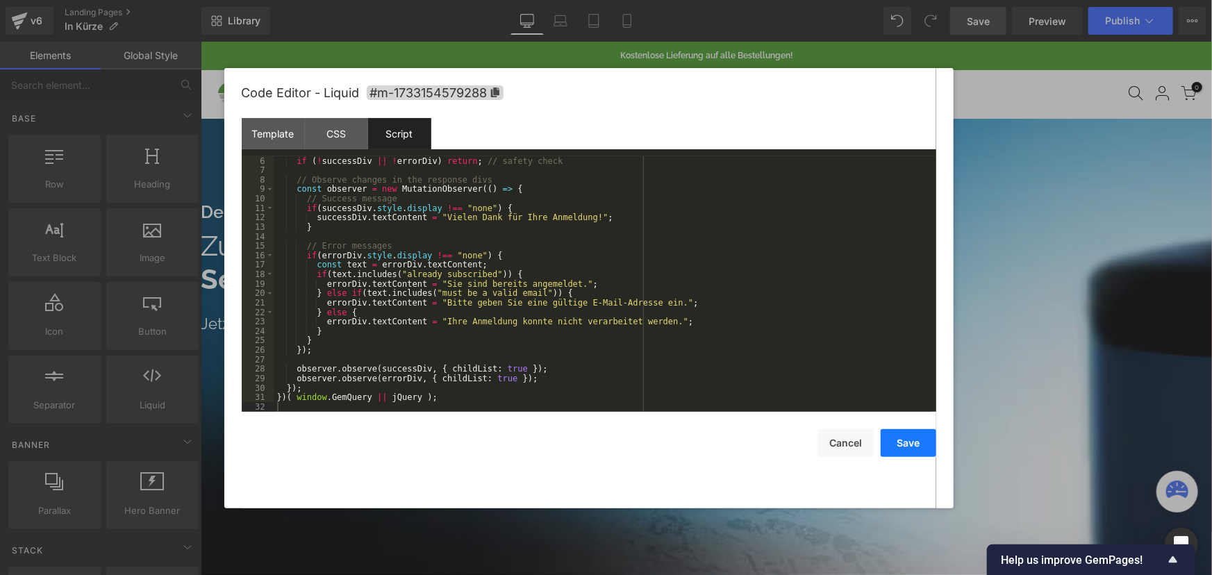
click at [907, 447] on button "Save" at bounding box center [909, 443] width 56 height 28
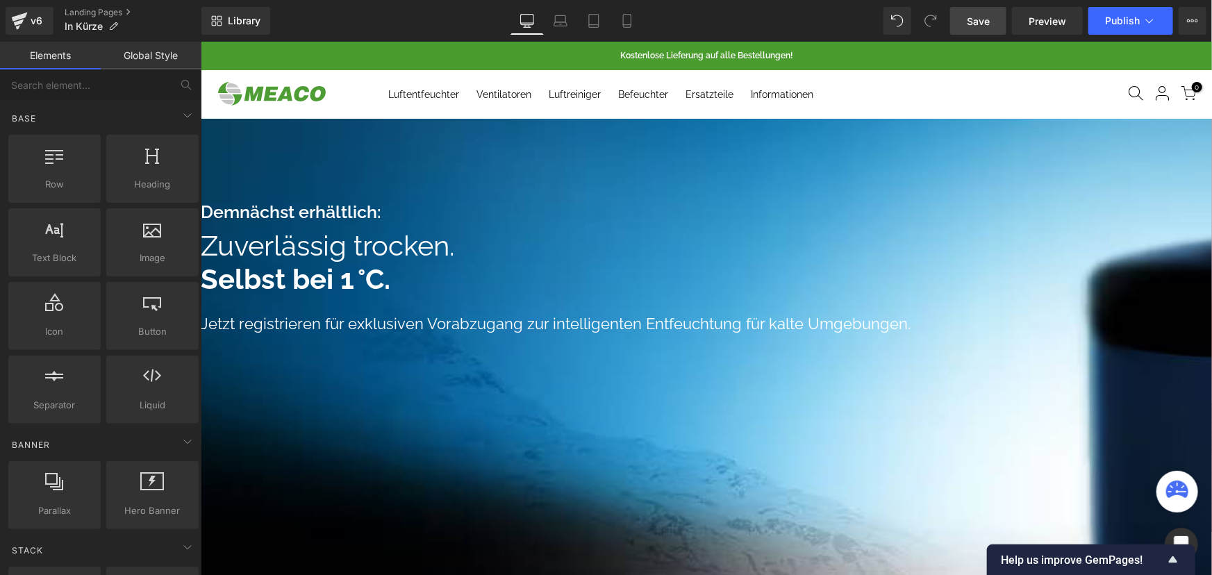
click at [980, 20] on span "Save" at bounding box center [978, 21] width 23 height 15
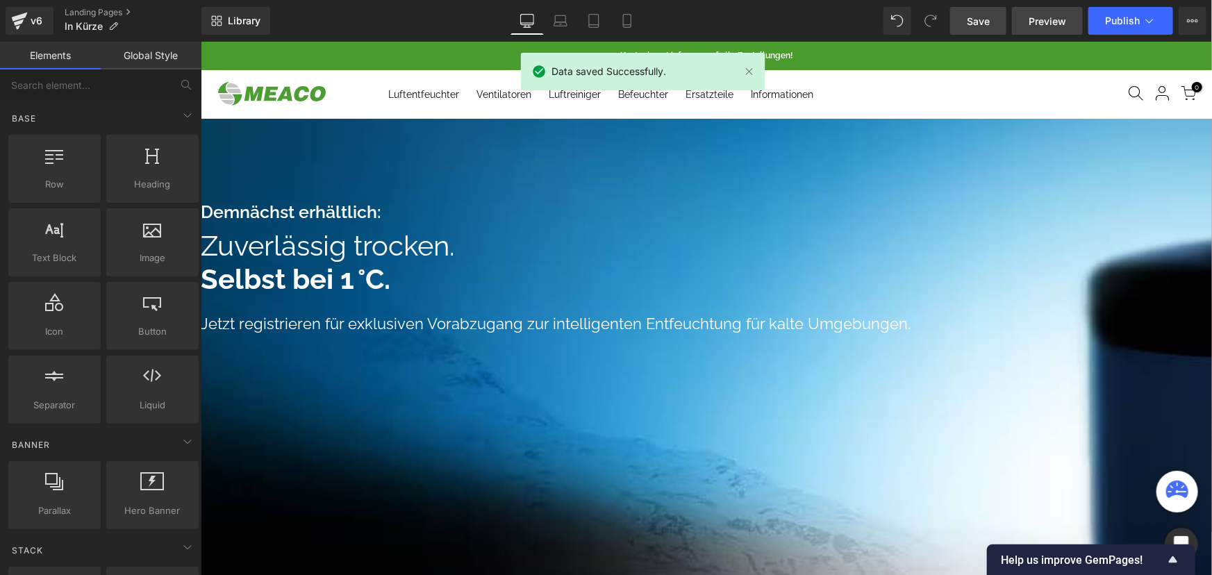
click at [1043, 20] on span "Preview" at bounding box center [1048, 21] width 38 height 15
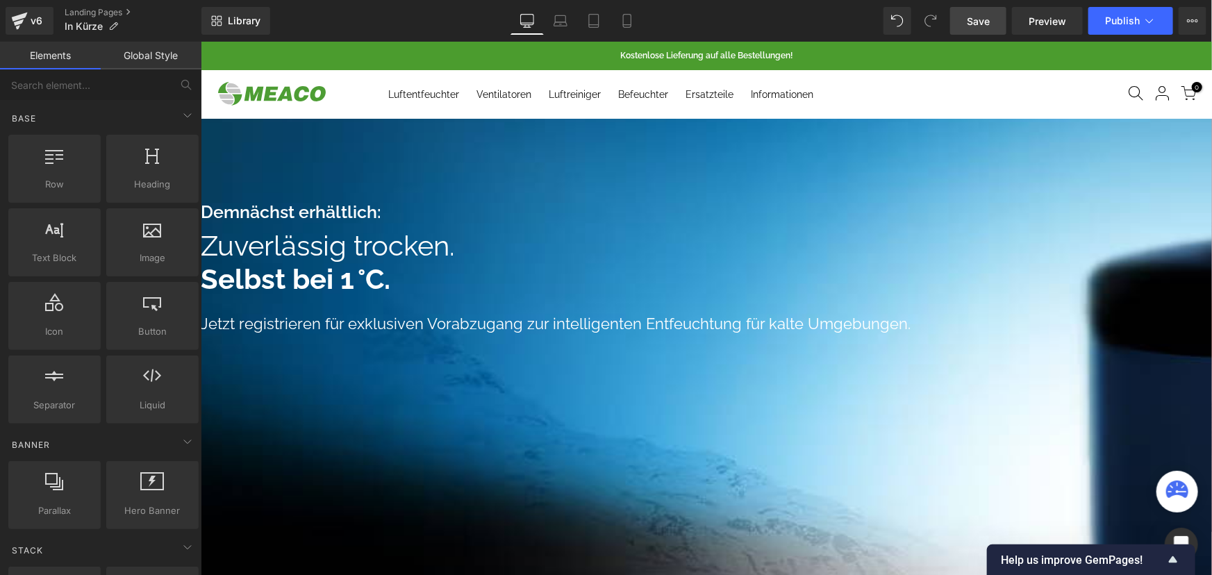
click at [200, 41] on icon at bounding box center [200, 41] width 0 height 0
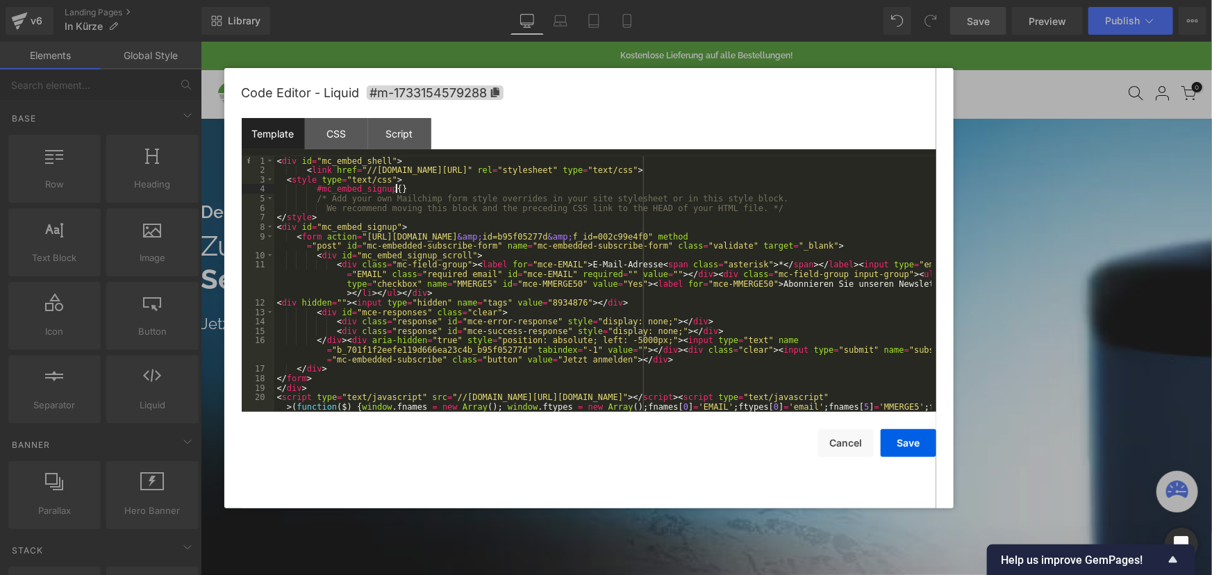
click at [548, 190] on div "< div id = "mc_embed_shell" > < link href = "//[DOMAIN_NAME][URL]" rel = "style…" at bounding box center [602, 307] width 657 height 303
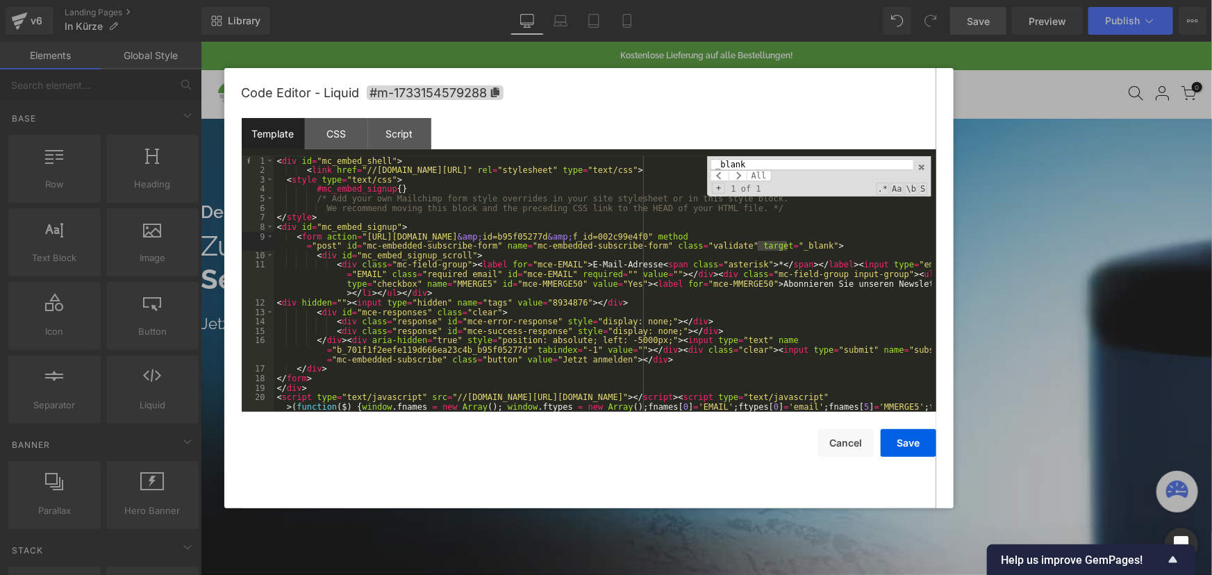
type input "_blank"
click at [731, 249] on div "< div id = "mc_embed_shell" > < link href = "//[DOMAIN_NAME][URL]" rel = "style…" at bounding box center [602, 307] width 657 height 303
click at [900, 441] on button "Save" at bounding box center [909, 443] width 56 height 28
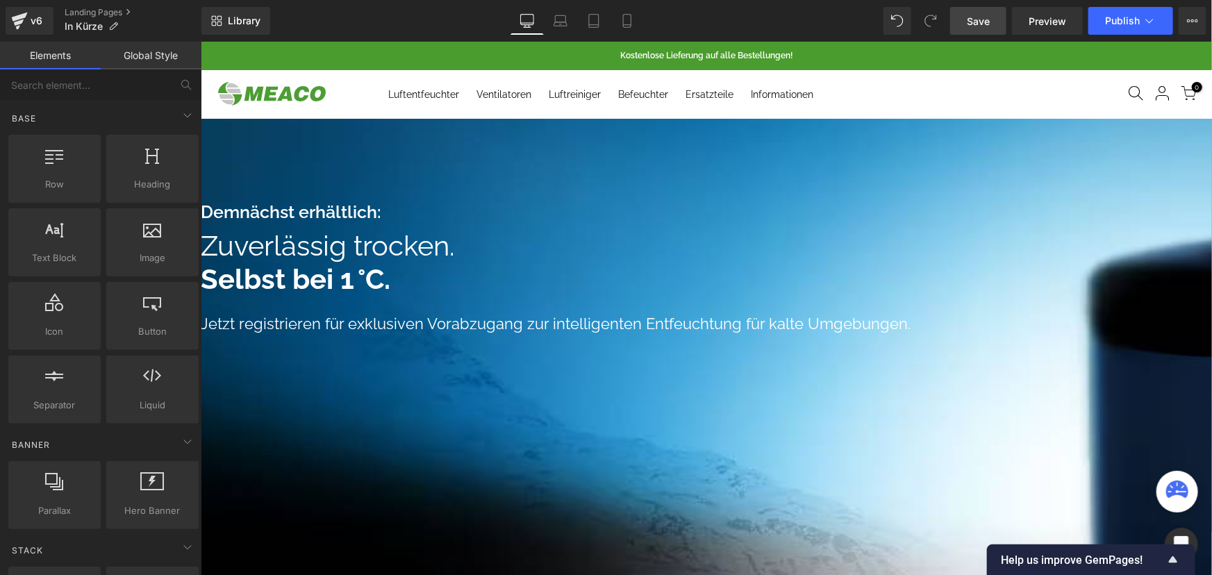
click at [999, 21] on link "Save" at bounding box center [978, 21] width 56 height 28
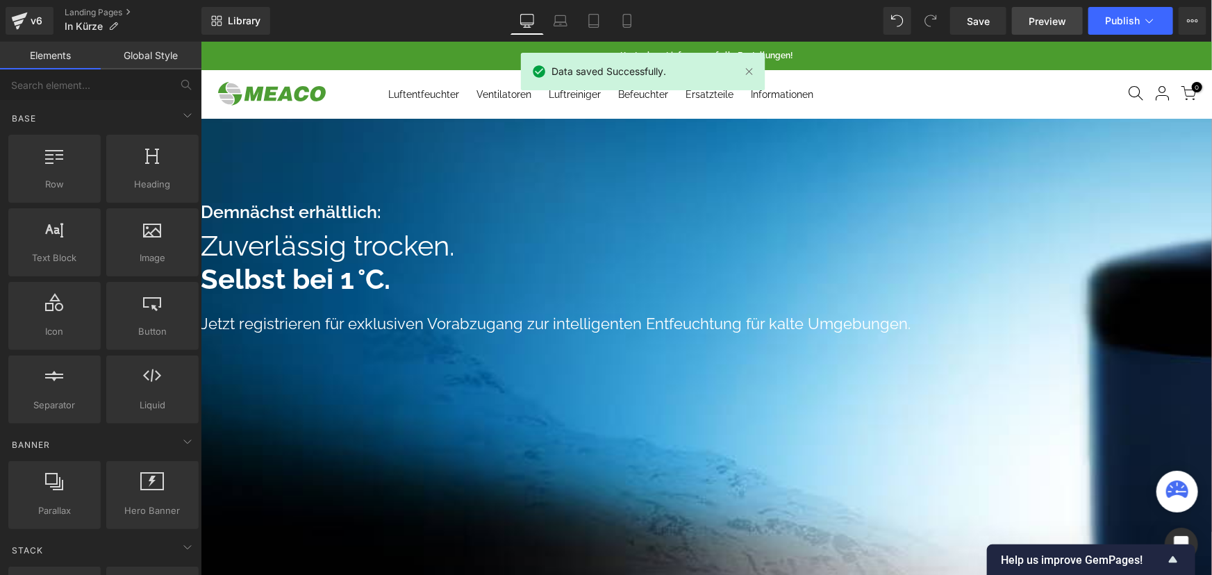
click at [1041, 24] on span "Preview" at bounding box center [1048, 21] width 38 height 15
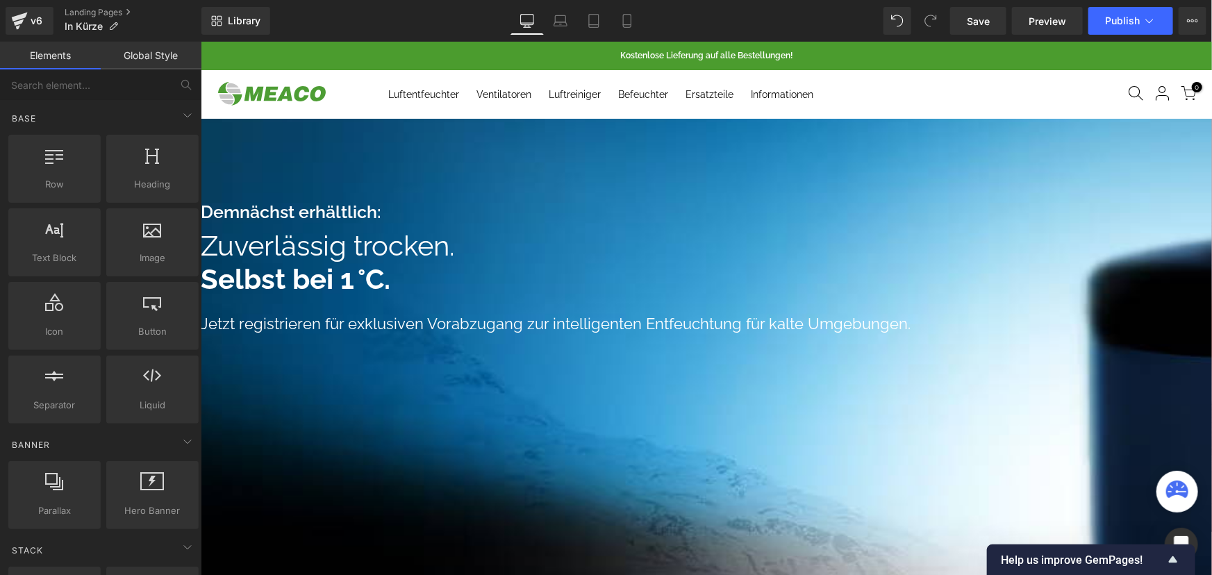
click at [200, 41] on ul "Liquid" at bounding box center [200, 41] width 0 height 0
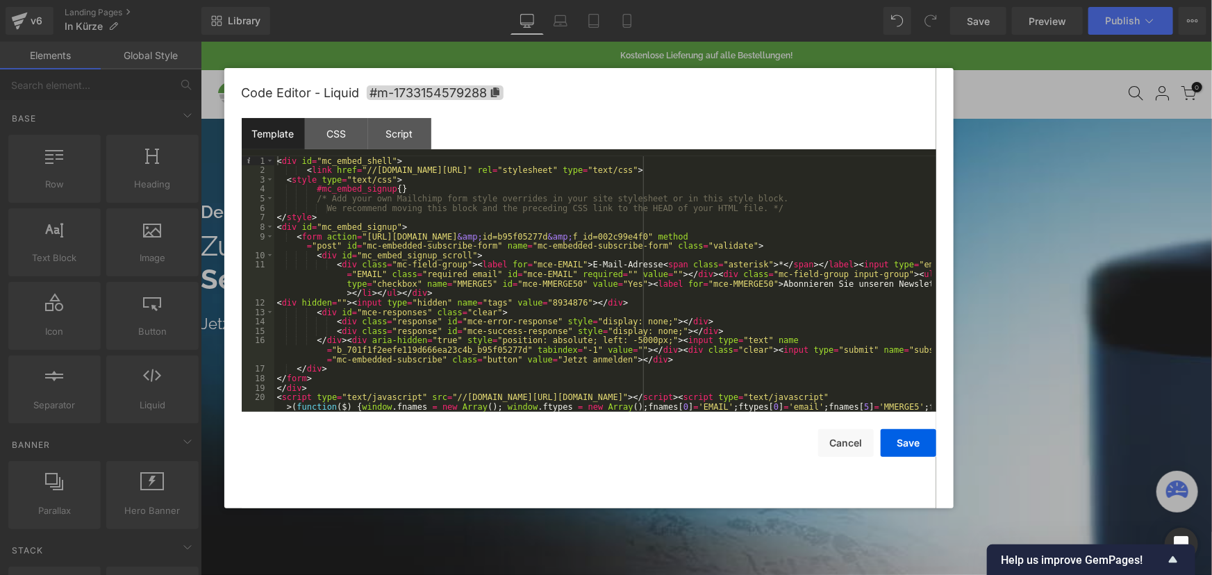
click at [718, 248] on div "< div id = "mc_embed_shell" > < link href = "//[DOMAIN_NAME][URL]" rel = "style…" at bounding box center [602, 307] width 657 height 303
drag, startPoint x: 904, startPoint y: 452, endPoint x: 703, endPoint y: 409, distance: 205.2
click at [904, 452] on button "Save" at bounding box center [909, 443] width 56 height 28
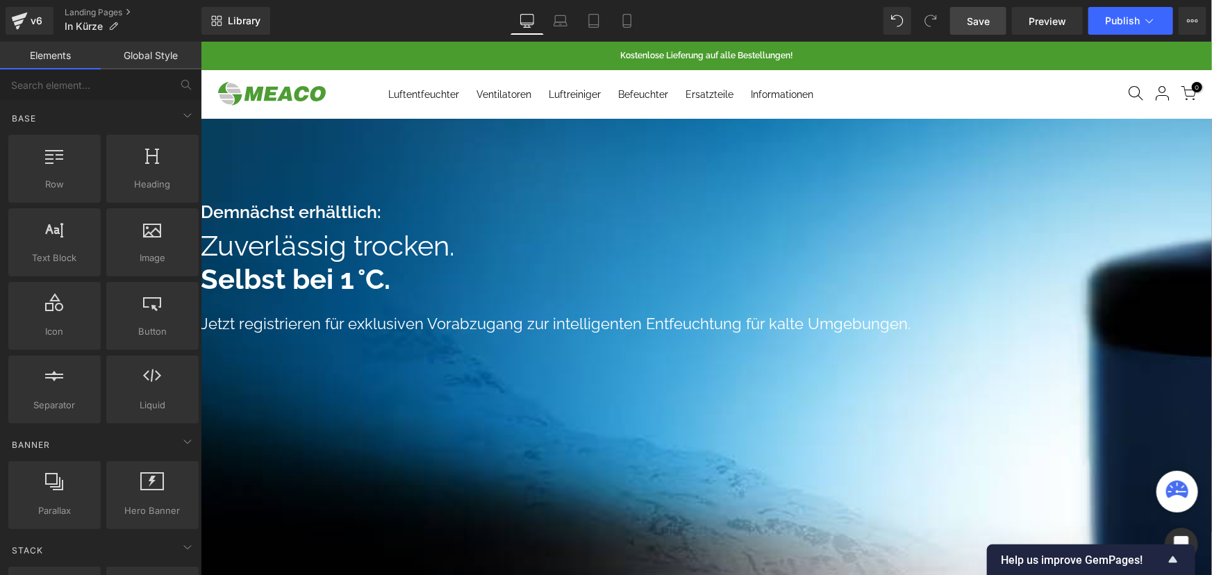
click at [980, 14] on span "Save" at bounding box center [978, 21] width 23 height 15
click at [200, 41] on icon at bounding box center [200, 41] width 0 height 0
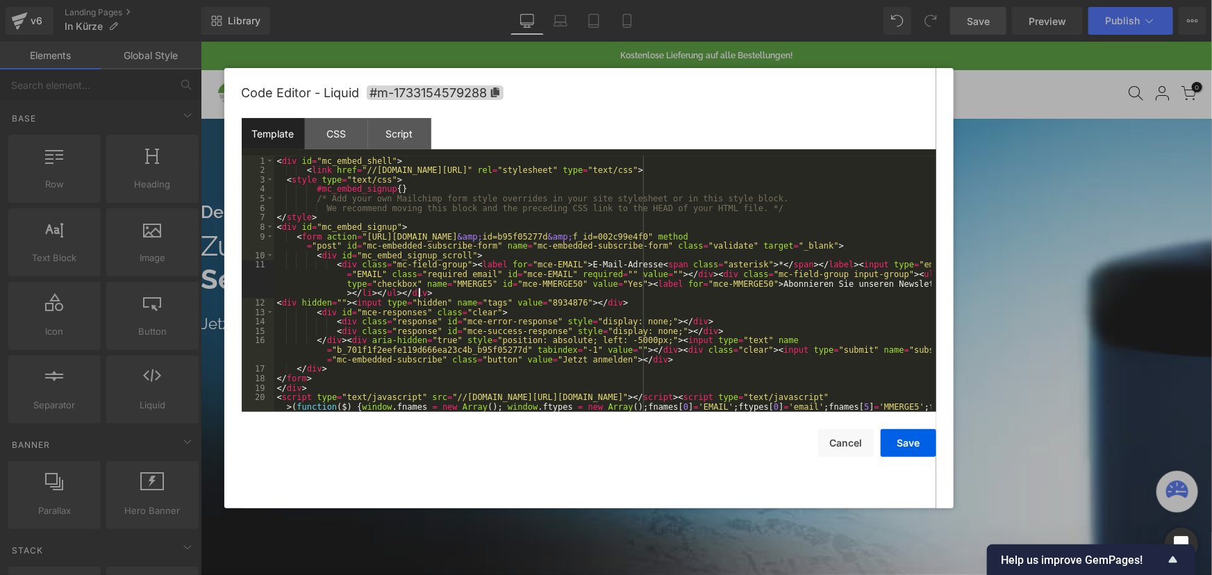
click at [500, 292] on div "< div id = "mc_embed_shell" > < link href = "//[DOMAIN_NAME][URL]" rel = "style…" at bounding box center [602, 307] width 657 height 303
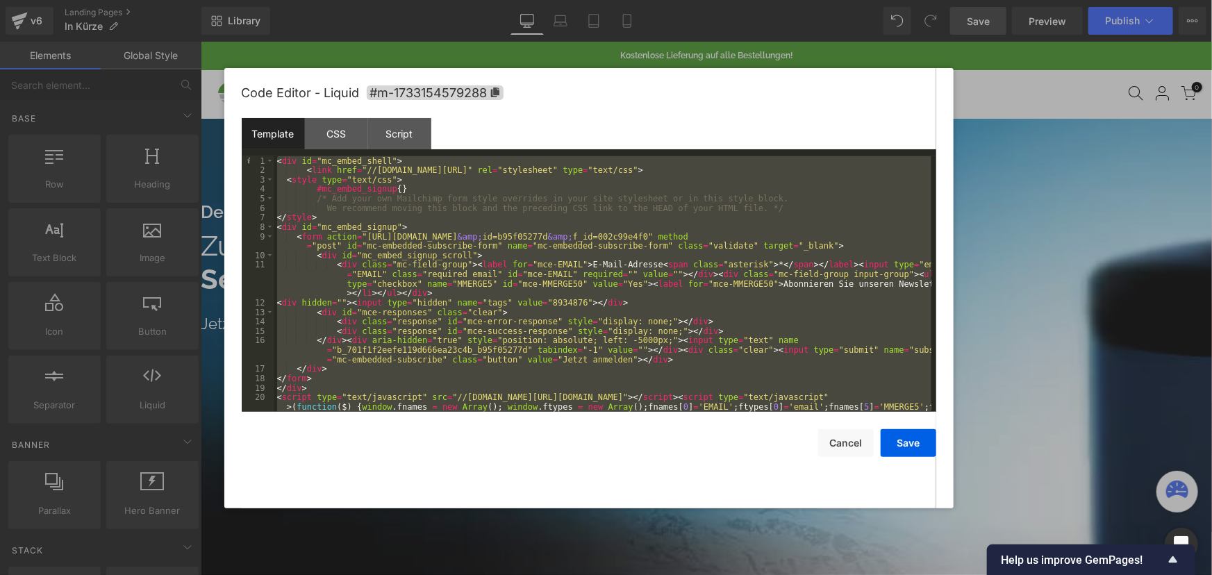
click at [417, 312] on div "< div id = "mc_embed_shell" > < link href = "//[DOMAIN_NAME][URL]" rel = "style…" at bounding box center [602, 284] width 657 height 256
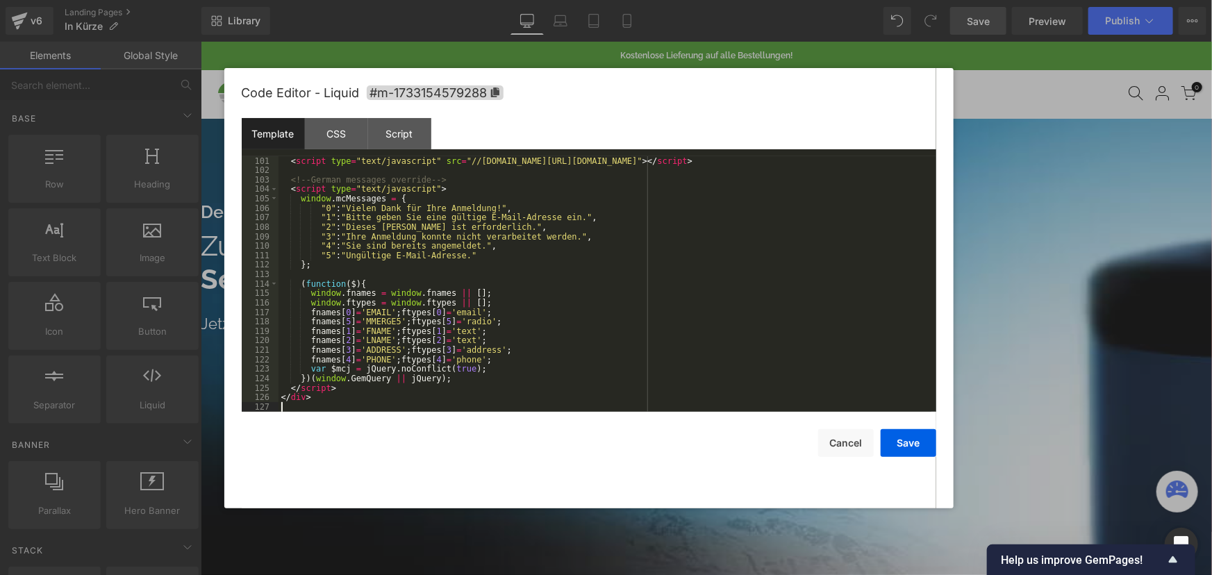
scroll to position [947, 0]
click at [382, 134] on div "Script" at bounding box center [399, 133] width 63 height 31
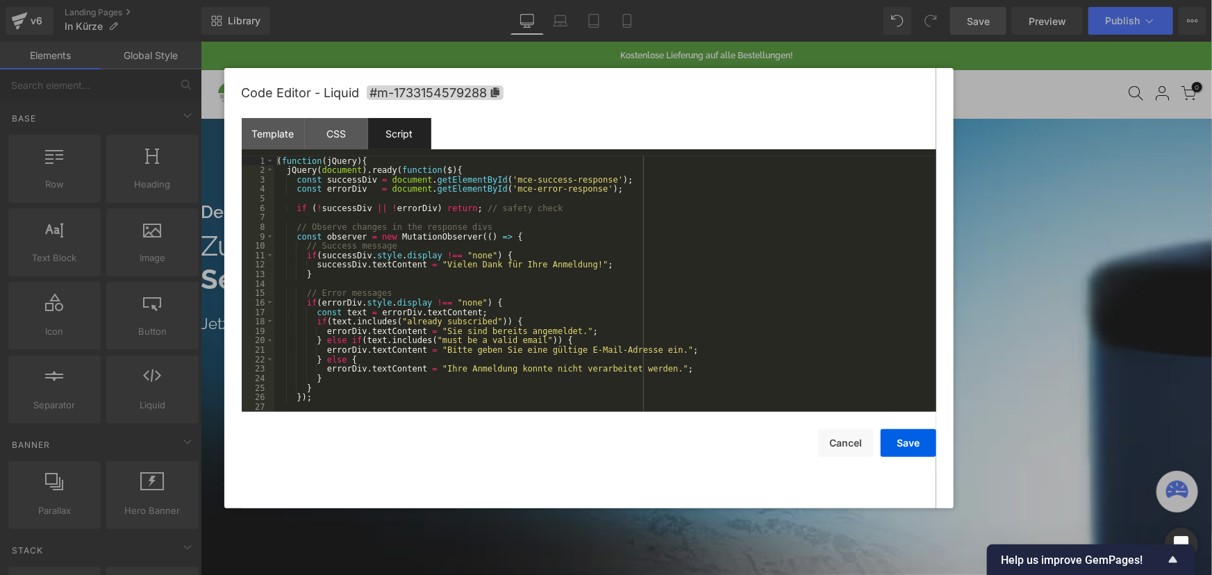
click at [392, 193] on div "( function ( jQuery ) { jQuery ( document ) . ready ( function ( $ ) { const su…" at bounding box center [602, 293] width 657 height 274
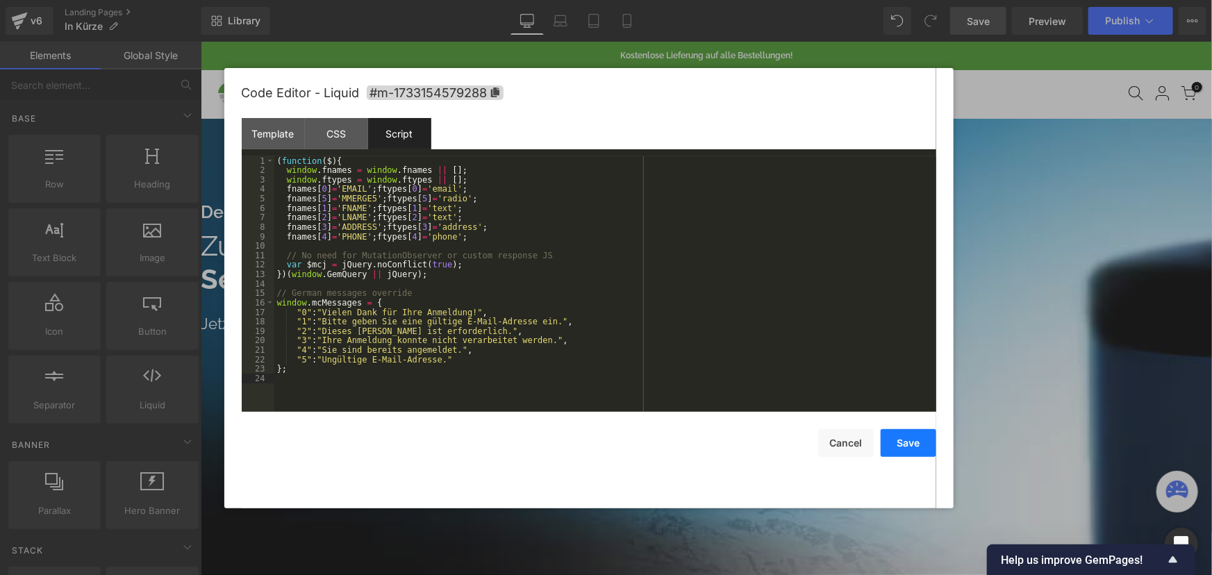
click at [909, 453] on button "Save" at bounding box center [909, 443] width 56 height 28
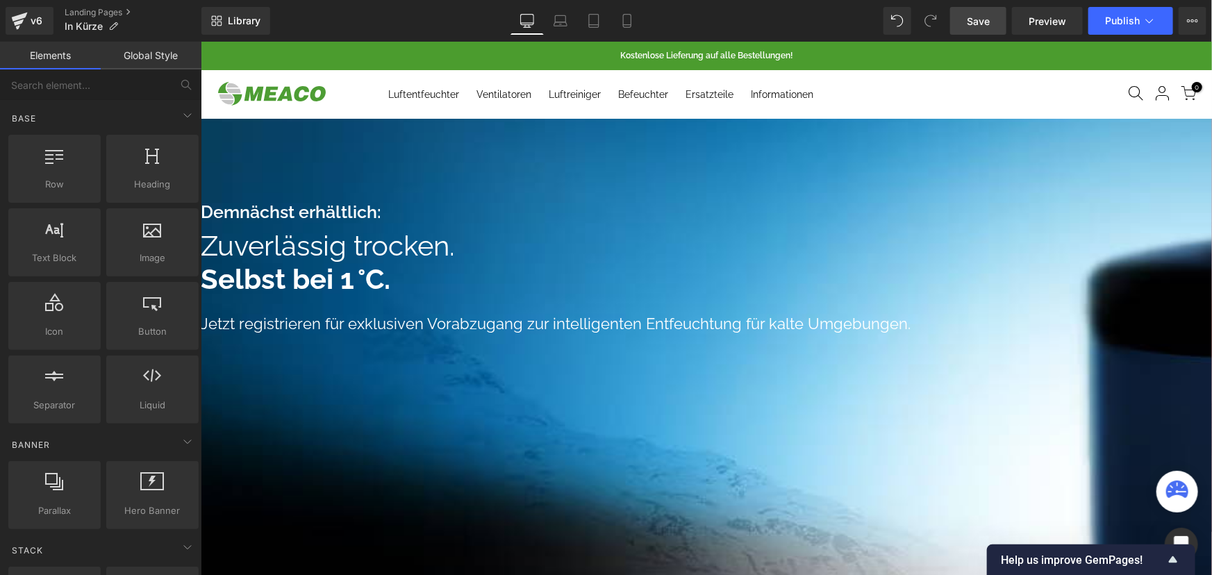
click at [975, 10] on link "Save" at bounding box center [978, 21] width 56 height 28
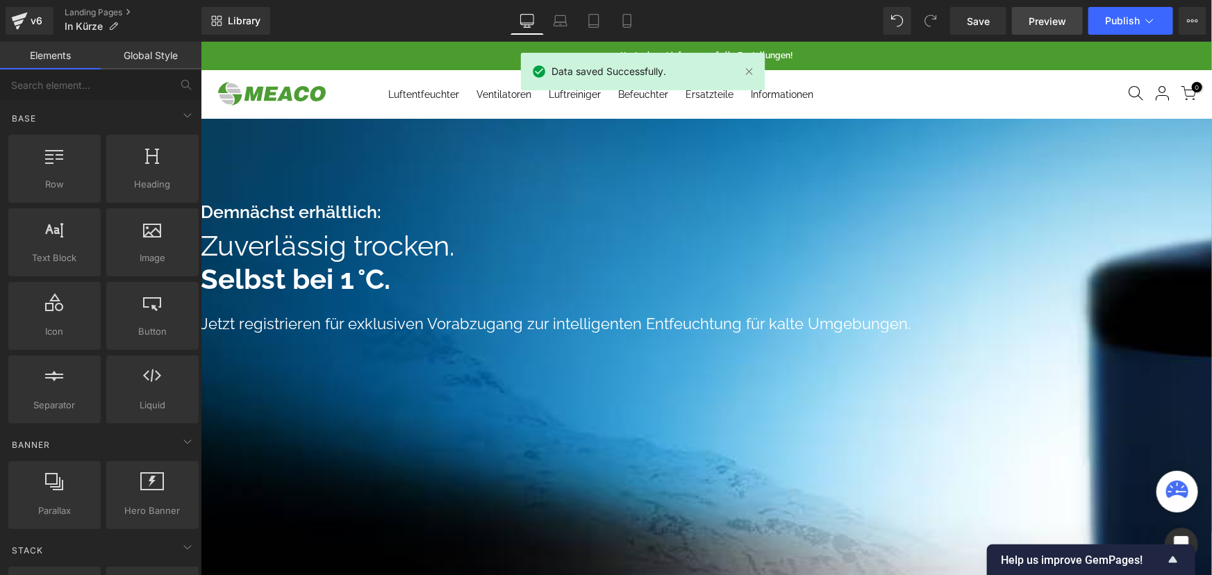
click at [1029, 24] on link "Preview" at bounding box center [1047, 21] width 71 height 28
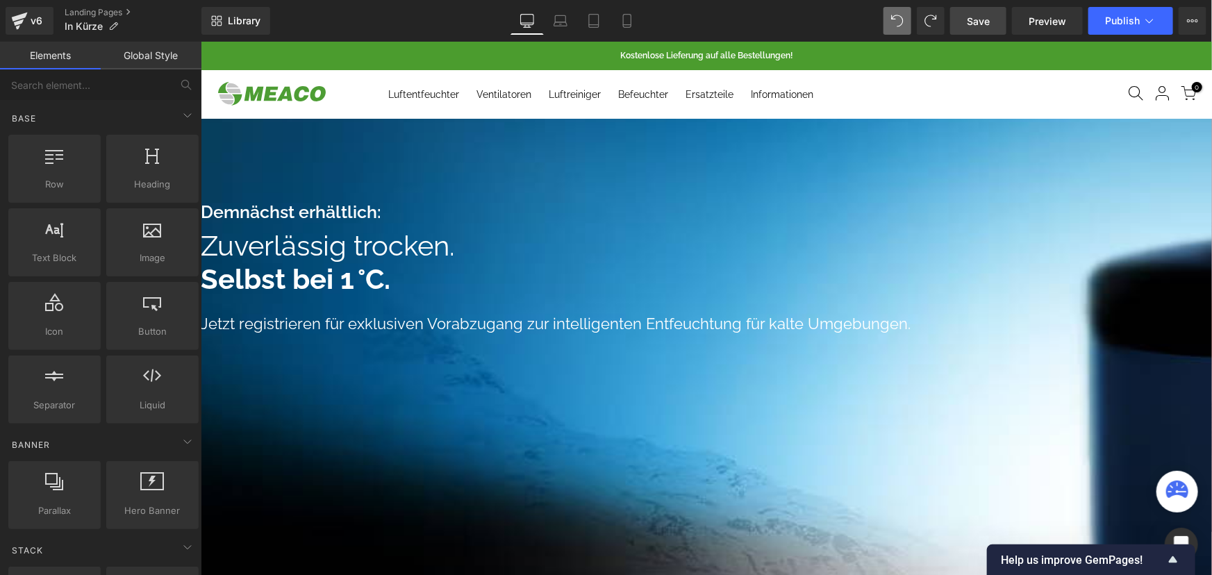
click at [974, 24] on span "Save" at bounding box center [978, 21] width 23 height 15
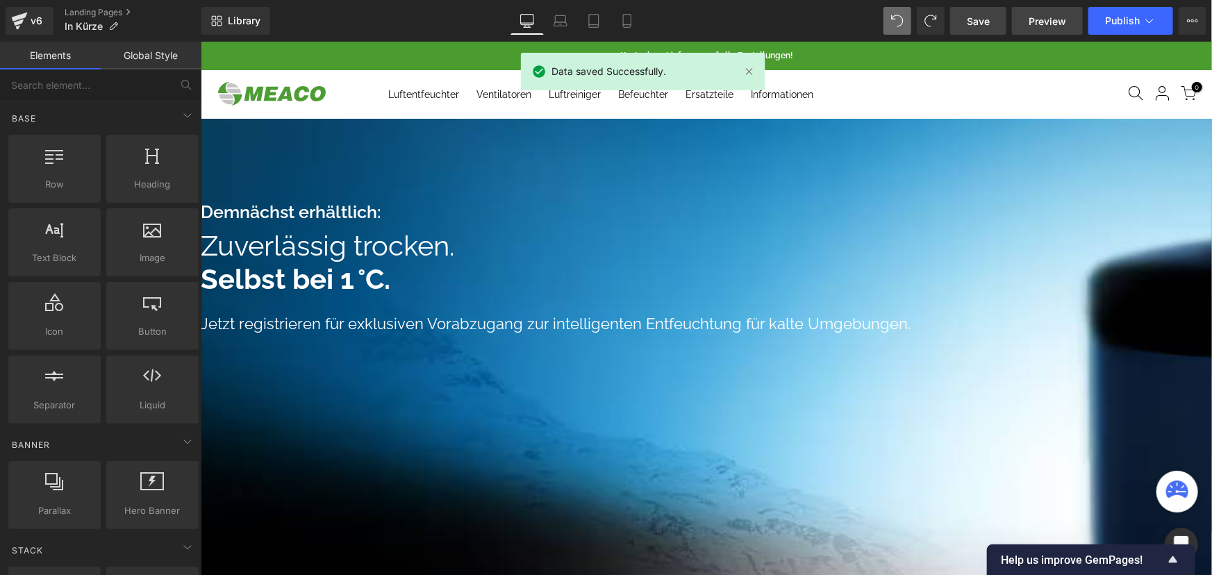
click at [1044, 19] on span "Preview" at bounding box center [1048, 21] width 38 height 15
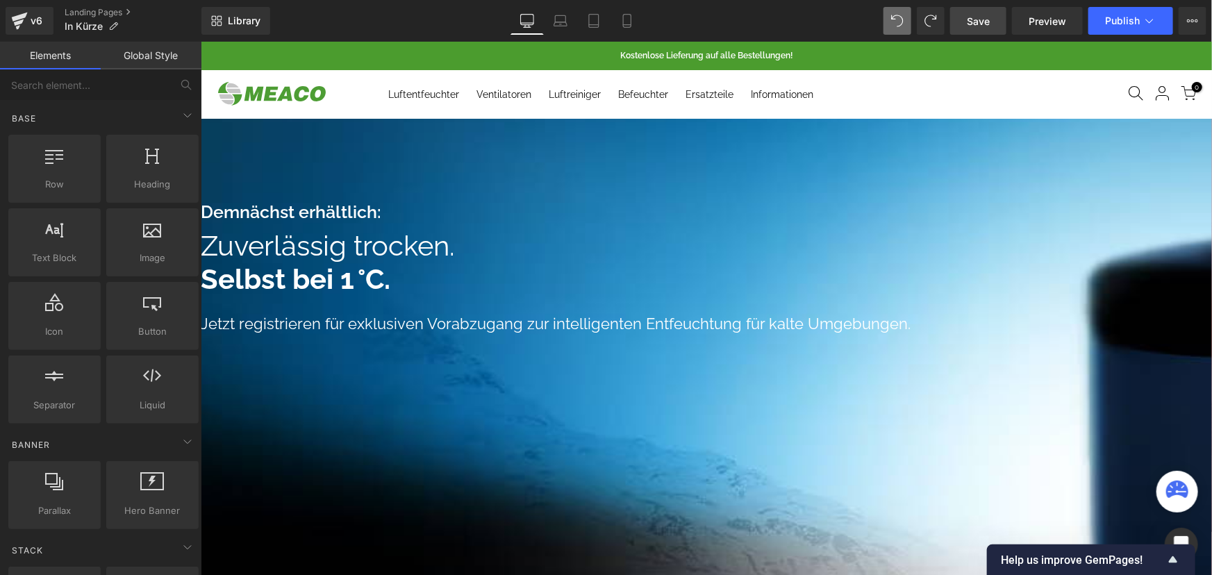
click at [200, 41] on icon at bounding box center [200, 41] width 0 height 0
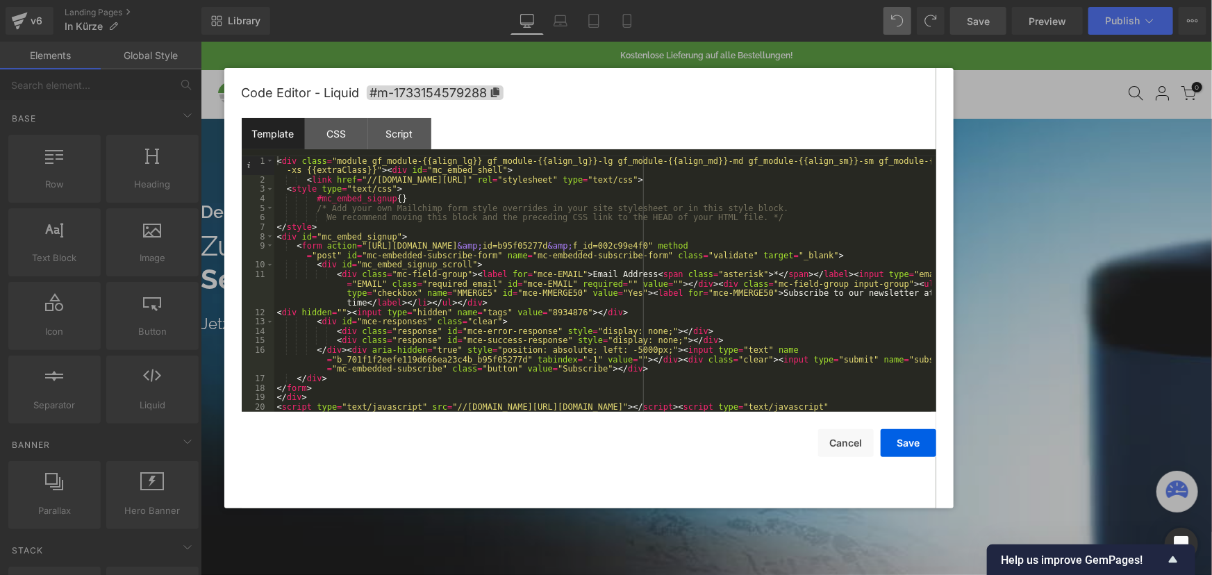
click at [404, 115] on div "Code Editor - Liquid #m-1733154579288" at bounding box center [589, 93] width 695 height 50
click at [407, 131] on div "Script" at bounding box center [399, 133] width 63 height 31
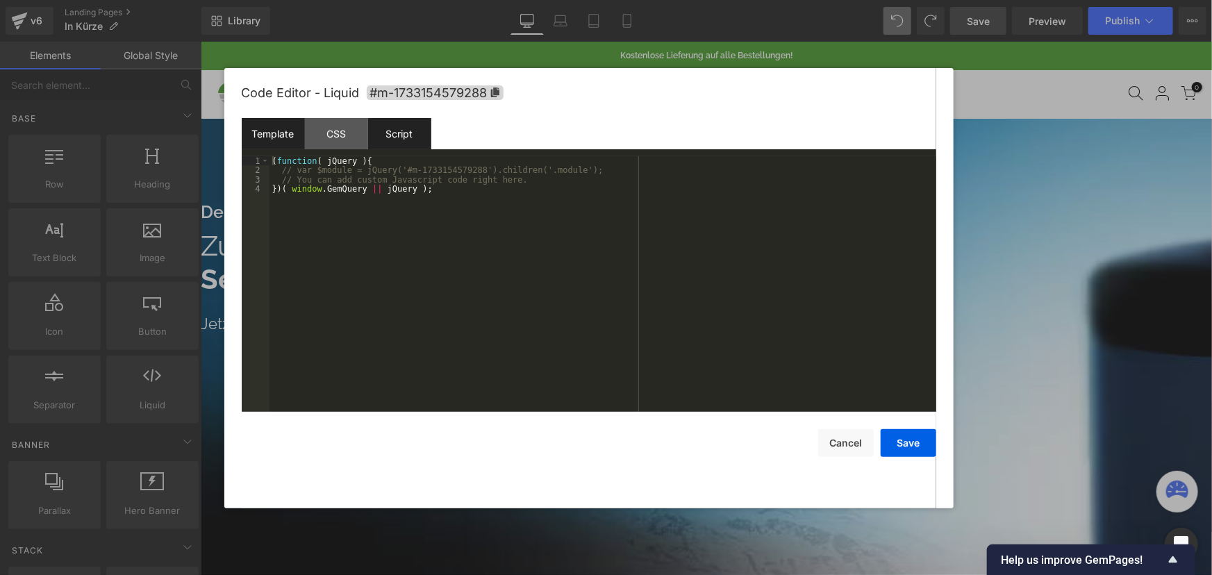
click at [281, 131] on div "Template" at bounding box center [273, 133] width 63 height 31
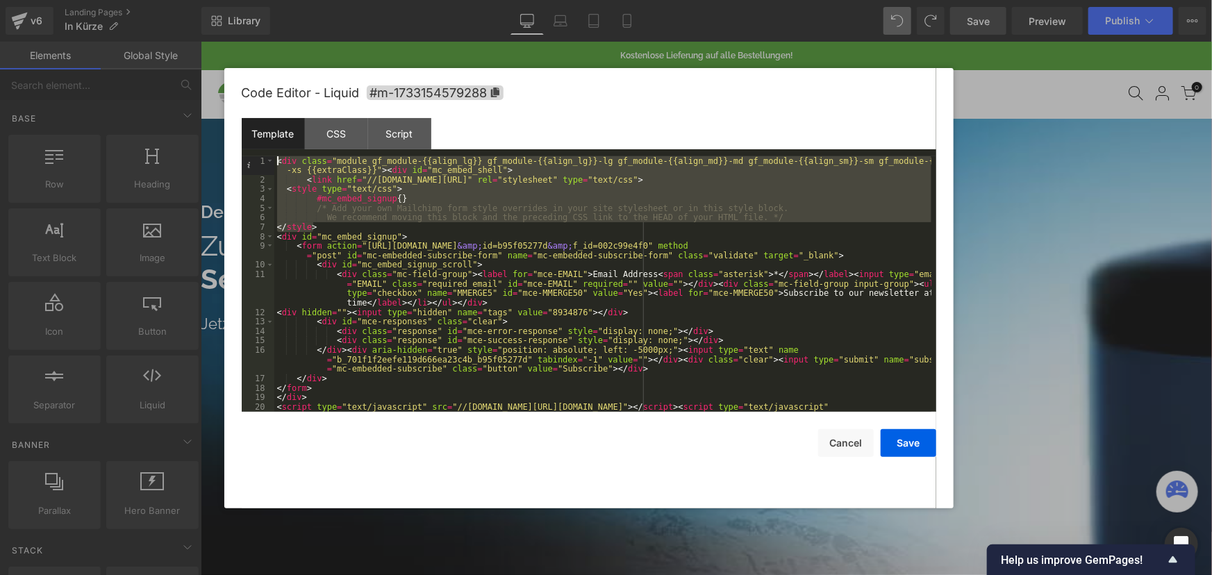
drag, startPoint x: 318, startPoint y: 227, endPoint x: 256, endPoint y: 151, distance: 97.8
click at [256, 151] on div "Template CSS Script Data 1 2 3 4 5 6 7 8 9 10 11 12 13 14 15 16 17 18 19 20 < d…" at bounding box center [589, 265] width 695 height 294
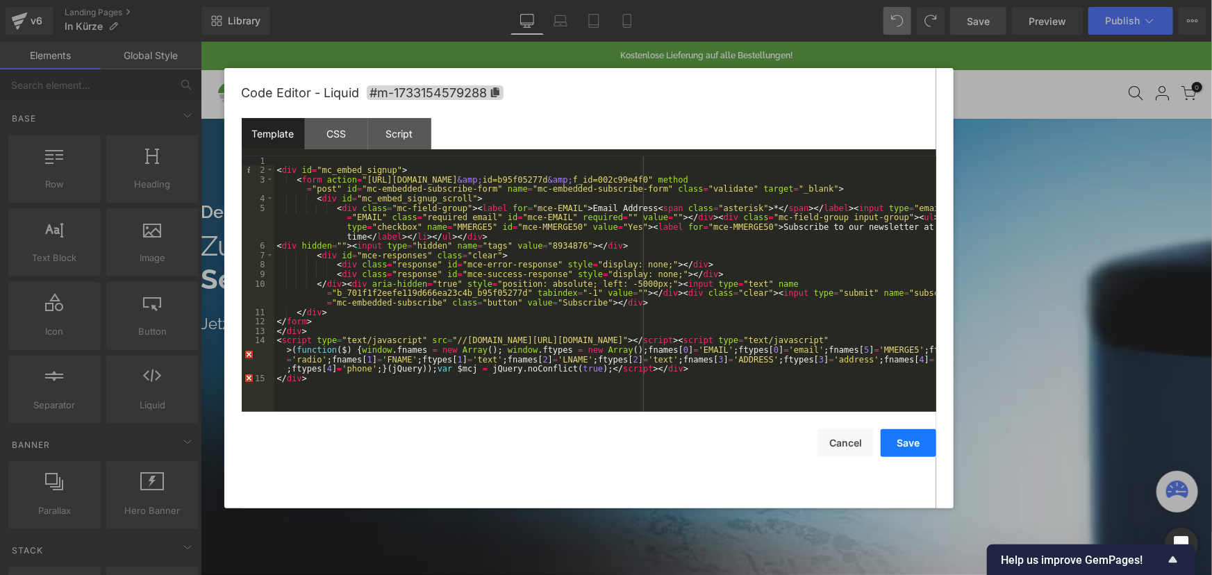
click at [912, 441] on button "Save" at bounding box center [909, 443] width 56 height 28
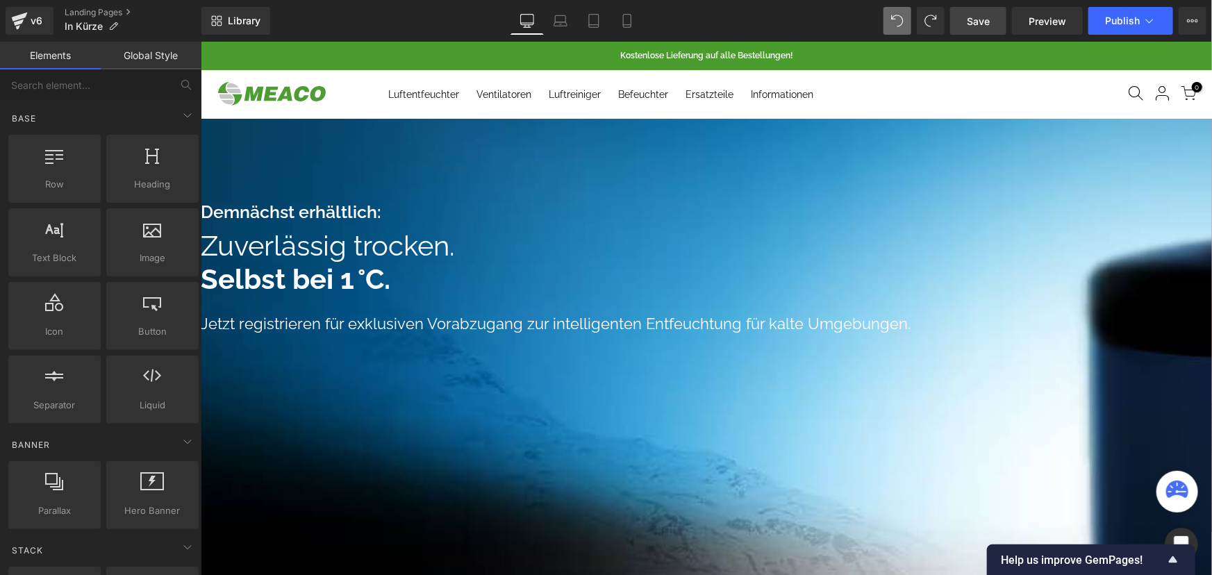
click at [992, 19] on link "Save" at bounding box center [978, 21] width 56 height 28
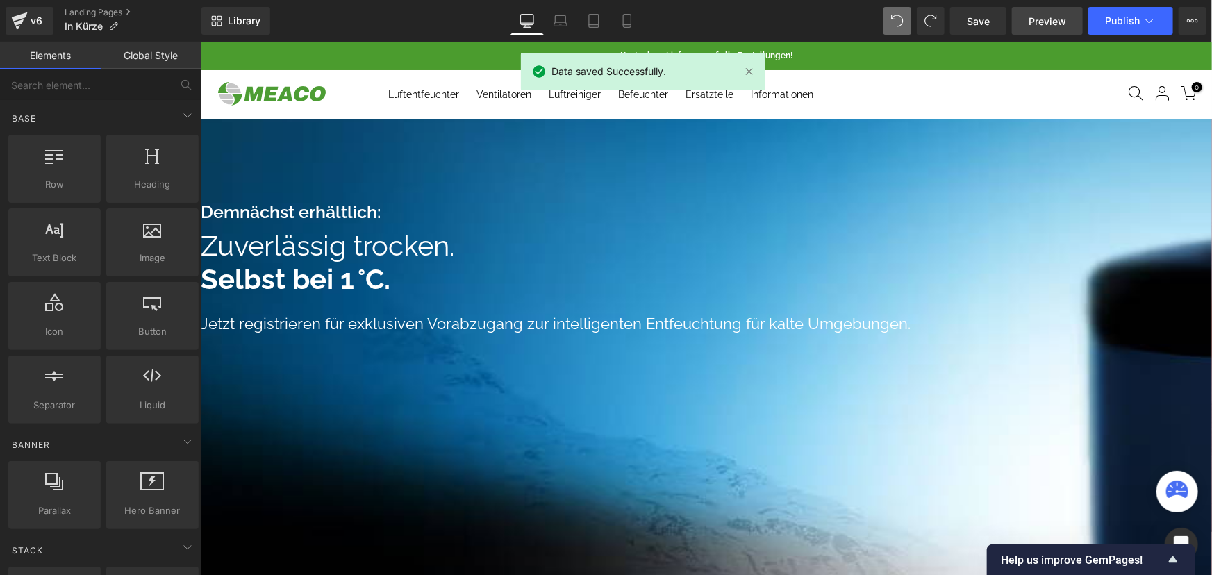
click at [1045, 19] on span "Preview" at bounding box center [1048, 21] width 38 height 15
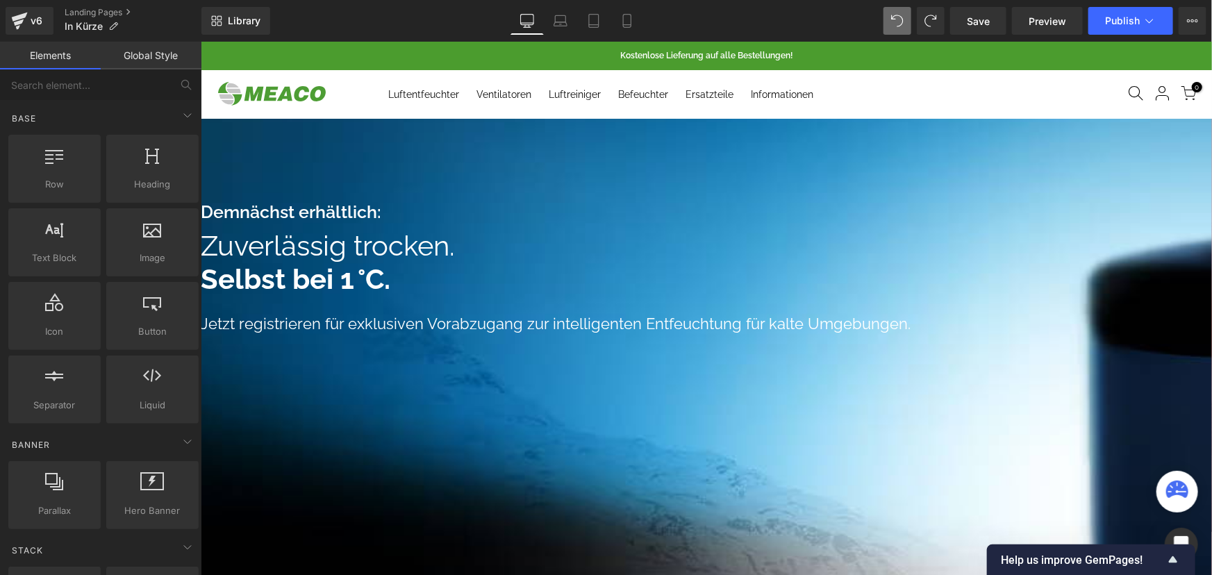
click at [200, 41] on icon at bounding box center [200, 41] width 0 height 0
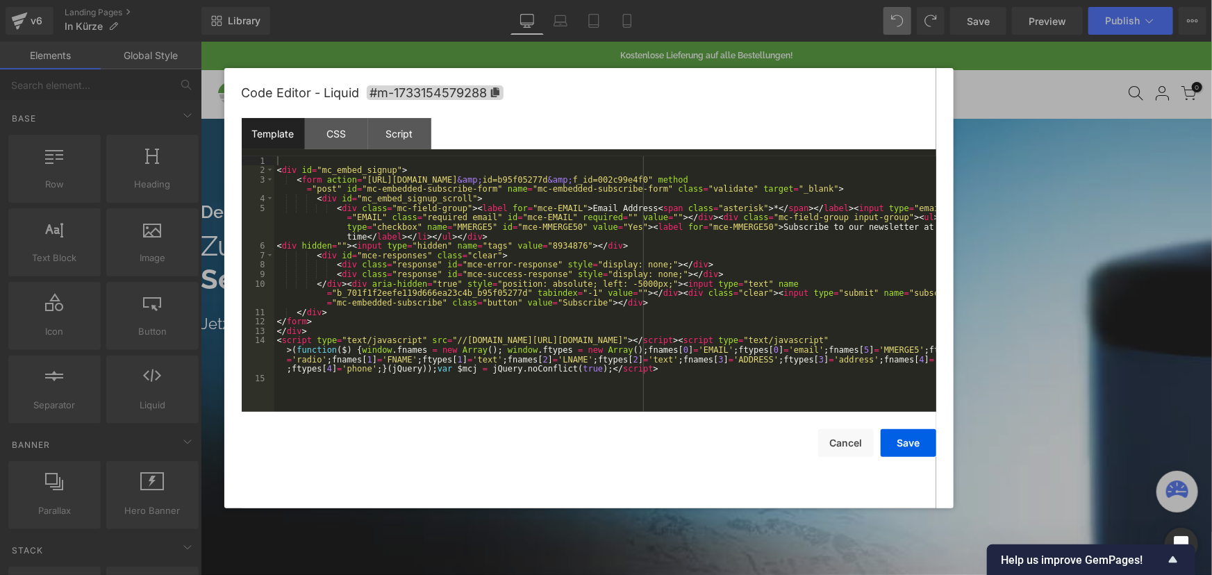
click at [431, 269] on div "< div id = "mc_embed_signup" > < form action = "[URL][DOMAIN_NAME] &amp; id=b95…" at bounding box center [605, 293] width 662 height 274
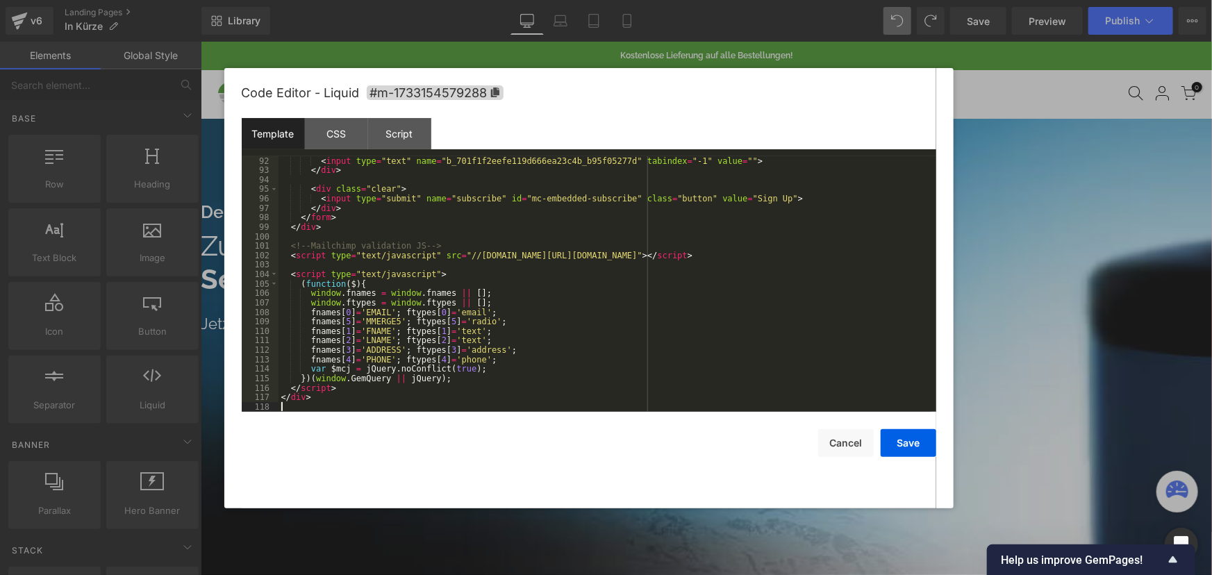
scroll to position [862, 0]
click at [421, 232] on div "< input type = "text" name = "b_701f1f2eefe119d666ea23c4b_b95f05277d" tabindex …" at bounding box center [605, 293] width 653 height 274
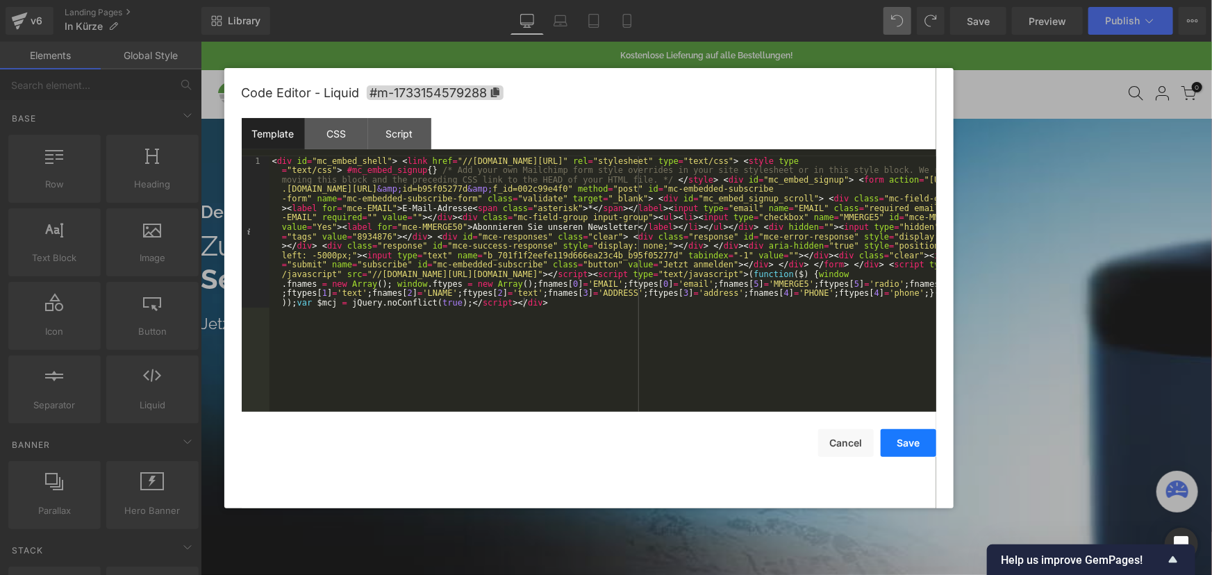
click at [906, 441] on button "Save" at bounding box center [909, 443] width 56 height 28
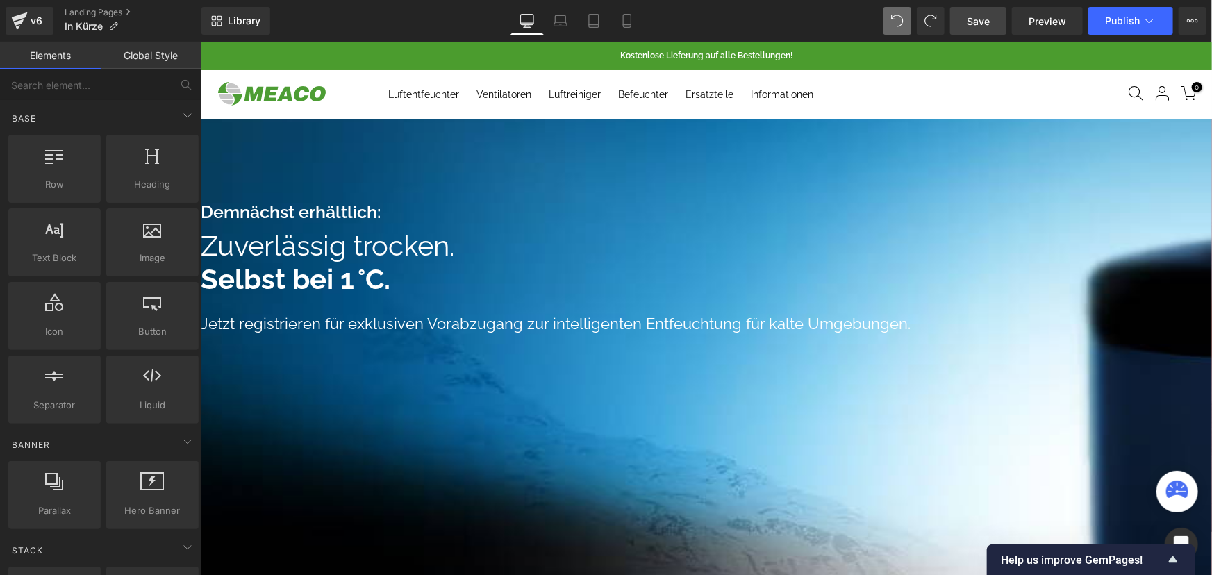
click at [973, 25] on span "Save" at bounding box center [978, 21] width 23 height 15
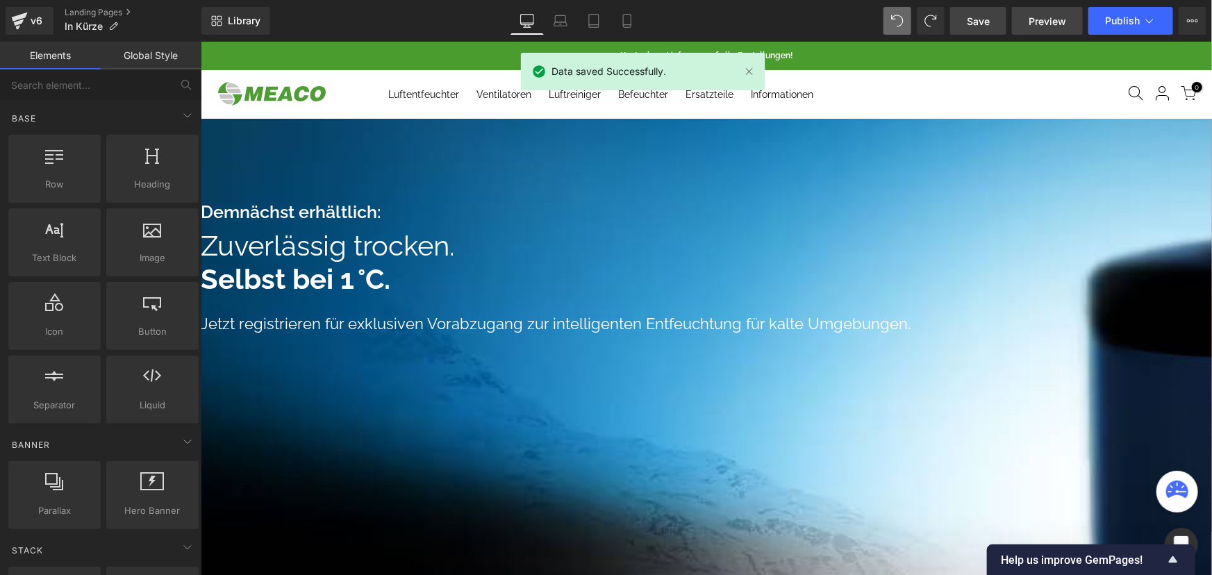
click at [1037, 23] on span "Preview" at bounding box center [1048, 21] width 38 height 15
